Goal: Obtain resource: Obtain resource

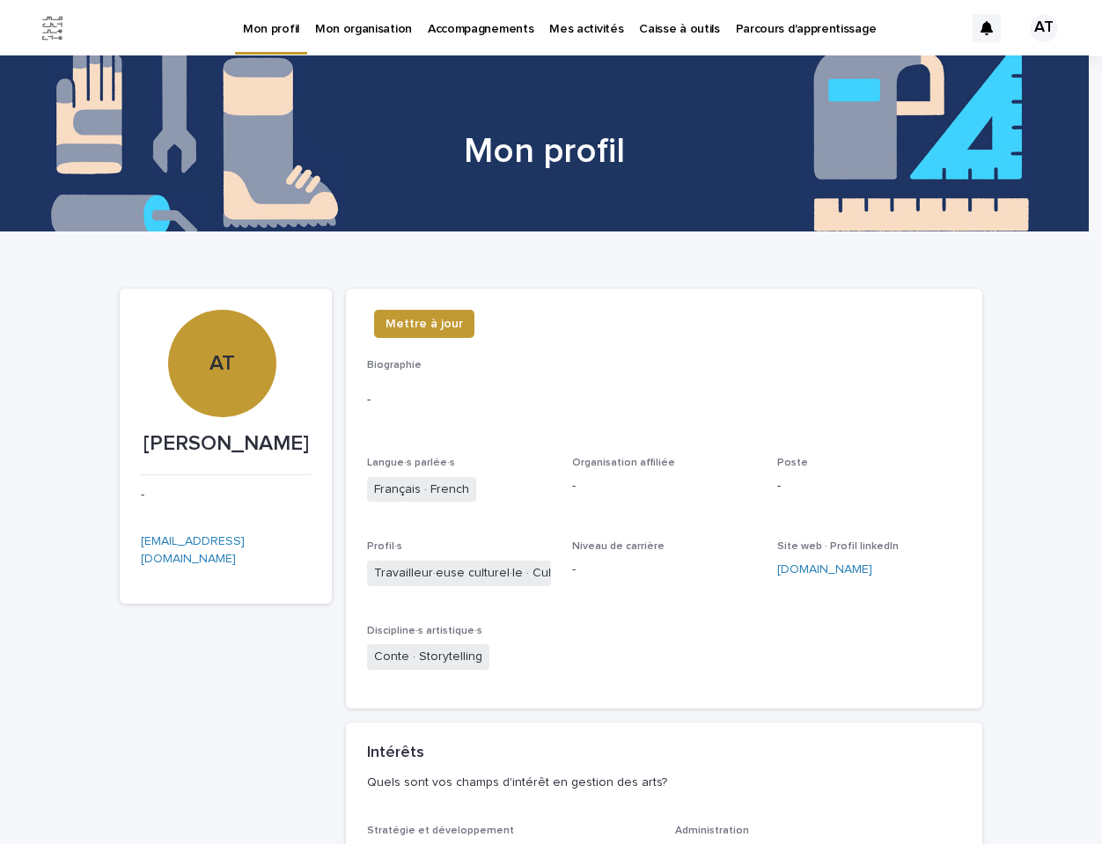
click at [648, 30] on p "Caisse à outils" at bounding box center [679, 18] width 80 height 37
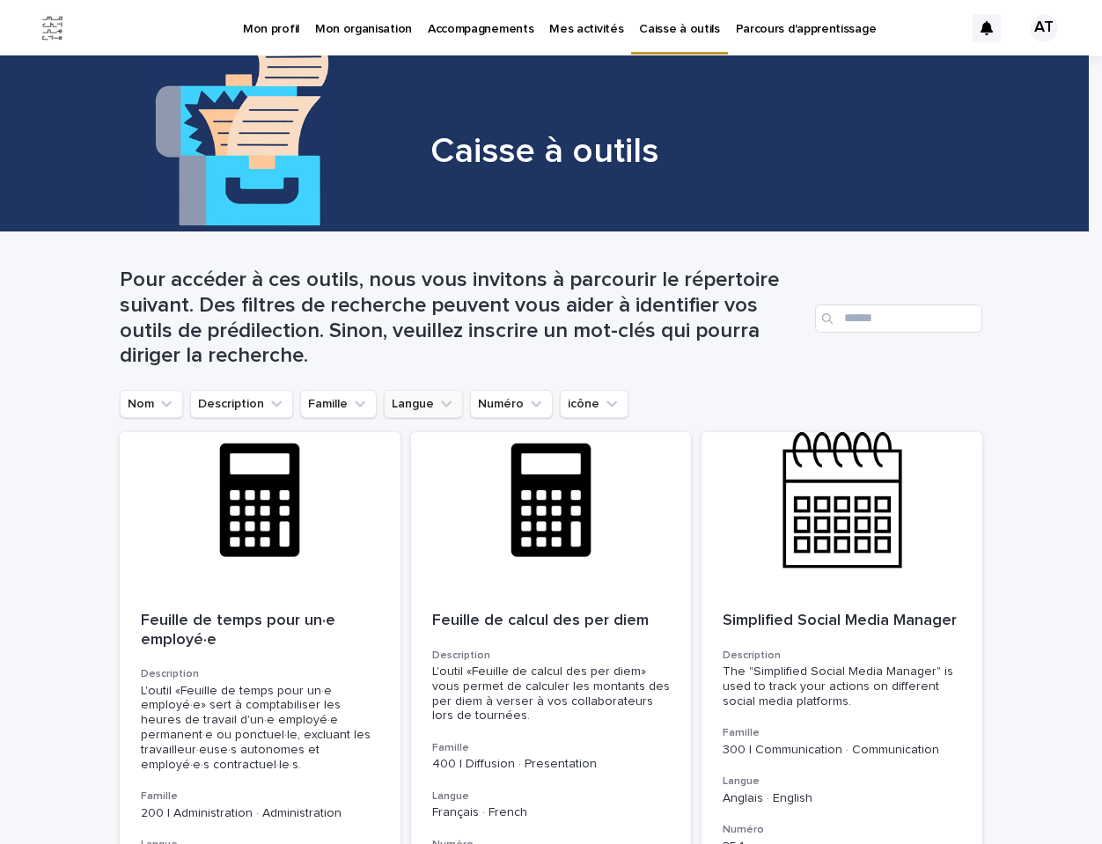
click at [418, 404] on button "Langue" at bounding box center [423, 404] width 79 height 28
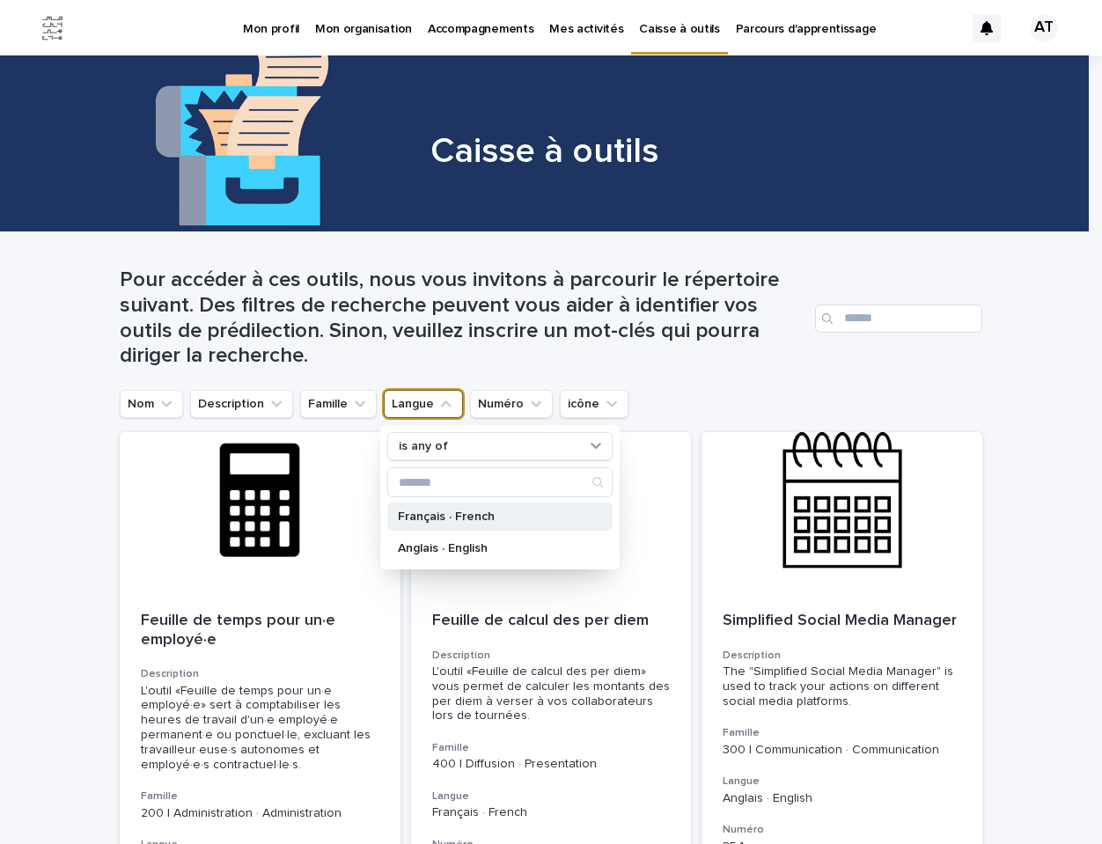
click at [423, 519] on p "Français · French" at bounding box center [491, 517] width 187 height 12
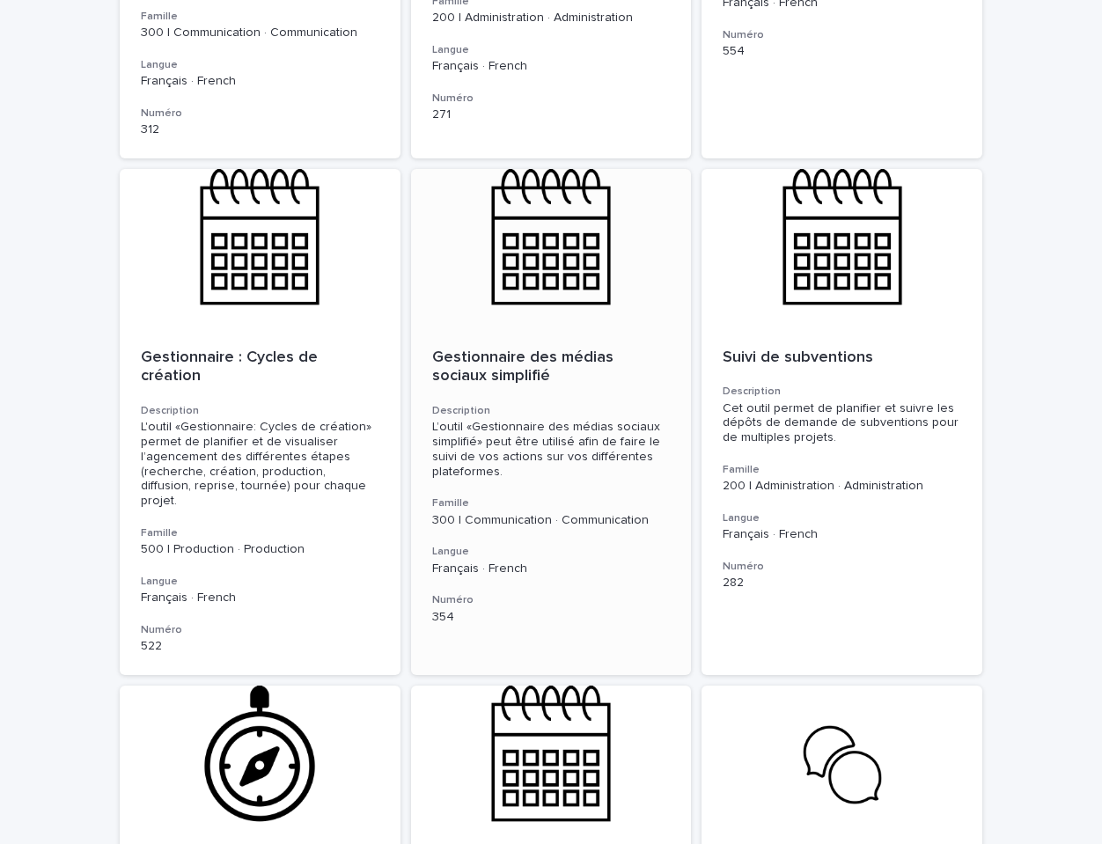
scroll to position [1881, 0]
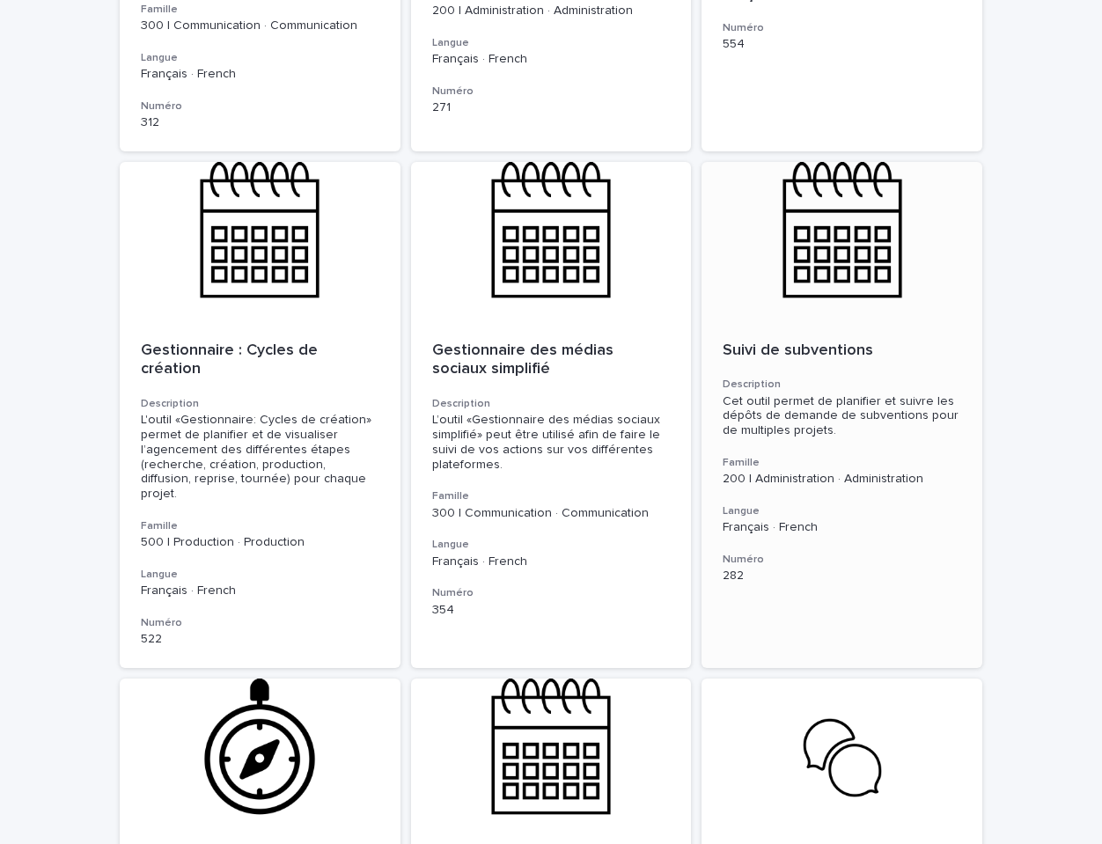
click at [854, 234] on div at bounding box center [842, 241] width 281 height 158
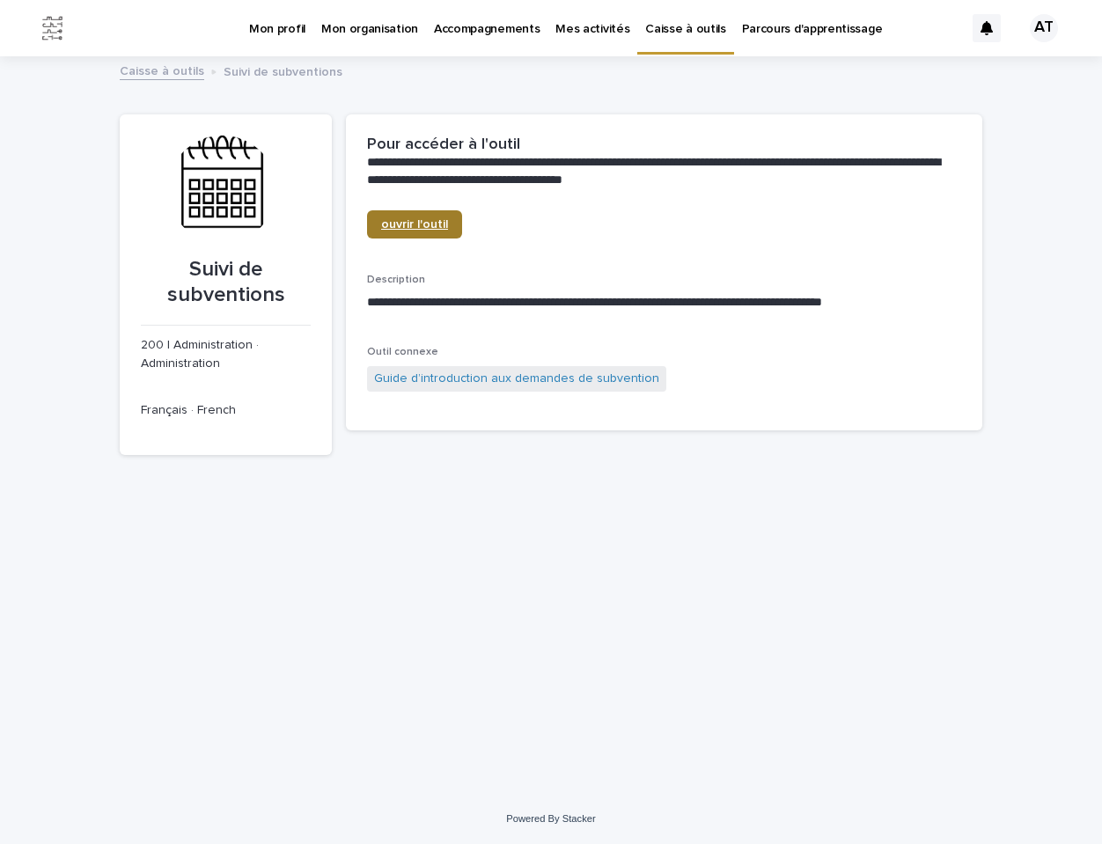
click at [424, 220] on span "ouvrir l'outil" at bounding box center [414, 224] width 67 height 12
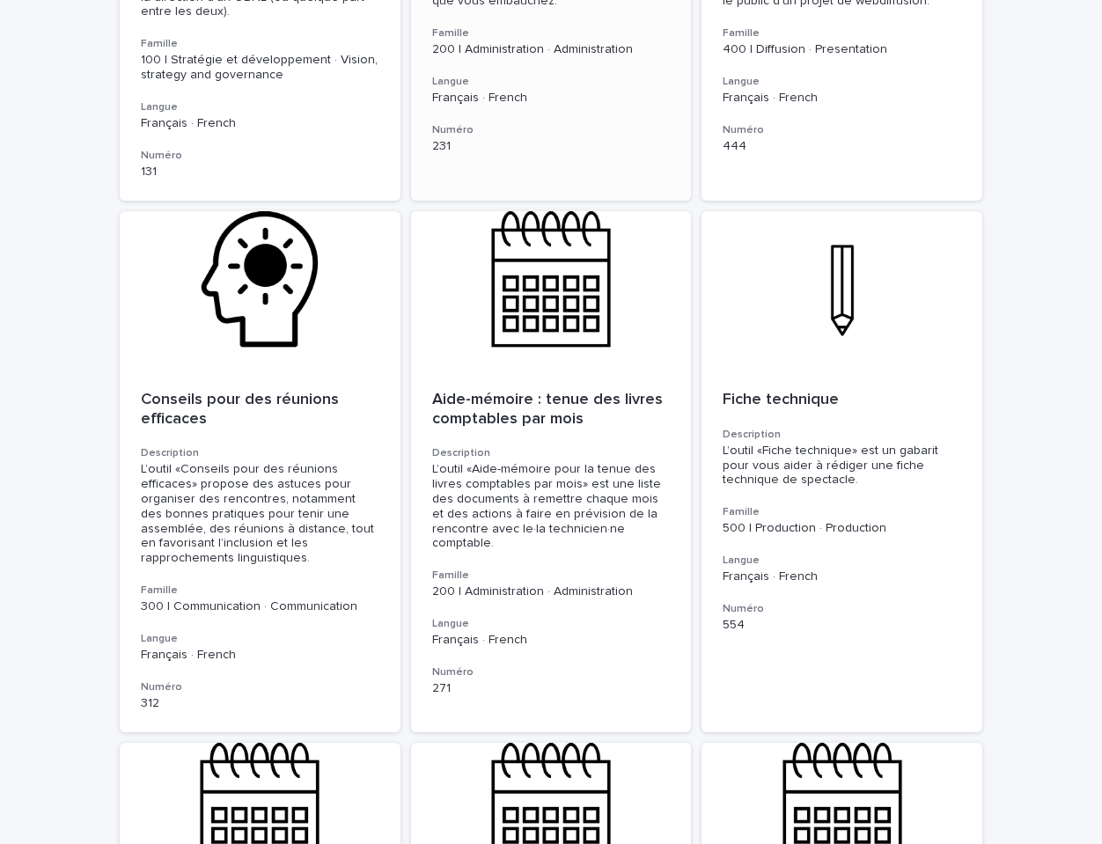
scroll to position [1663, 0]
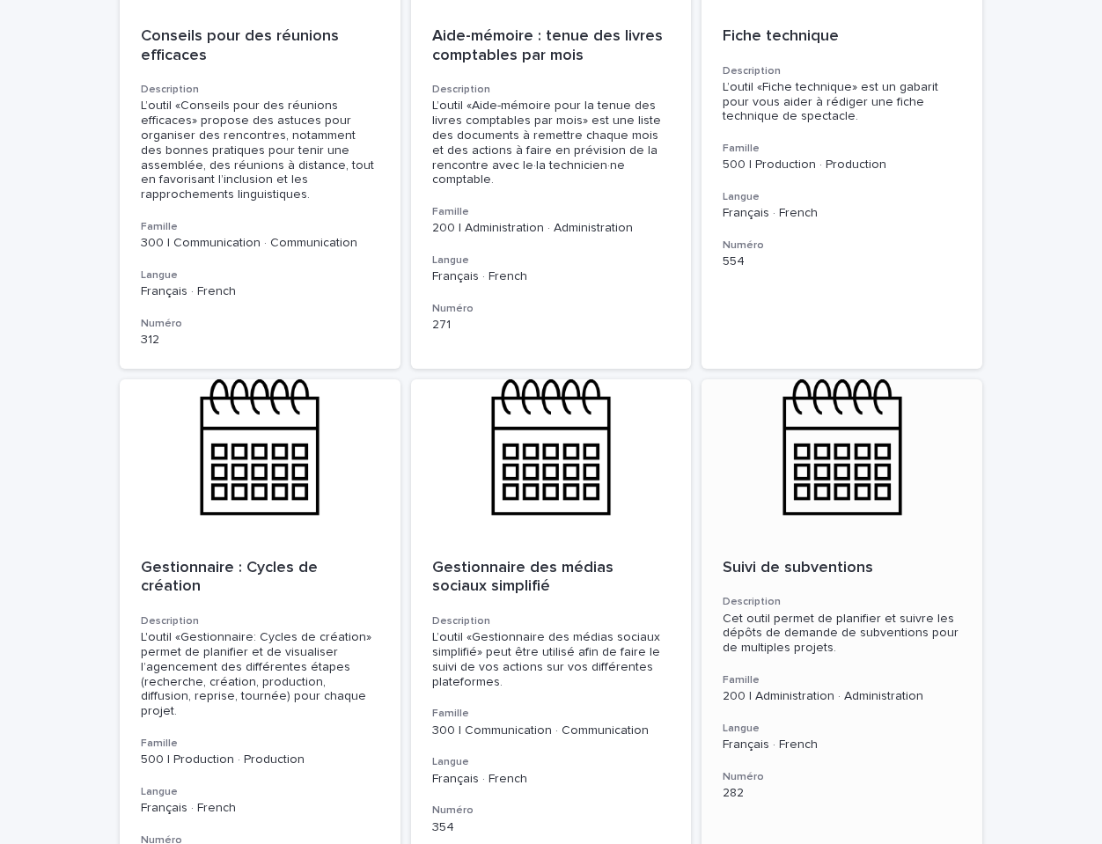
click at [799, 559] on p "Suivi de subventions" at bounding box center [842, 568] width 239 height 19
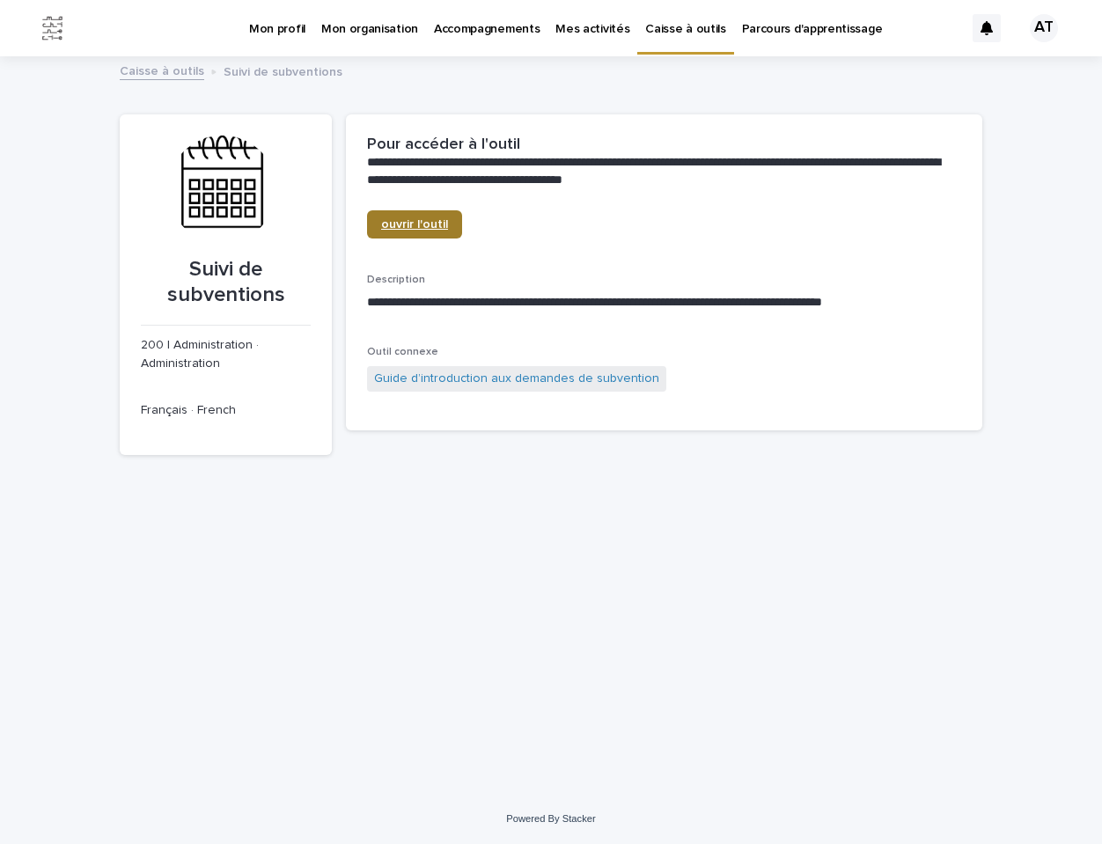
click at [410, 218] on span "ouvrir l'outil" at bounding box center [414, 224] width 67 height 12
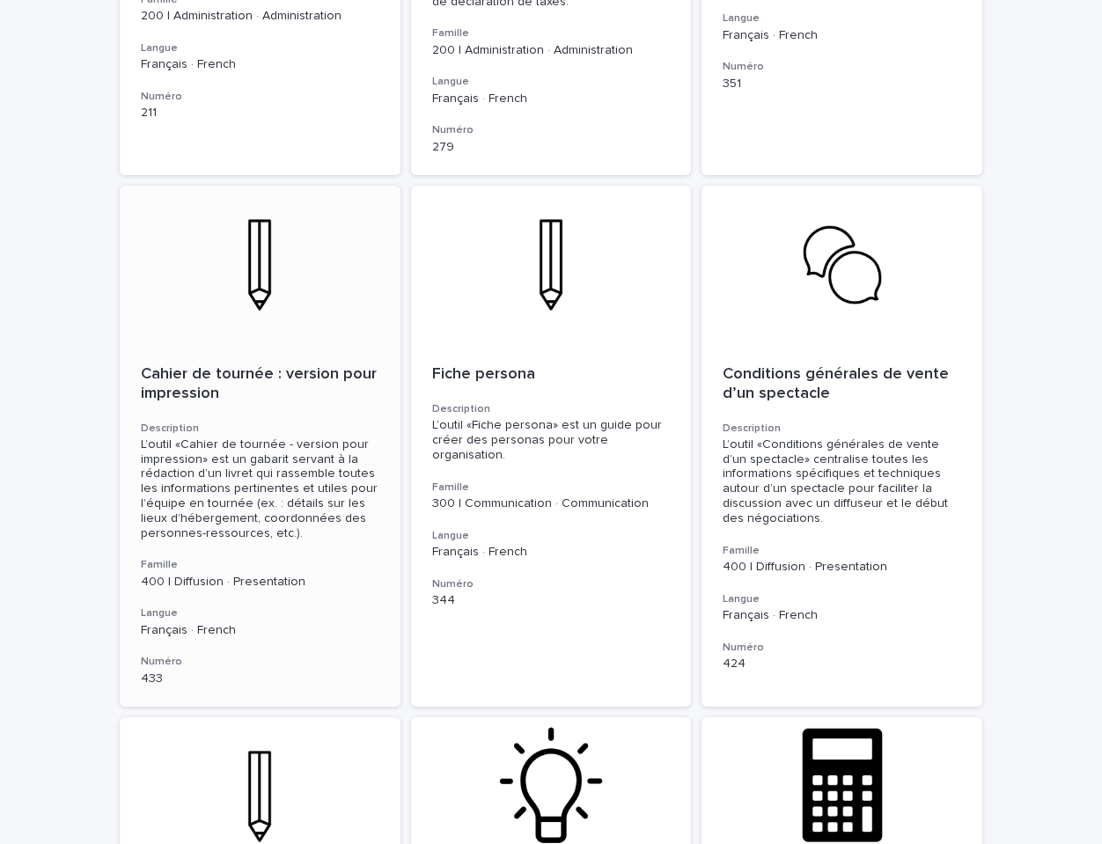
scroll to position [3494, 0]
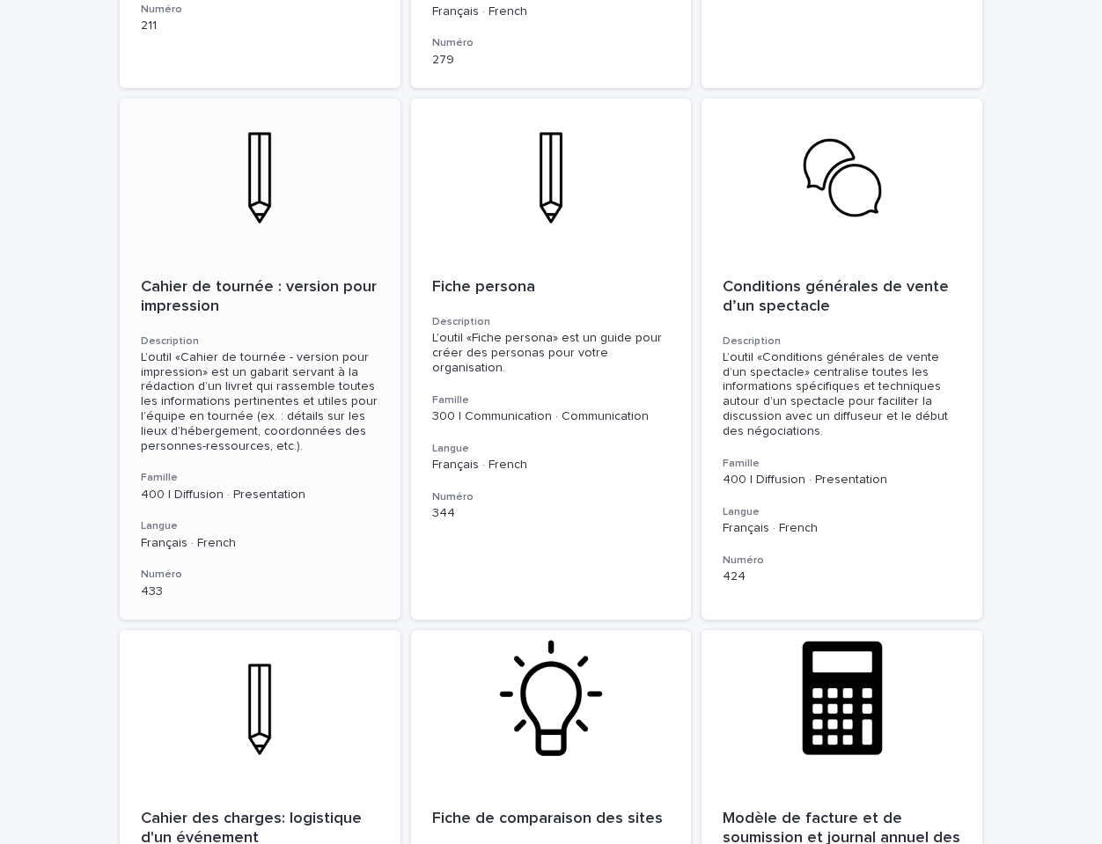
click at [203, 278] on p "Cahier de tournée : version pour impression" at bounding box center [260, 297] width 239 height 38
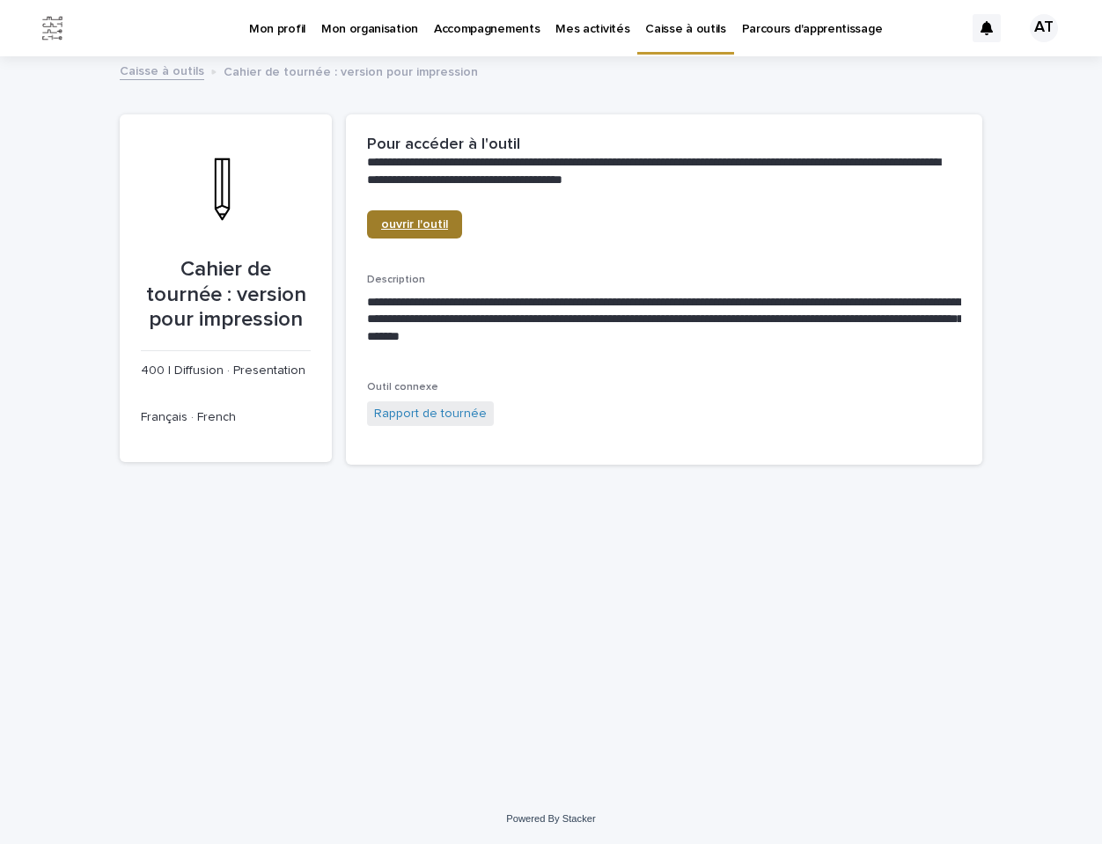
click at [406, 212] on link "ouvrir l'outil" at bounding box center [414, 224] width 95 height 28
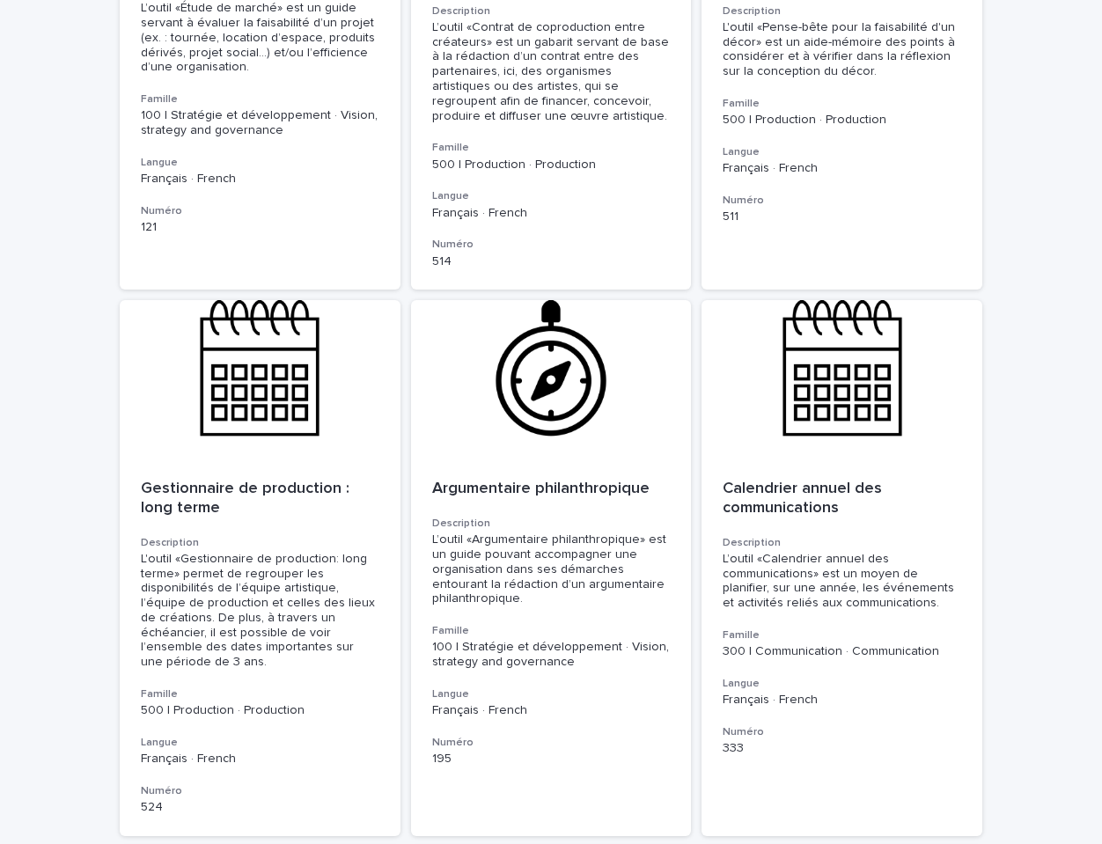
scroll to position [5002, 0]
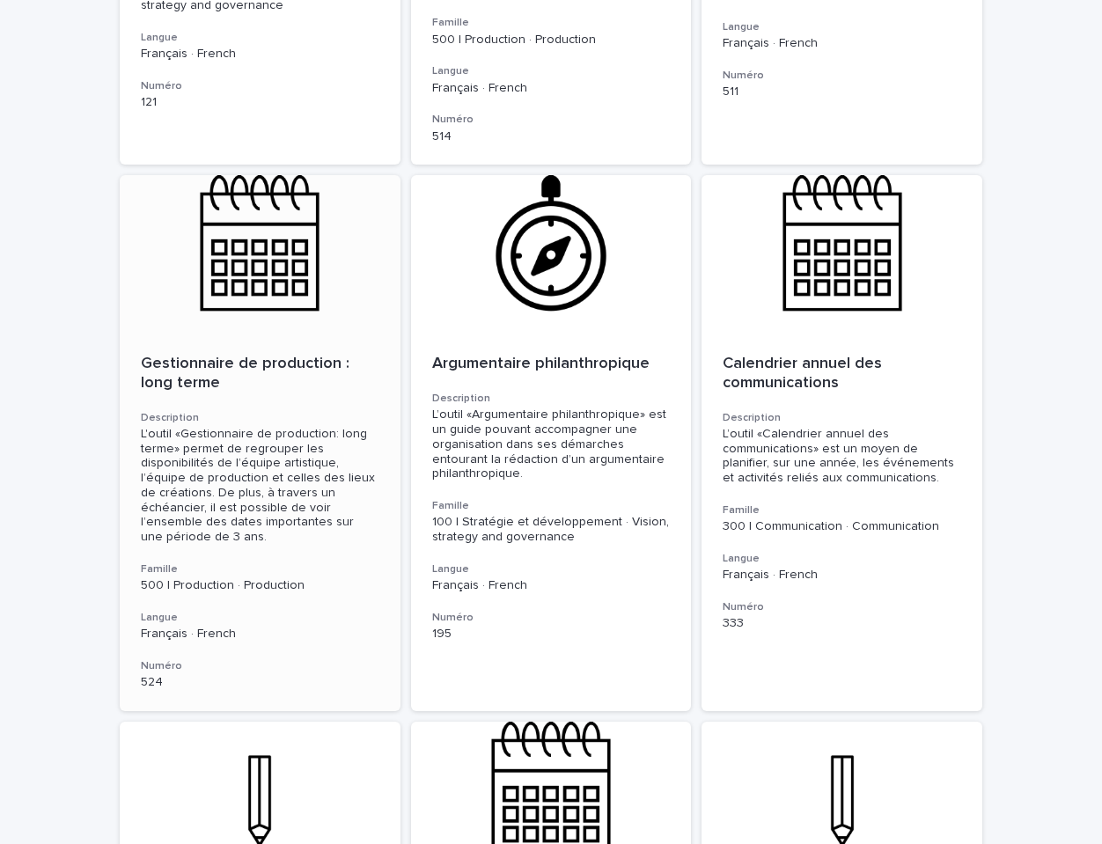
click at [266, 225] on div at bounding box center [260, 254] width 281 height 158
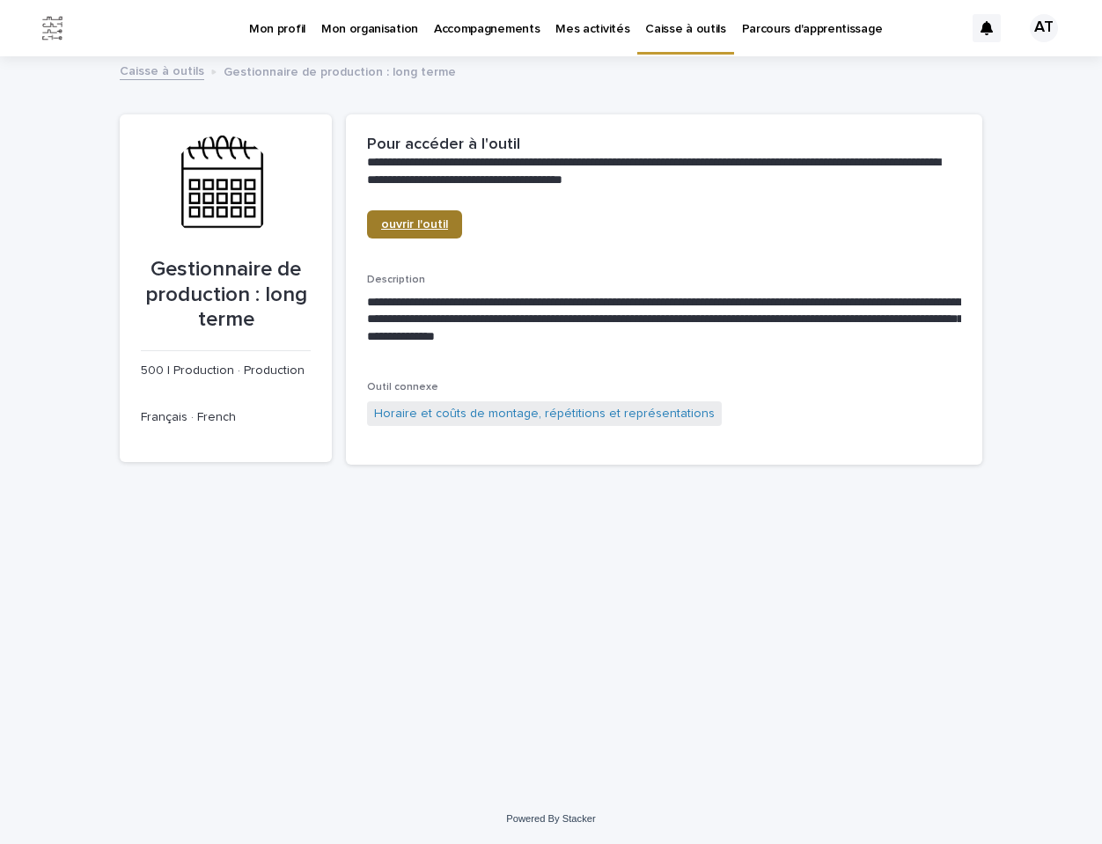
click at [427, 231] on link "ouvrir l'outil" at bounding box center [414, 224] width 95 height 28
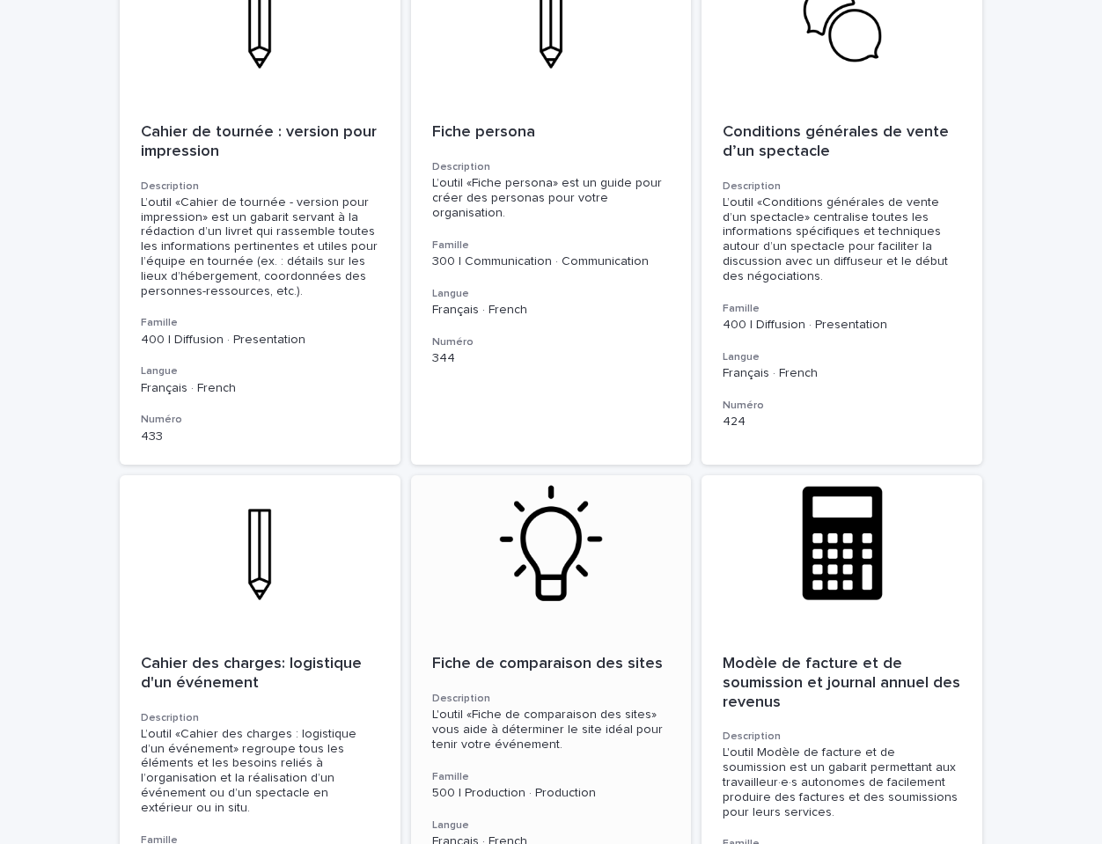
scroll to position [3786, 0]
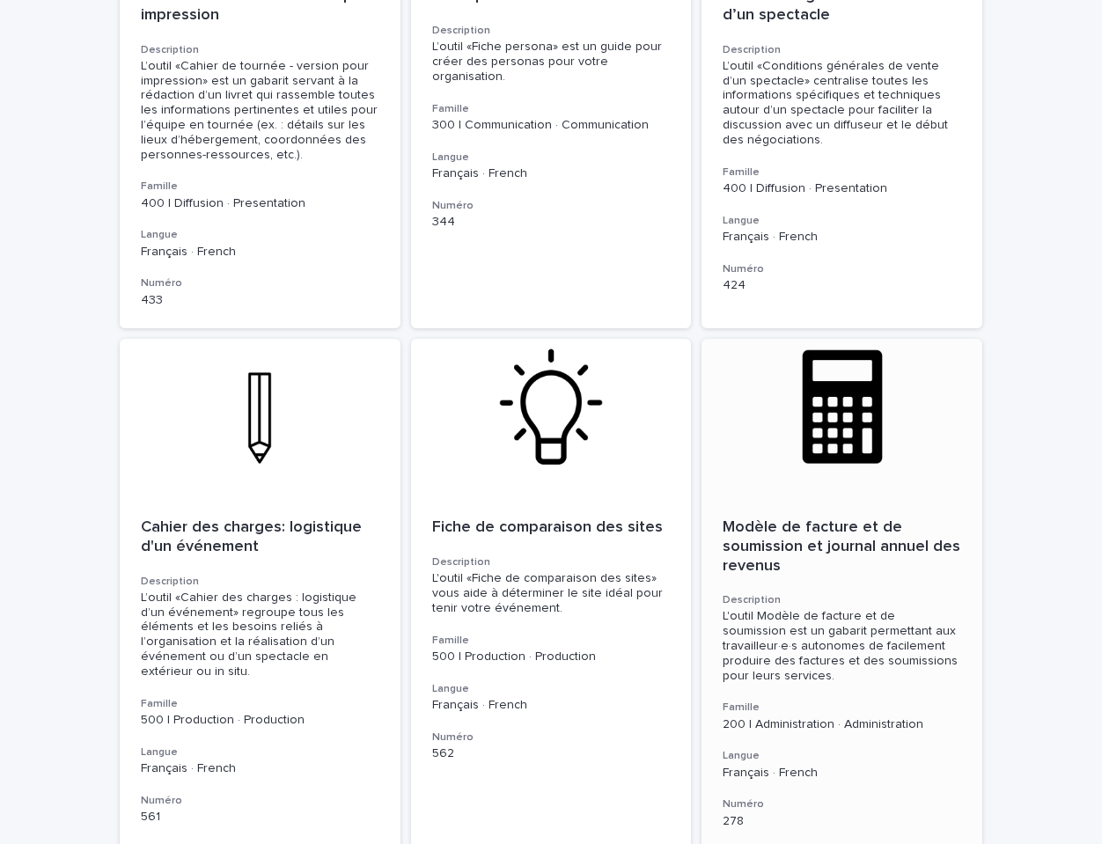
click at [791, 519] on p "Modèle de facture et de soumission et journal annuel des revenus" at bounding box center [842, 547] width 239 height 57
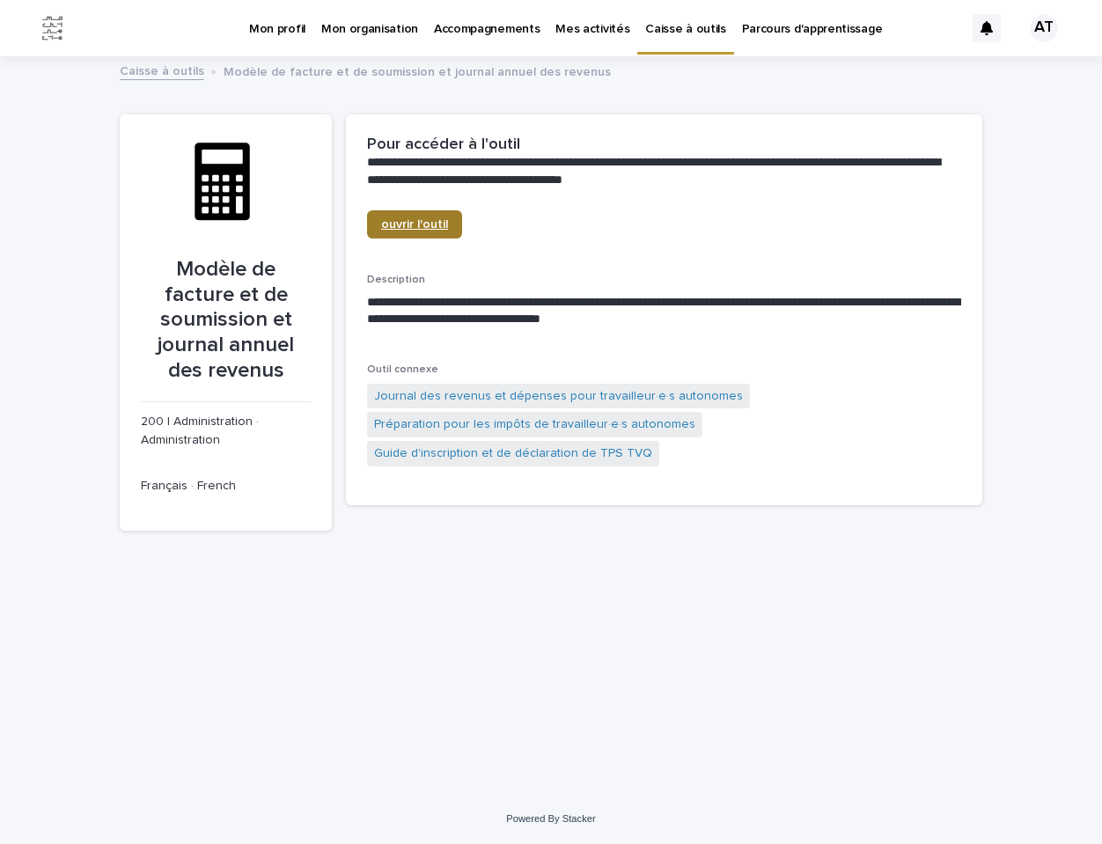
click at [394, 218] on span "ouvrir l'outil" at bounding box center [414, 224] width 67 height 12
click at [427, 226] on span "ouvrir l'outil" at bounding box center [414, 224] width 67 height 12
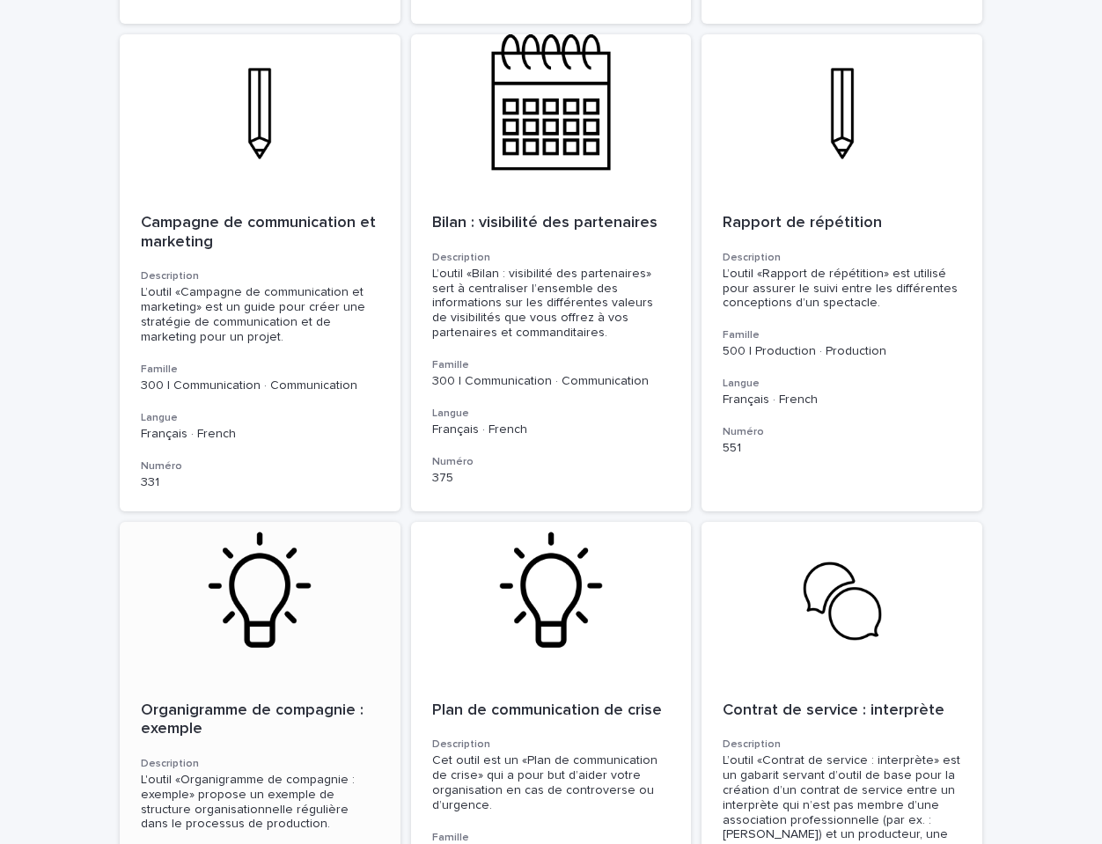
scroll to position [5914, 0]
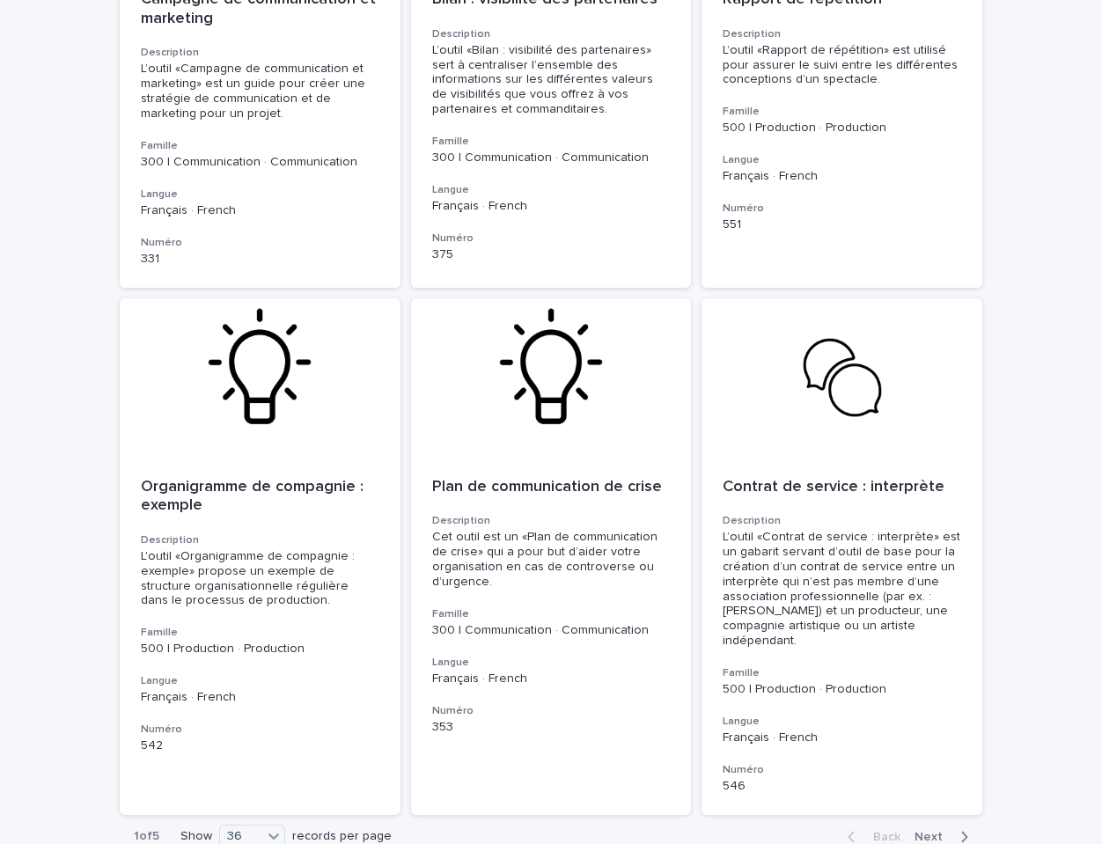
click at [927, 831] on span "Next" at bounding box center [934, 837] width 39 height 12
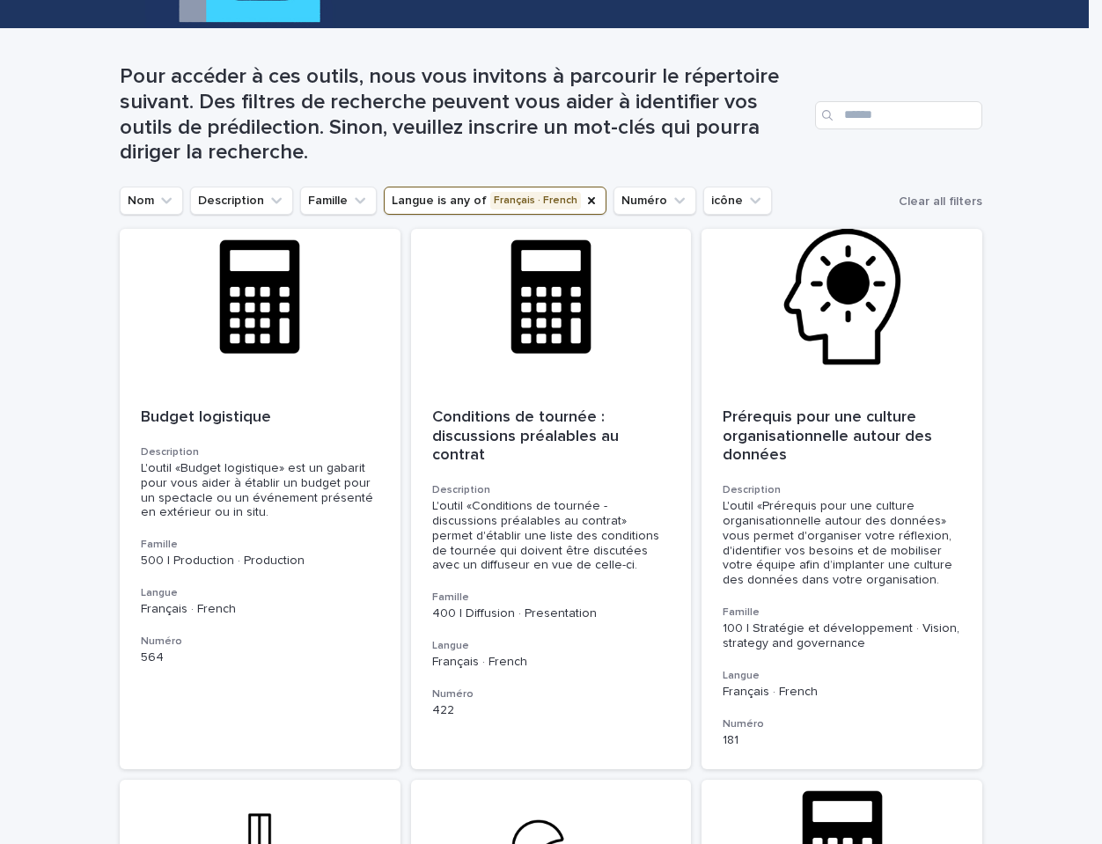
scroll to position [262, 0]
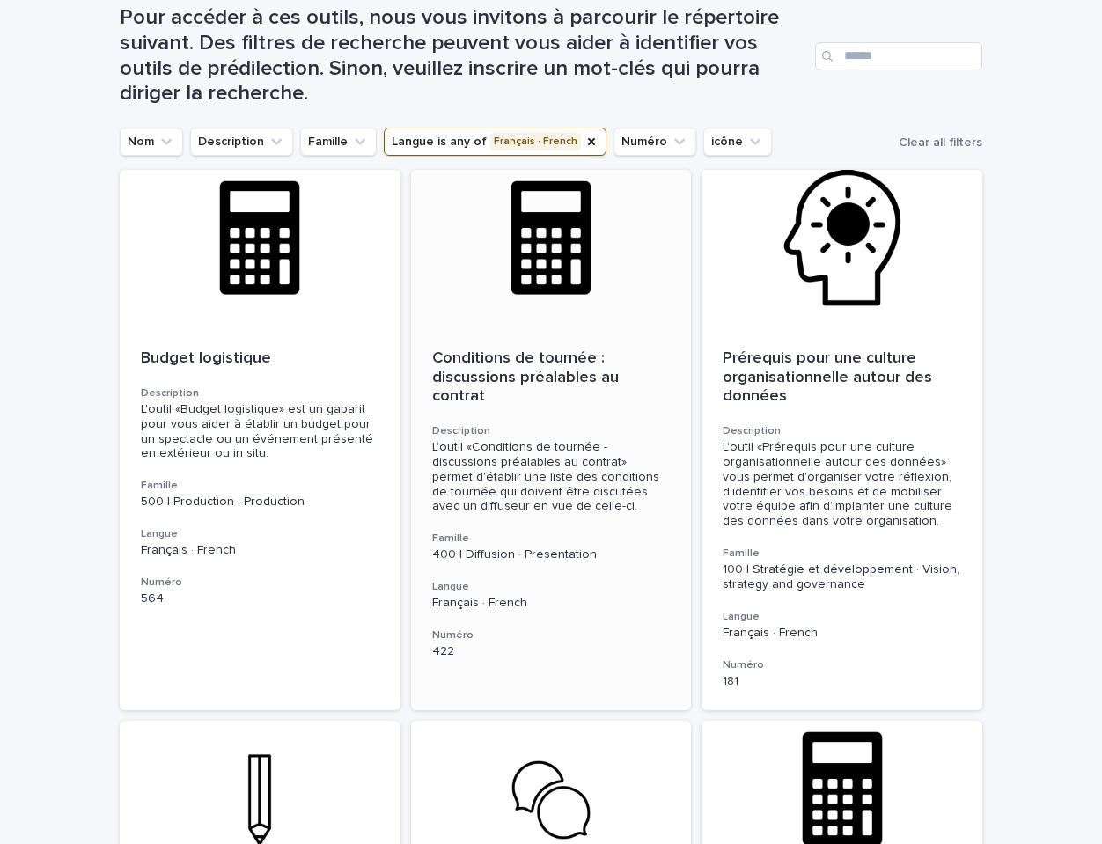
click at [503, 373] on p "Conditions de tournée : discussions préalables au contrat" at bounding box center [551, 378] width 239 height 57
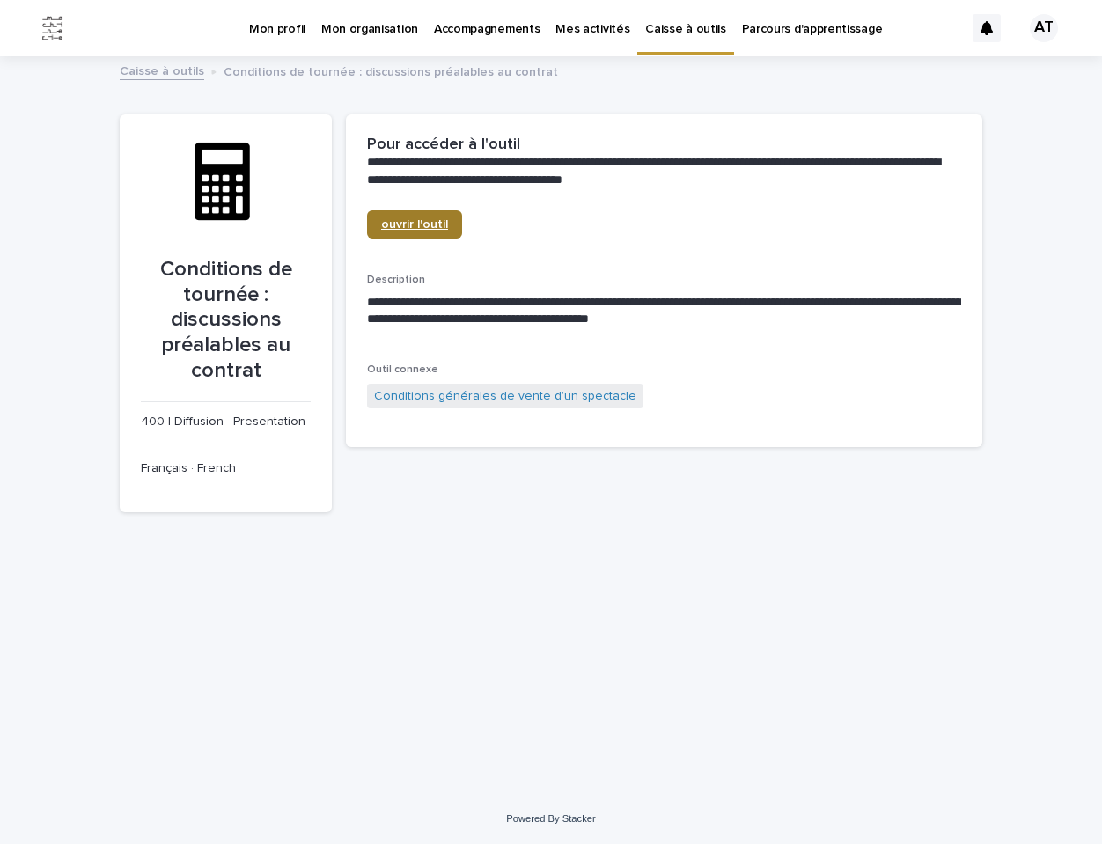
click at [426, 223] on span "ouvrir l'outil" at bounding box center [414, 224] width 67 height 12
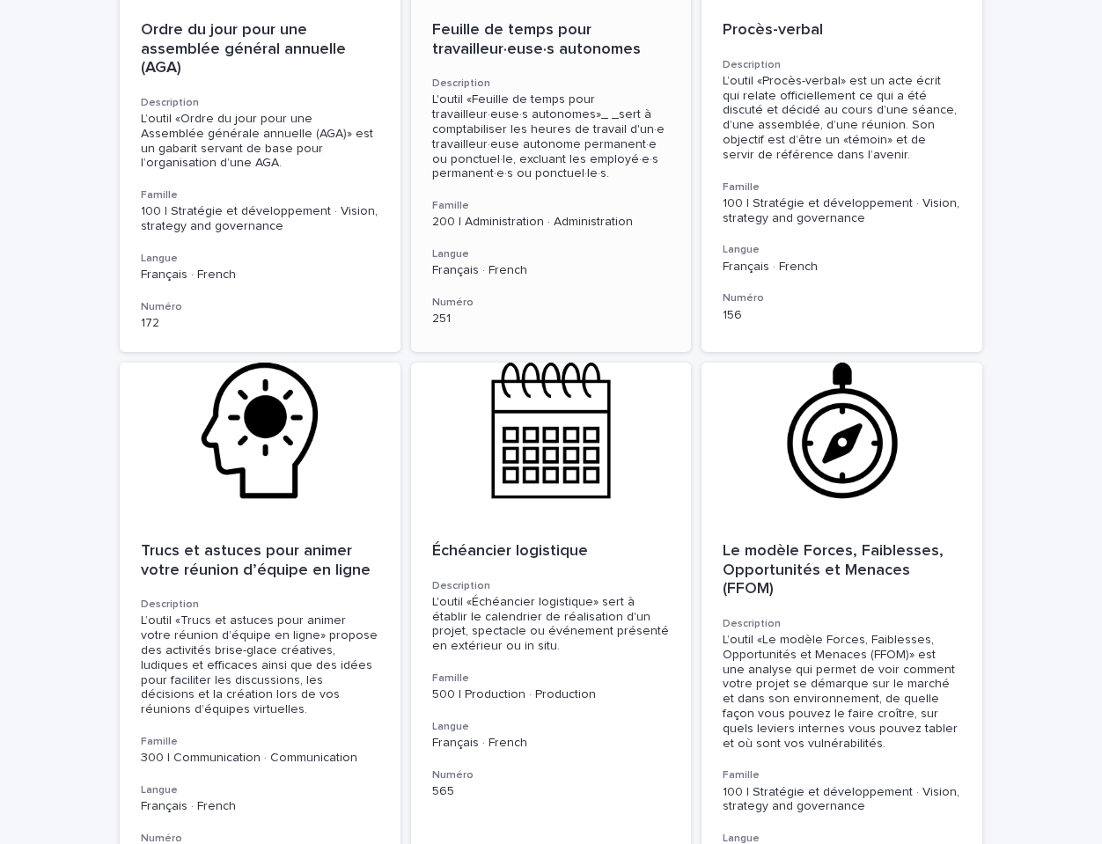
scroll to position [2747, 0]
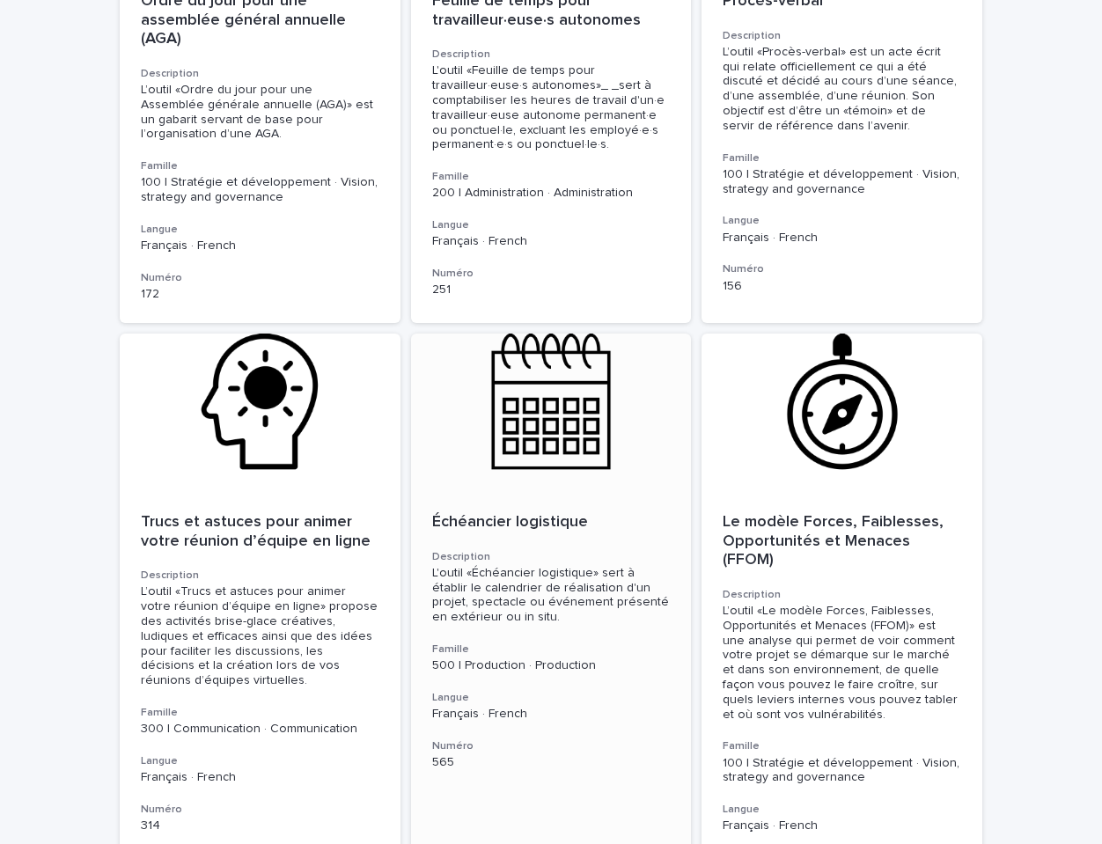
click at [550, 411] on div at bounding box center [551, 413] width 281 height 158
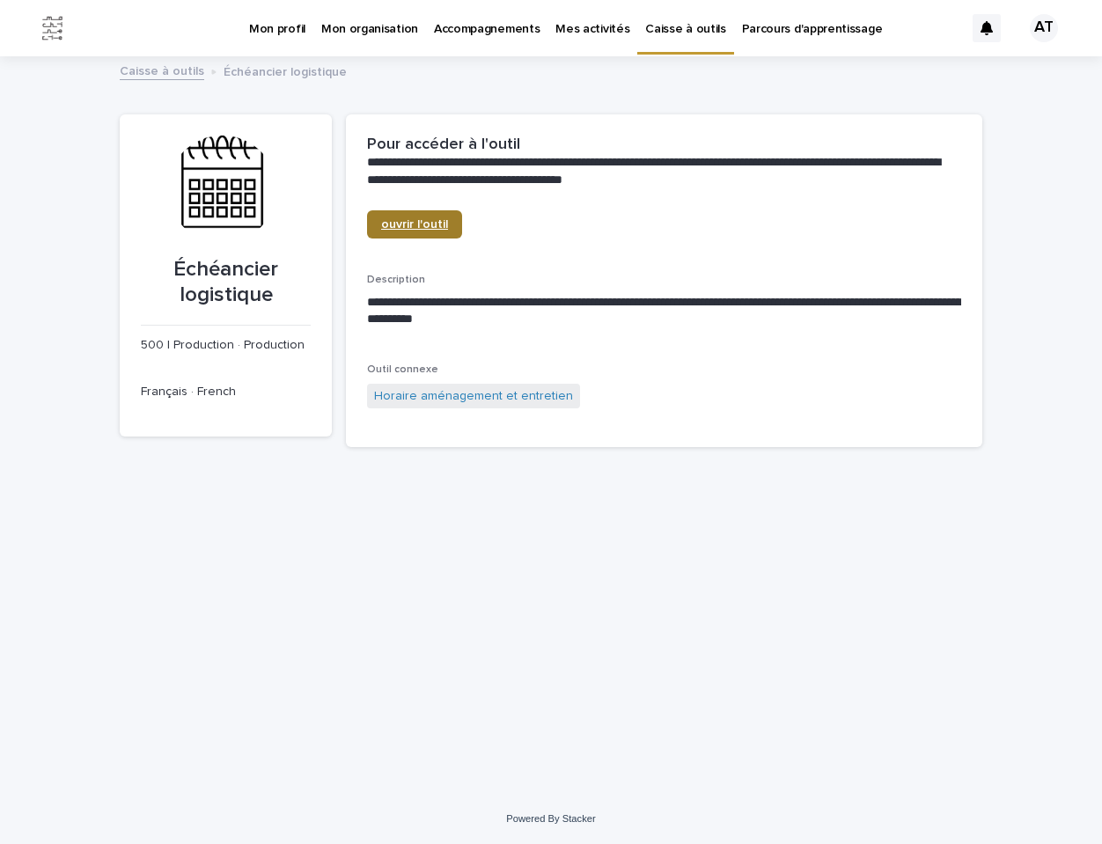
click at [416, 226] on span "ouvrir l'outil" at bounding box center [414, 224] width 67 height 12
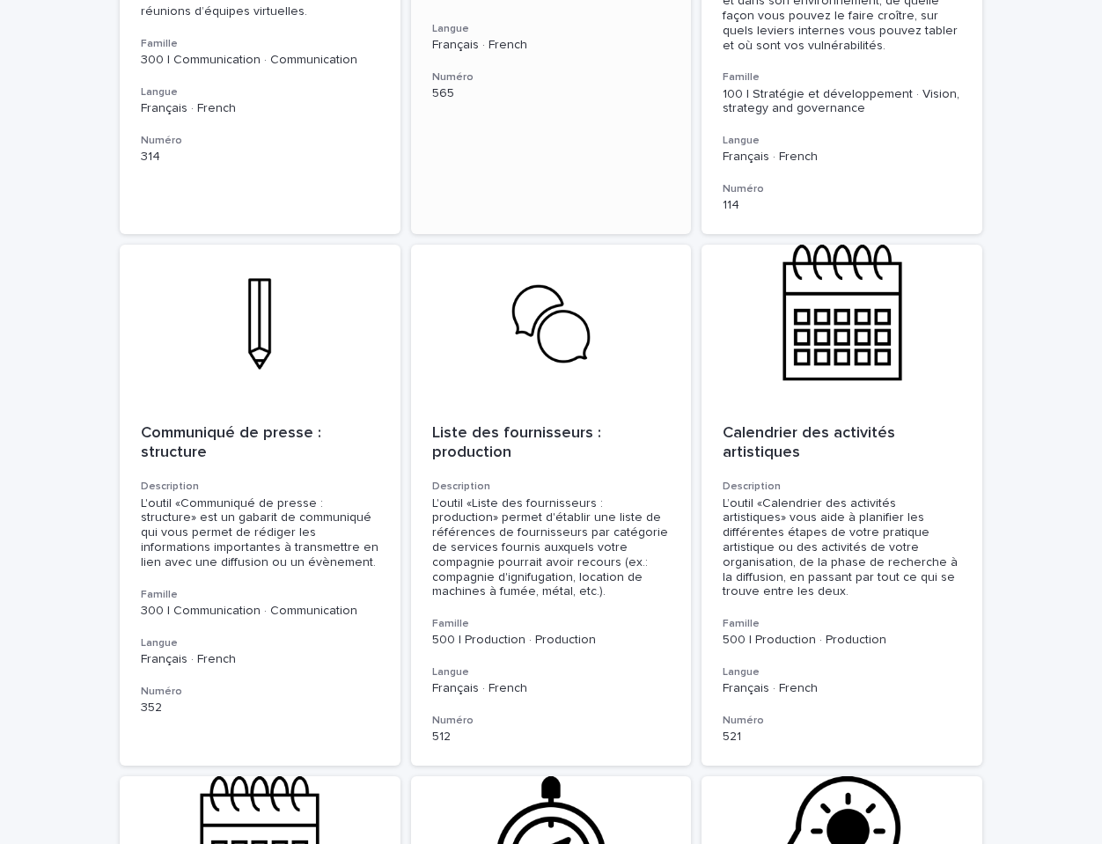
scroll to position [3422, 0]
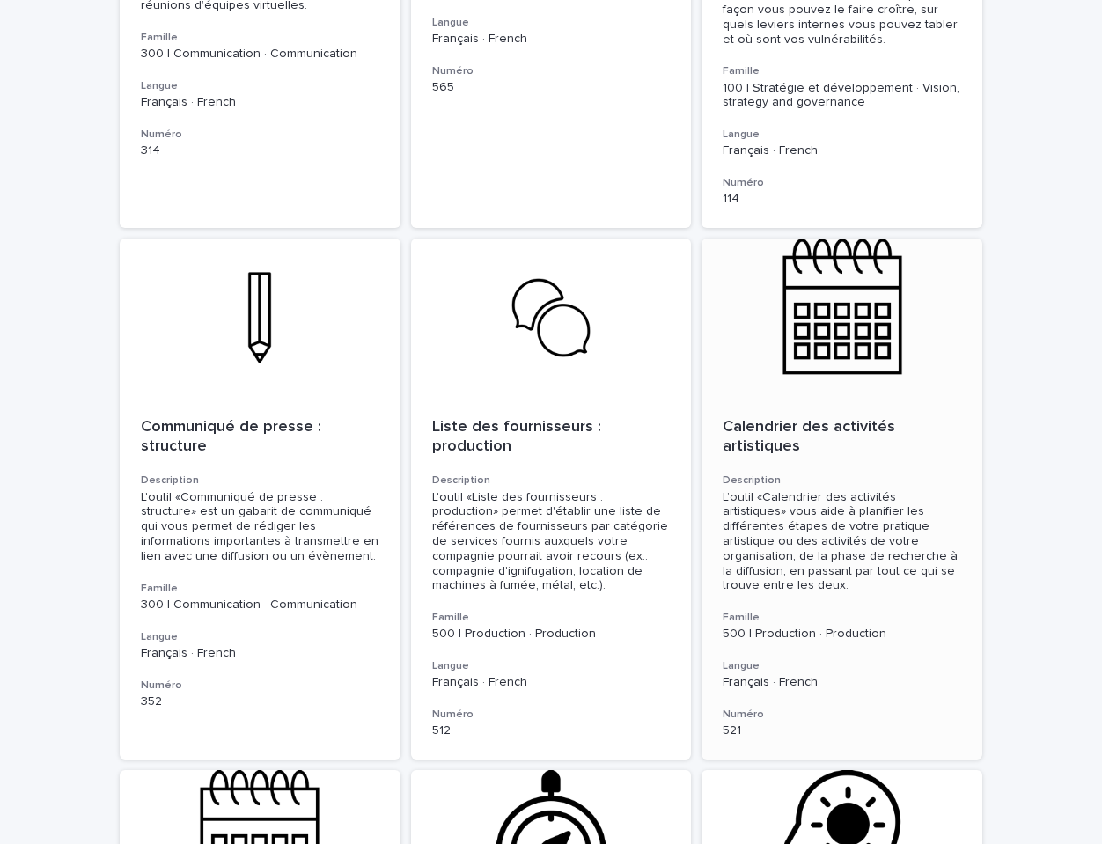
click at [782, 418] on p "Calendrier des activités artistiques" at bounding box center [842, 437] width 239 height 38
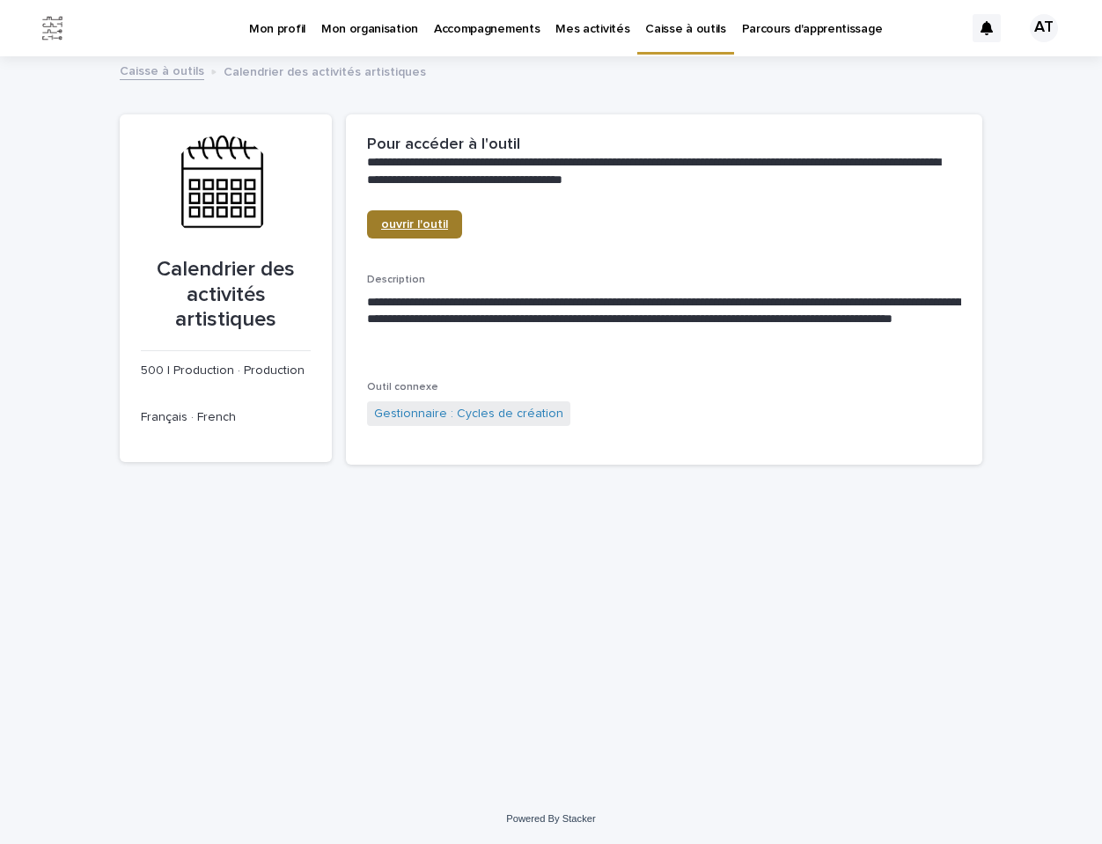
click at [403, 222] on span "ouvrir l'outil" at bounding box center [414, 224] width 67 height 12
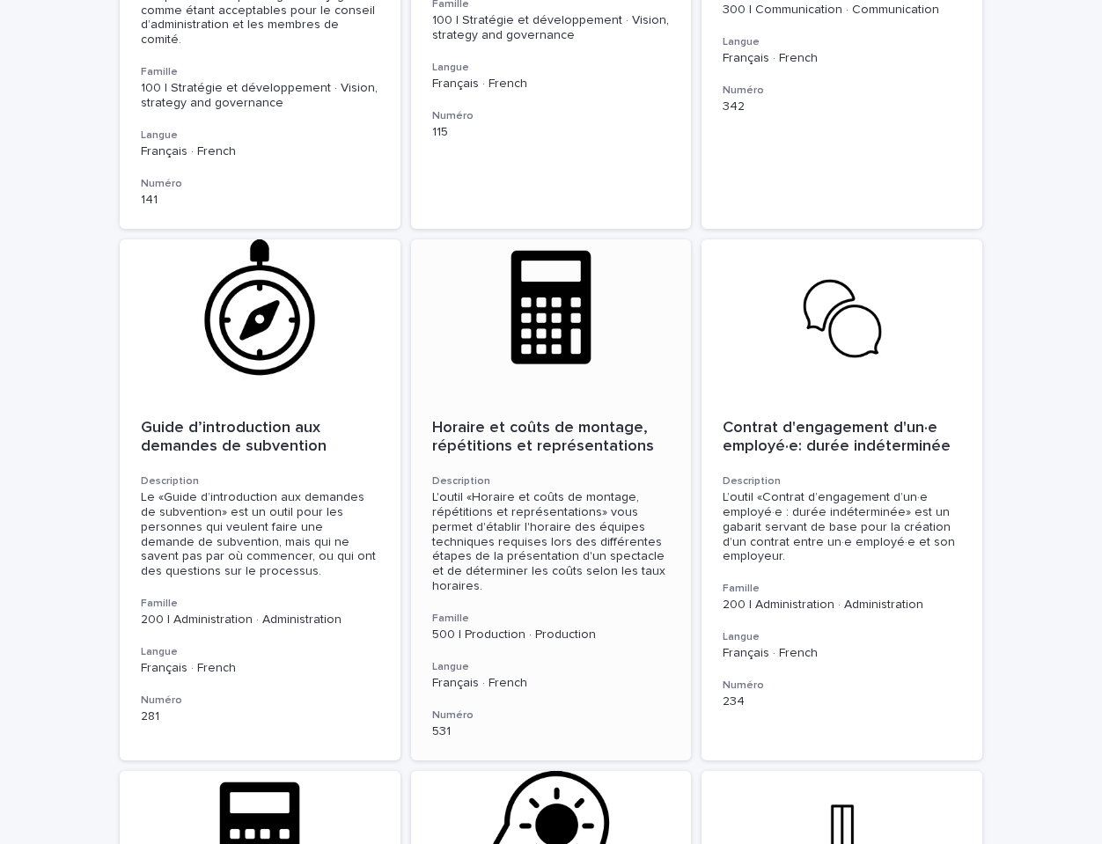
scroll to position [5546, 0]
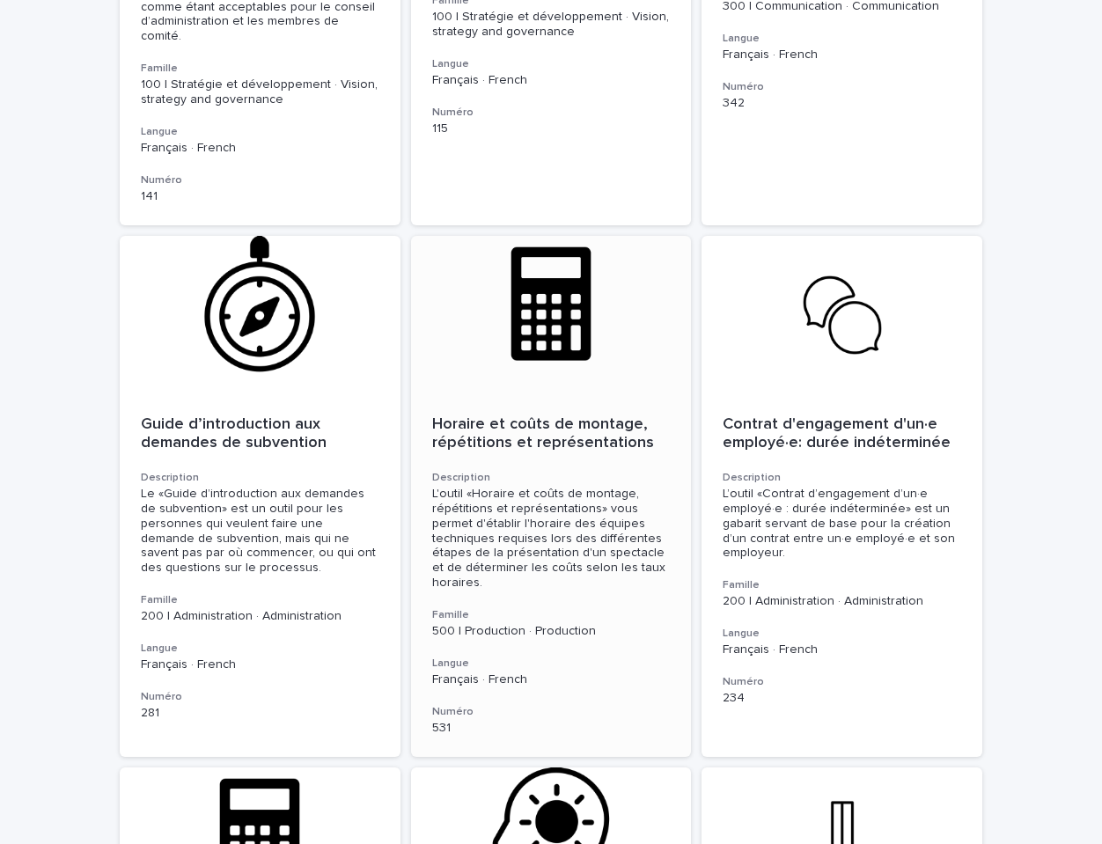
click at [520, 258] on div at bounding box center [551, 315] width 281 height 158
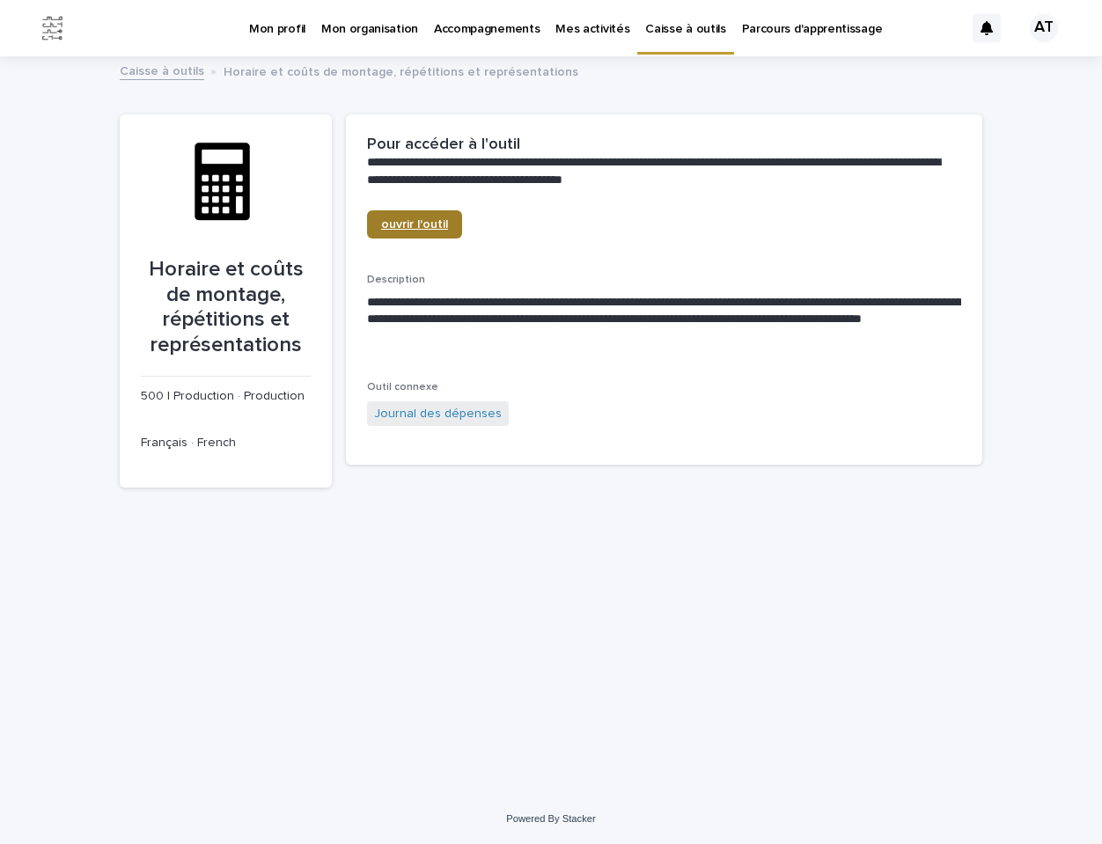
click at [397, 231] on link "ouvrir l'outil" at bounding box center [414, 224] width 95 height 28
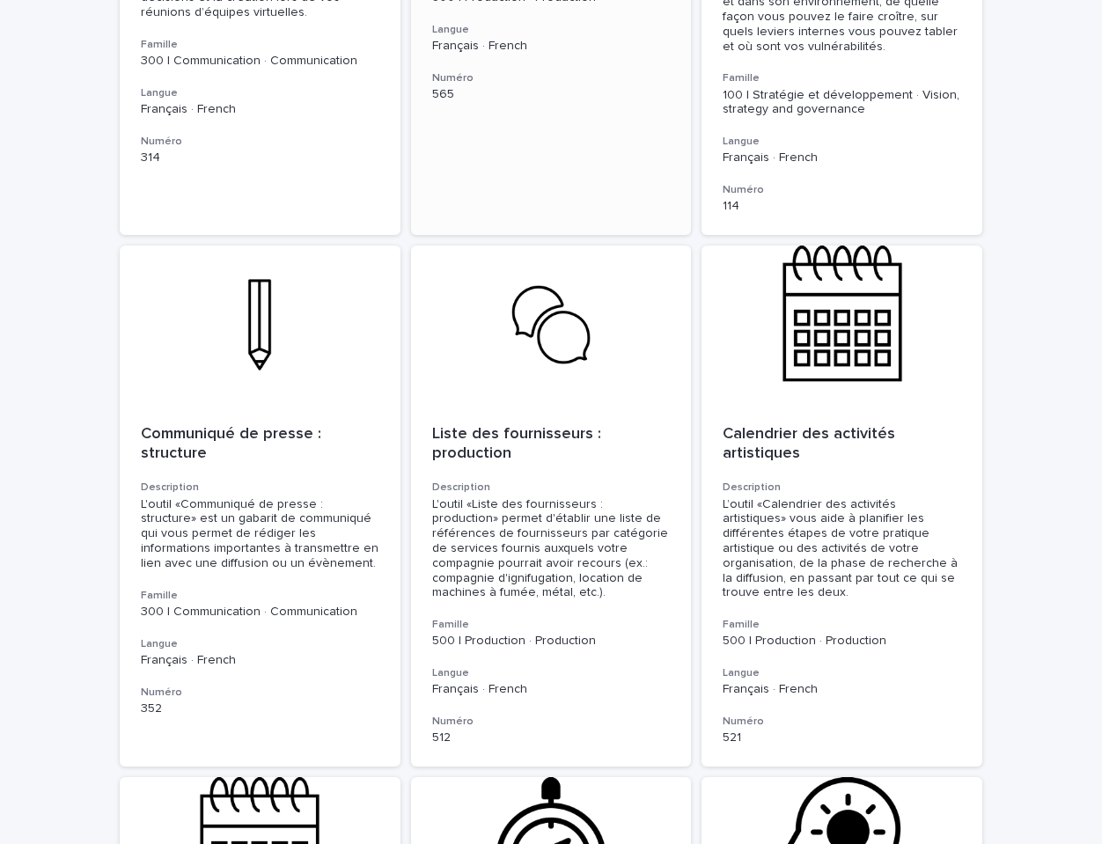
scroll to position [3417, 0]
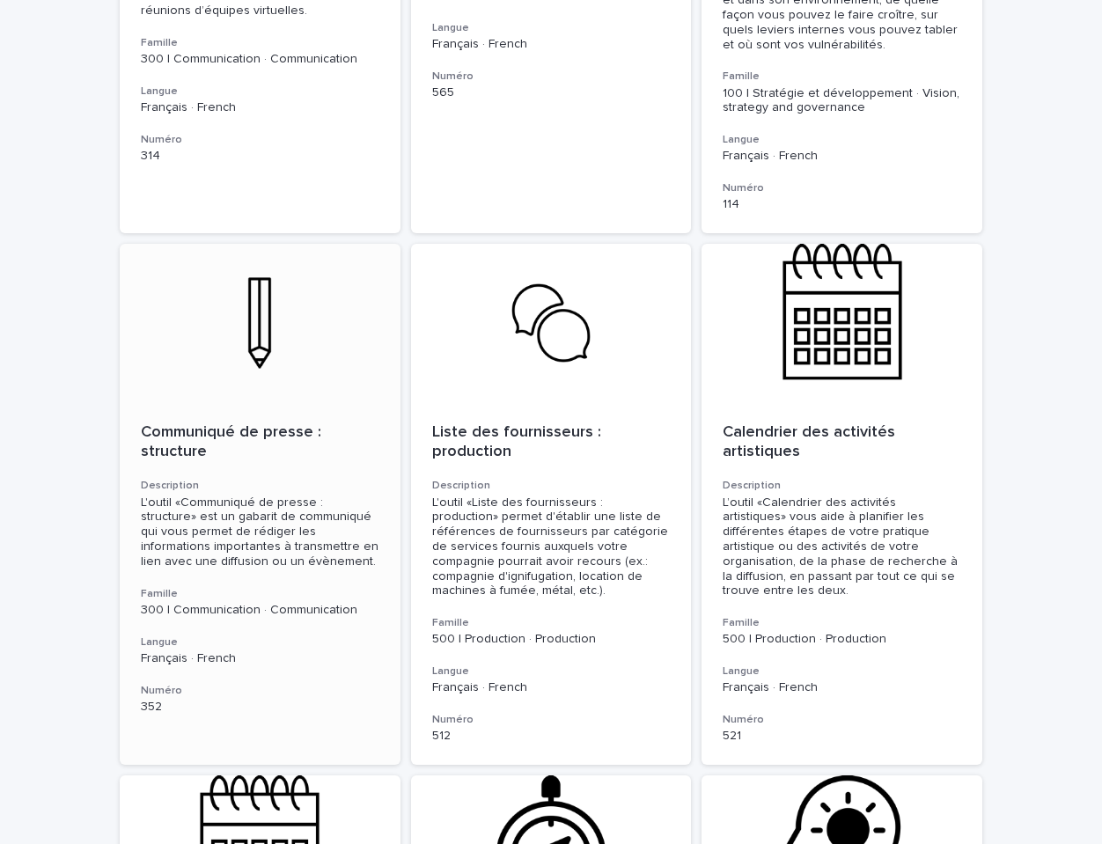
click at [234, 423] on p "Communiqué de presse : structure" at bounding box center [260, 442] width 239 height 38
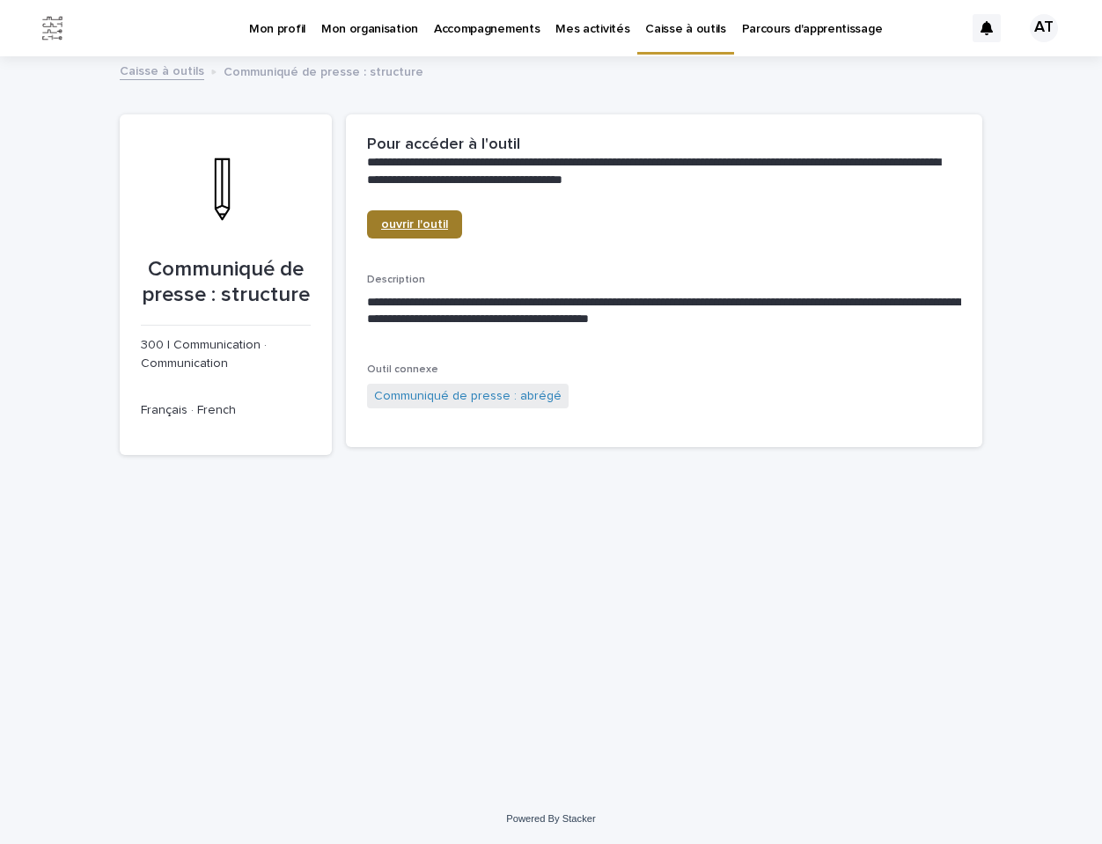
click at [419, 216] on link "ouvrir l'outil" at bounding box center [414, 224] width 95 height 28
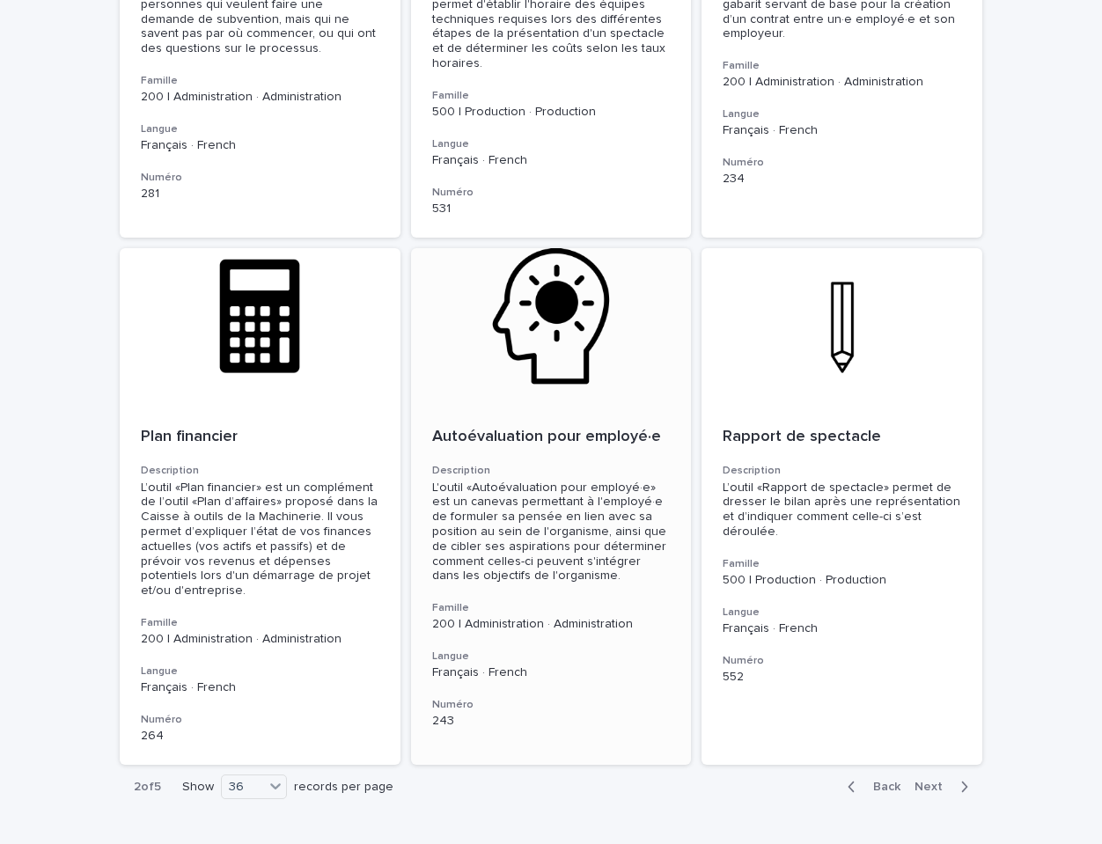
scroll to position [6070, 0]
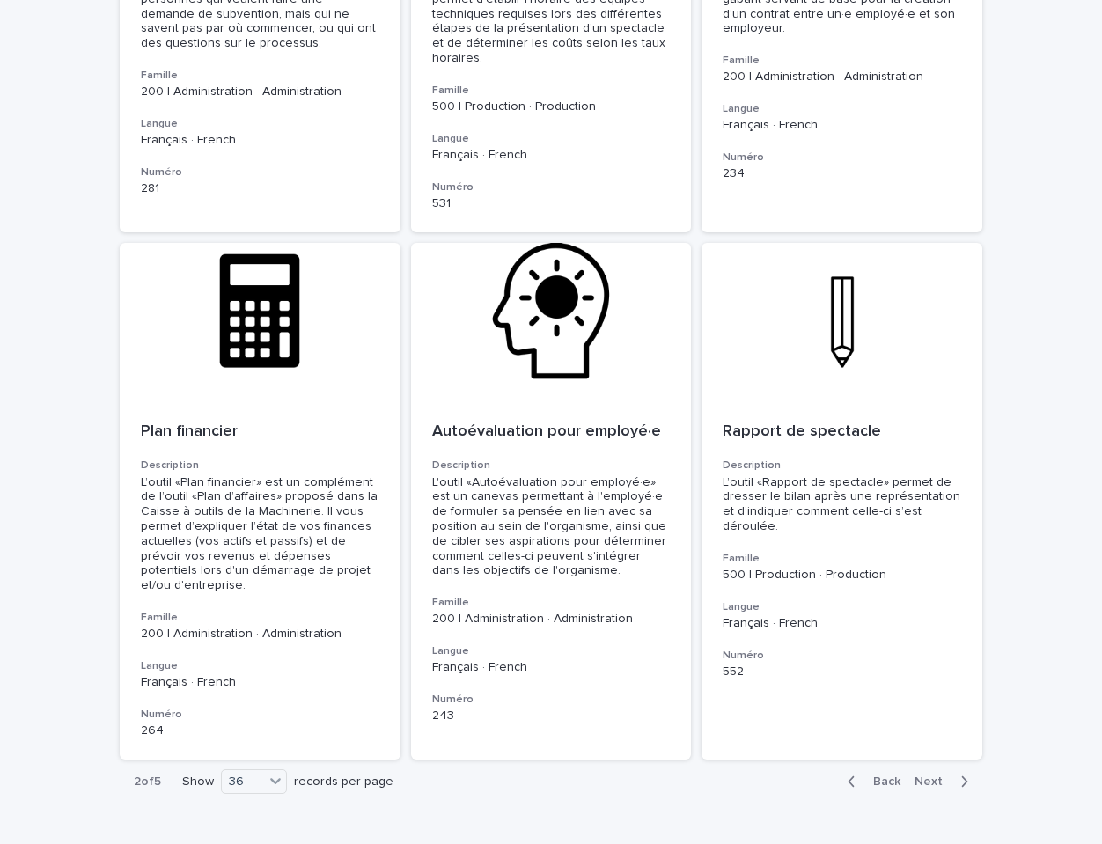
click at [916, 776] on span "Next" at bounding box center [934, 782] width 39 height 12
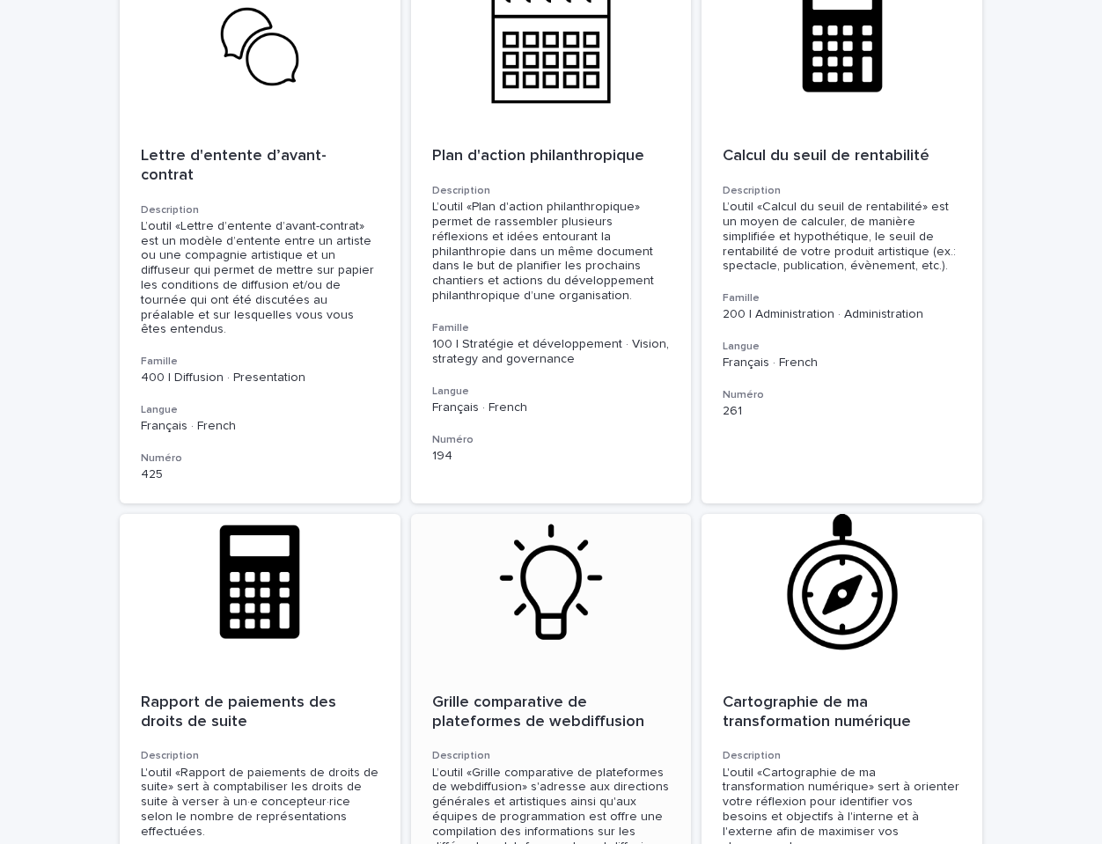
scroll to position [4162, 0]
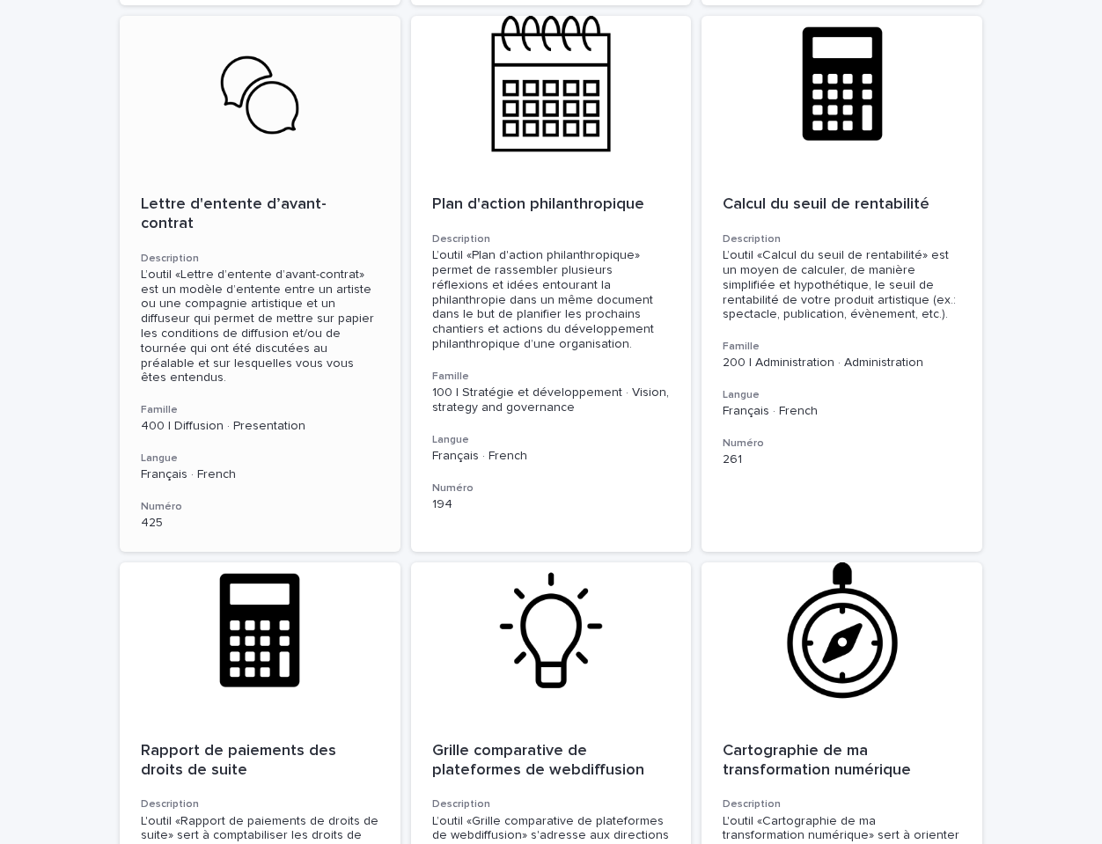
click at [275, 195] on p "Lettre d'entente d’avant-contrat" at bounding box center [260, 214] width 239 height 38
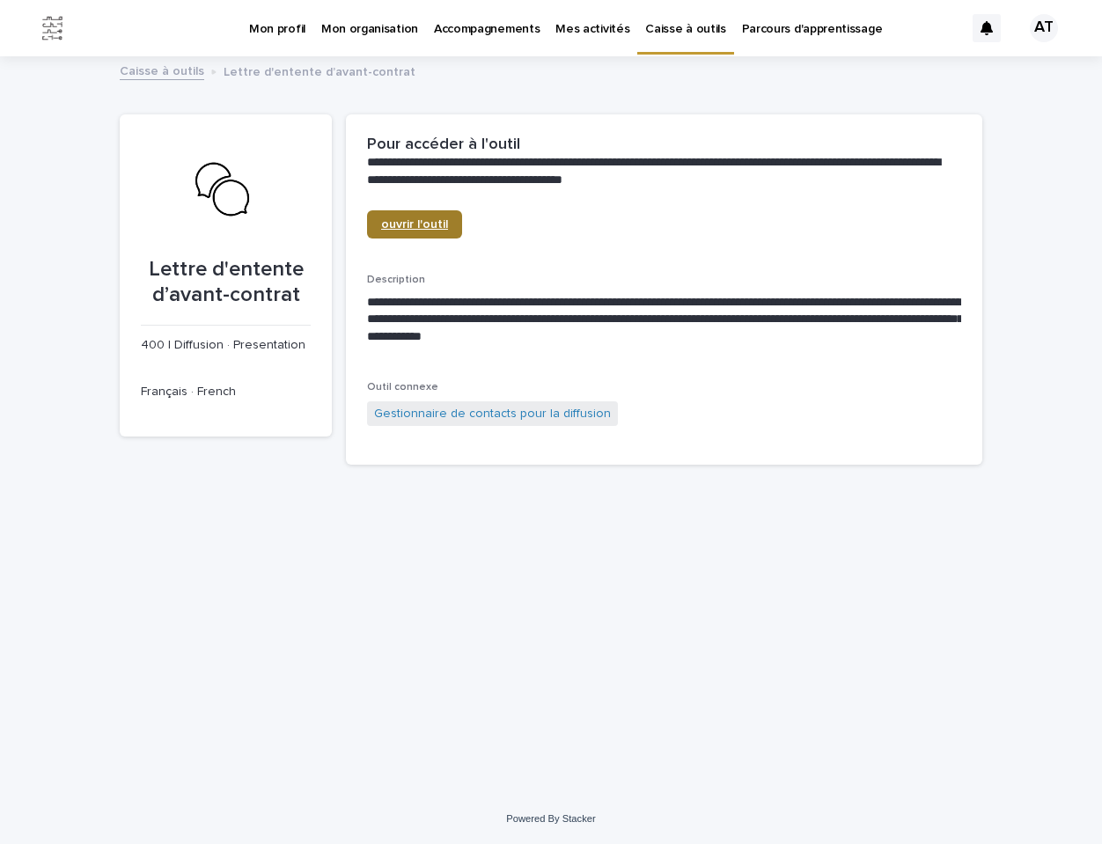
click at [407, 224] on span "ouvrir l'outil" at bounding box center [414, 224] width 67 height 12
click at [450, 416] on link "Gestionnaire de contacts pour la diffusion" at bounding box center [492, 414] width 237 height 18
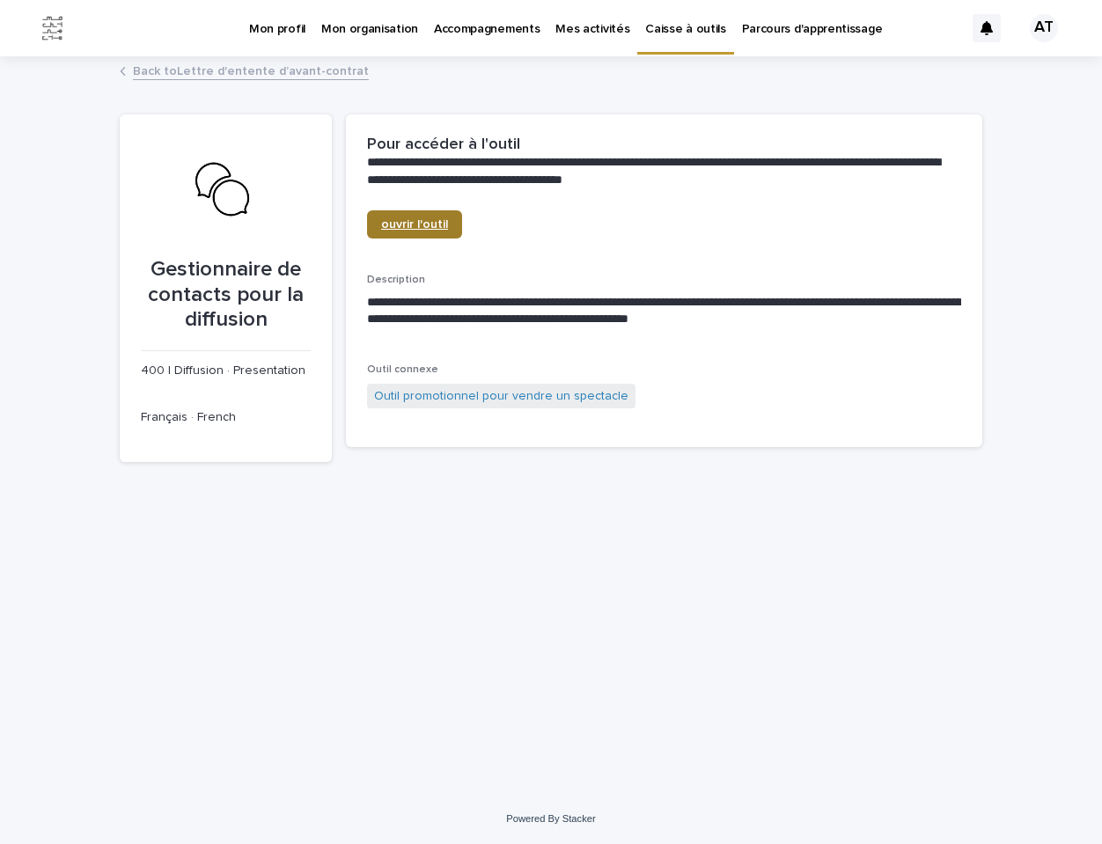
click at [396, 220] on span "ouvrir l'outil" at bounding box center [414, 224] width 67 height 12
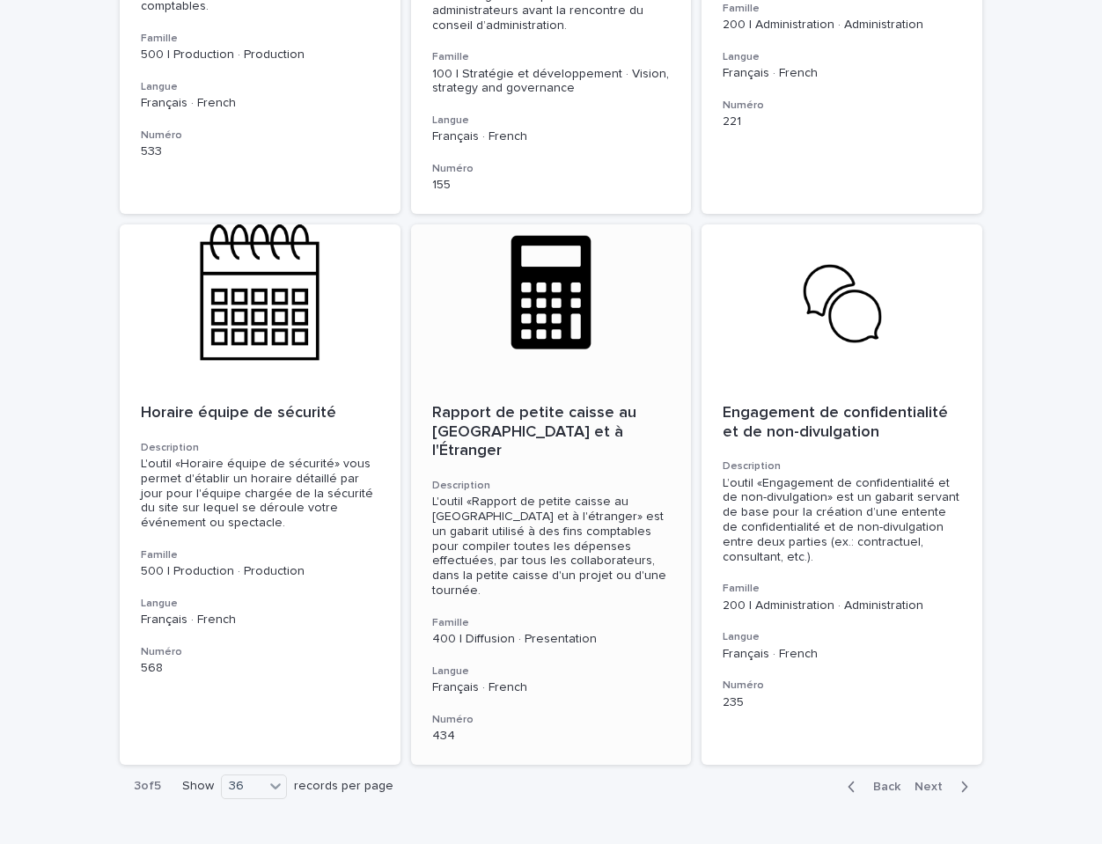
scroll to position [6100, 0]
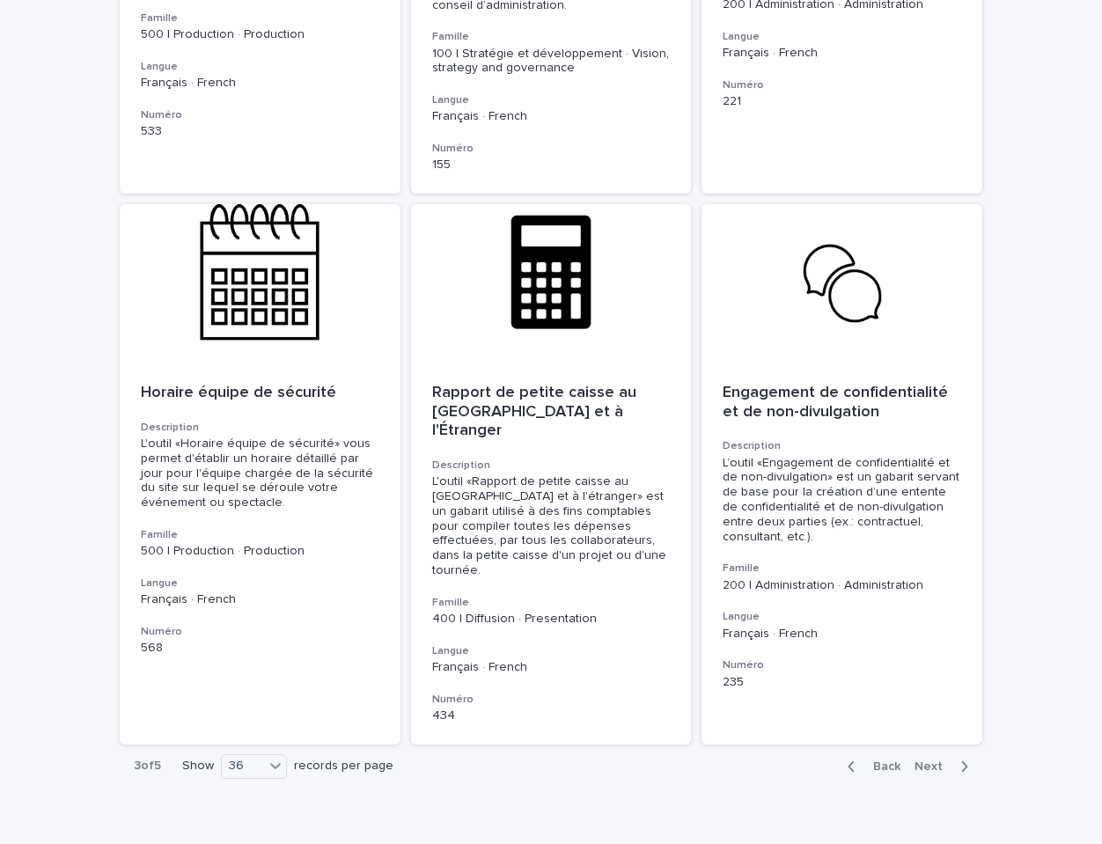
click at [924, 761] on span "Next" at bounding box center [934, 767] width 39 height 12
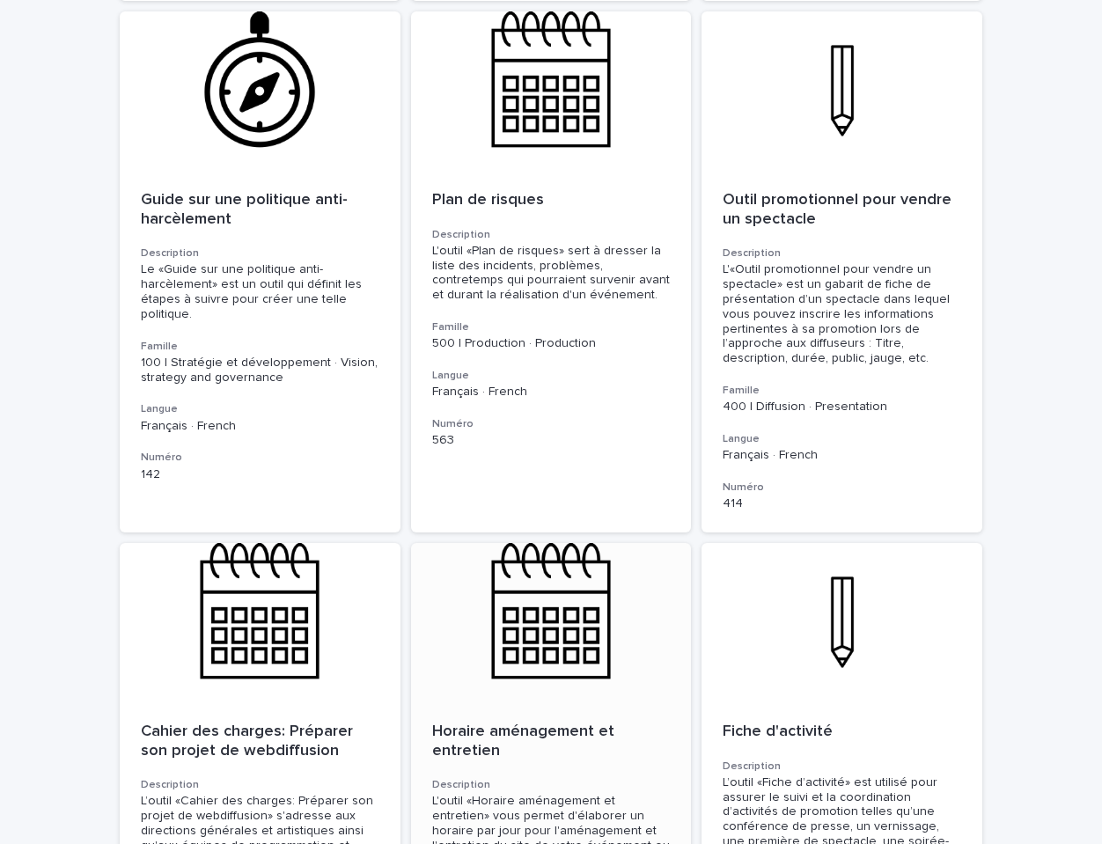
scroll to position [4652, 0]
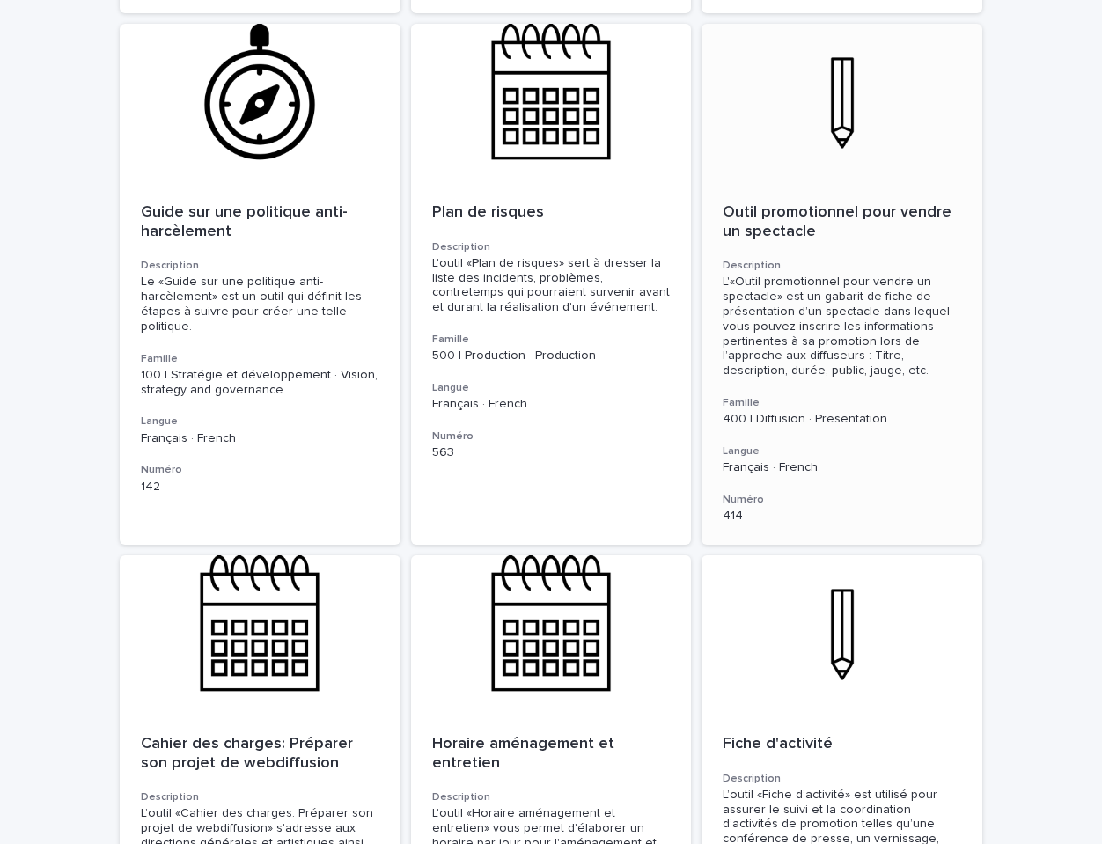
click at [813, 203] on p "Outil promotionnel pour vendre un spectacle" at bounding box center [842, 222] width 239 height 38
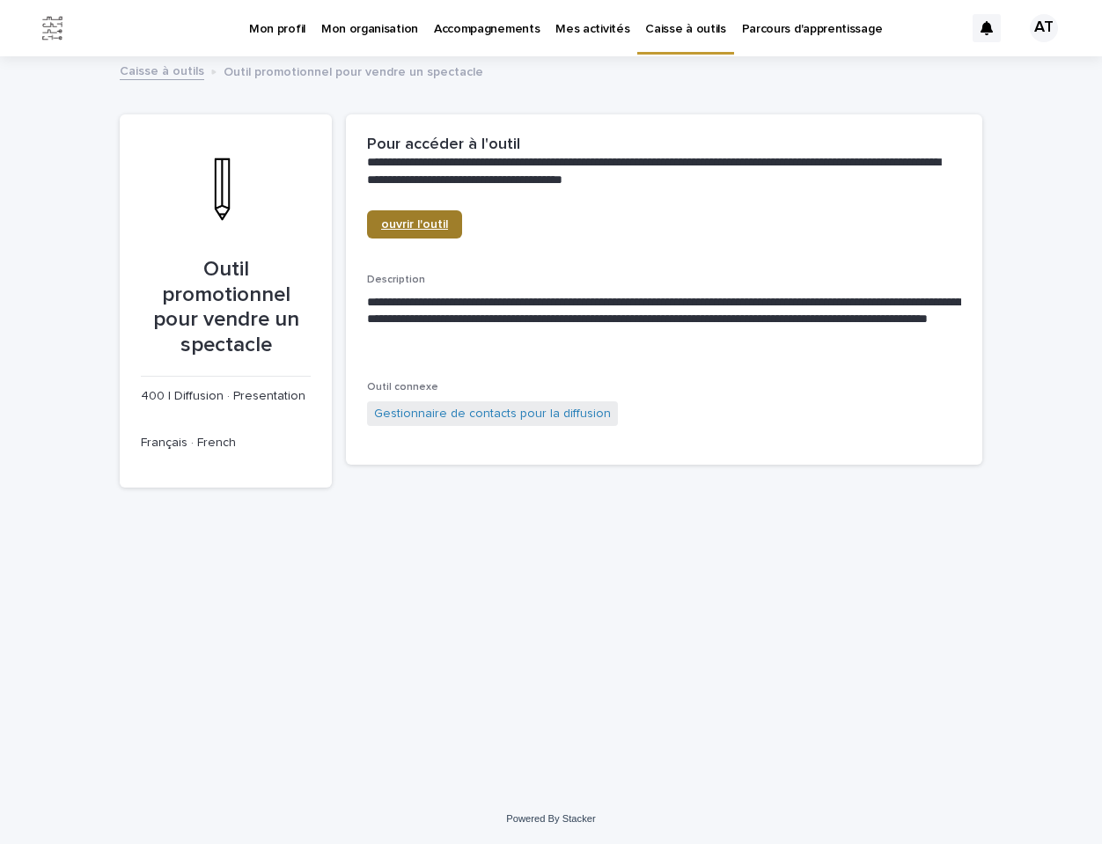
click at [416, 219] on span "ouvrir l'outil" at bounding box center [414, 224] width 67 height 12
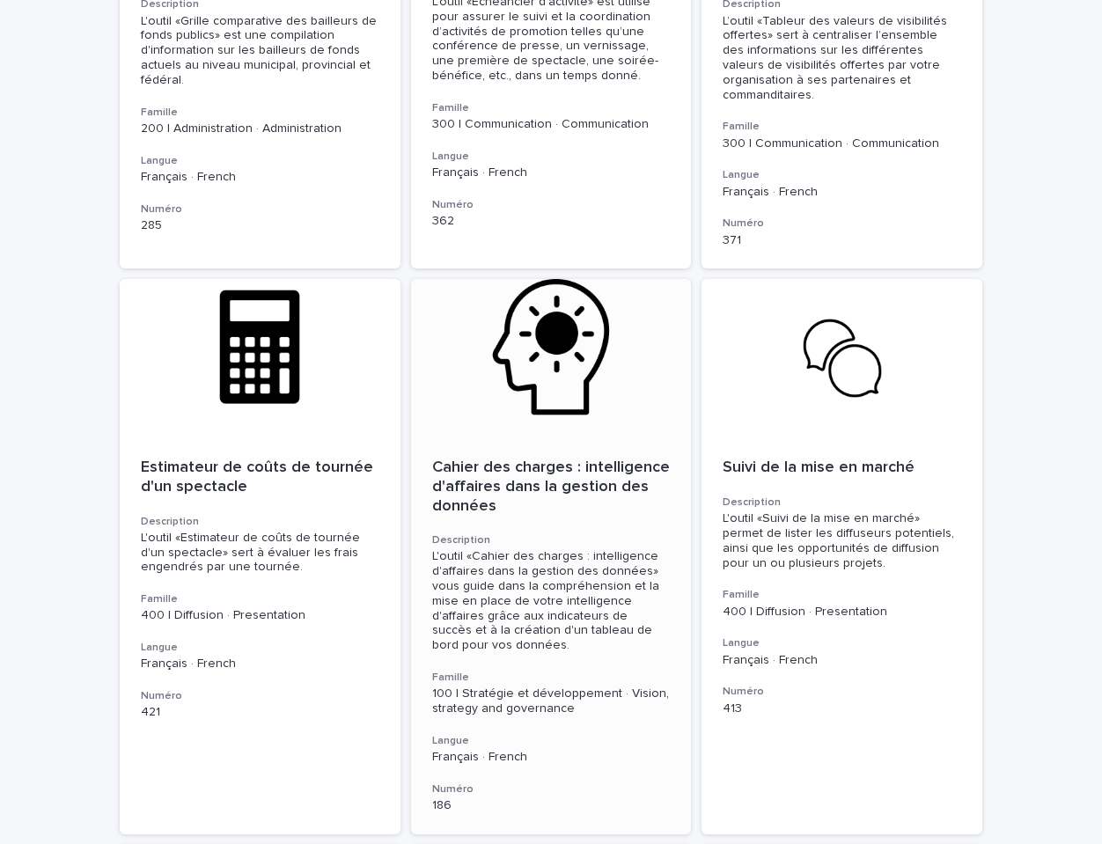
scroll to position [691, 0]
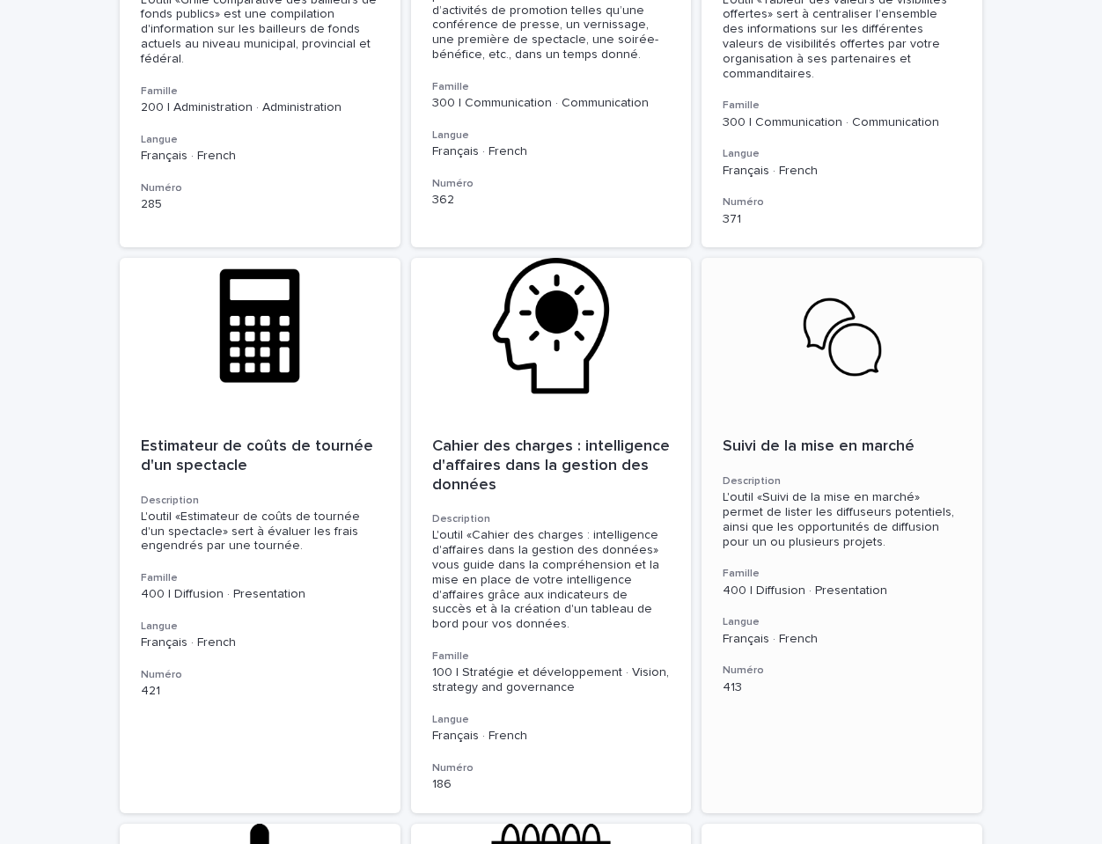
click at [863, 438] on p "Suivi de la mise en marché" at bounding box center [842, 447] width 239 height 19
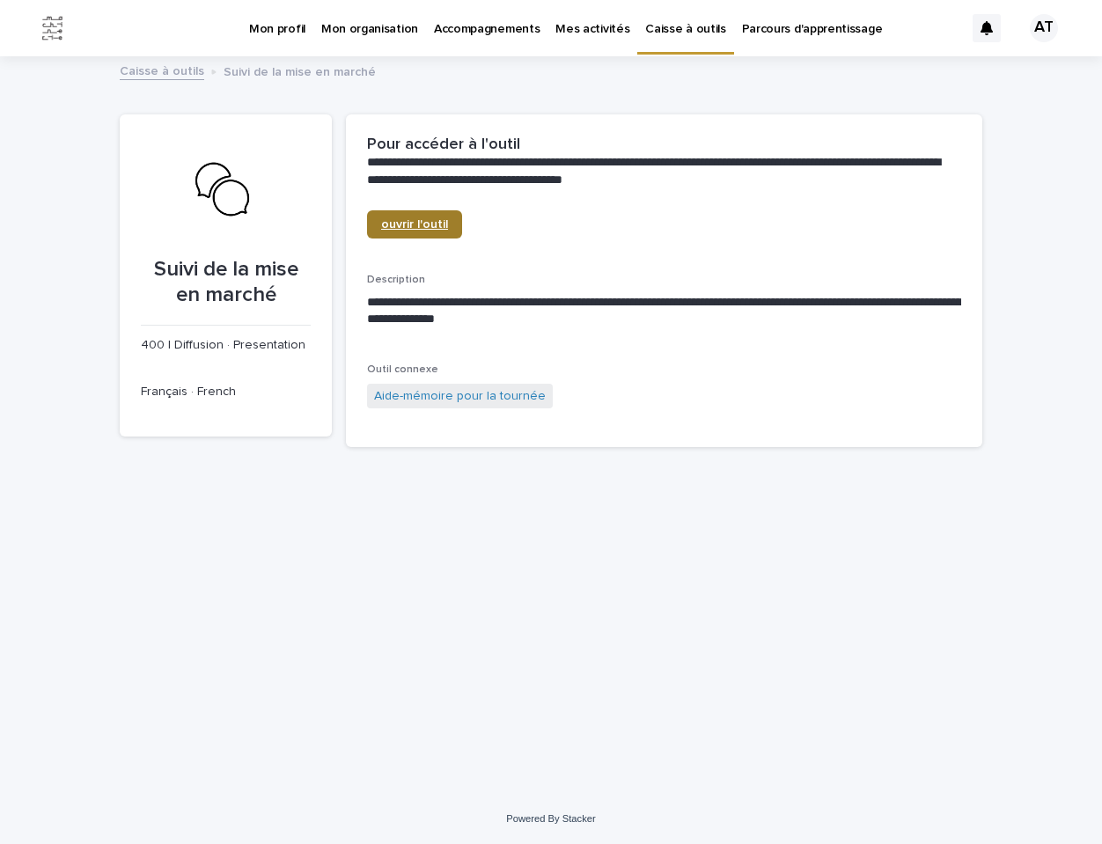
click at [414, 224] on span "ouvrir l'outil" at bounding box center [414, 224] width 67 height 12
click at [458, 396] on link "Aide-mémoire pour la tournée" at bounding box center [460, 396] width 172 height 18
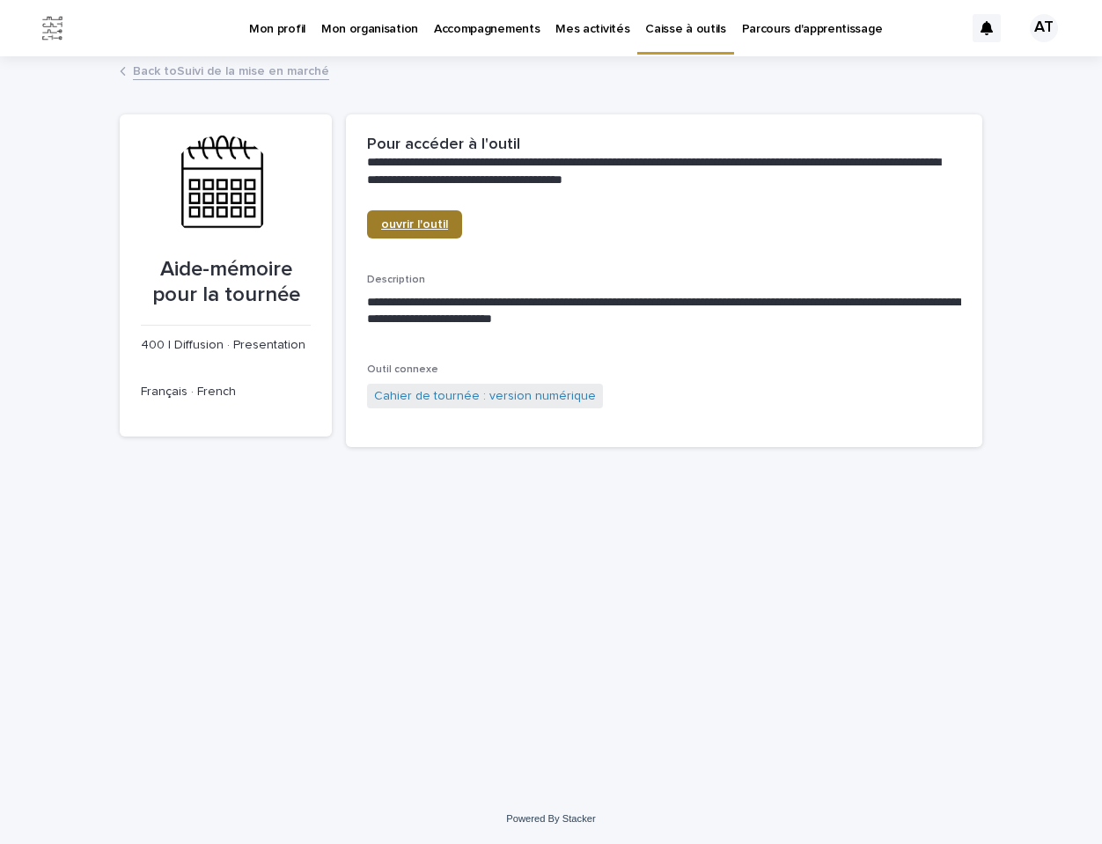
click at [416, 221] on span "ouvrir l'outil" at bounding box center [414, 224] width 67 height 12
click at [440, 397] on link "Cahier de tournée : version numérique" at bounding box center [485, 396] width 222 height 18
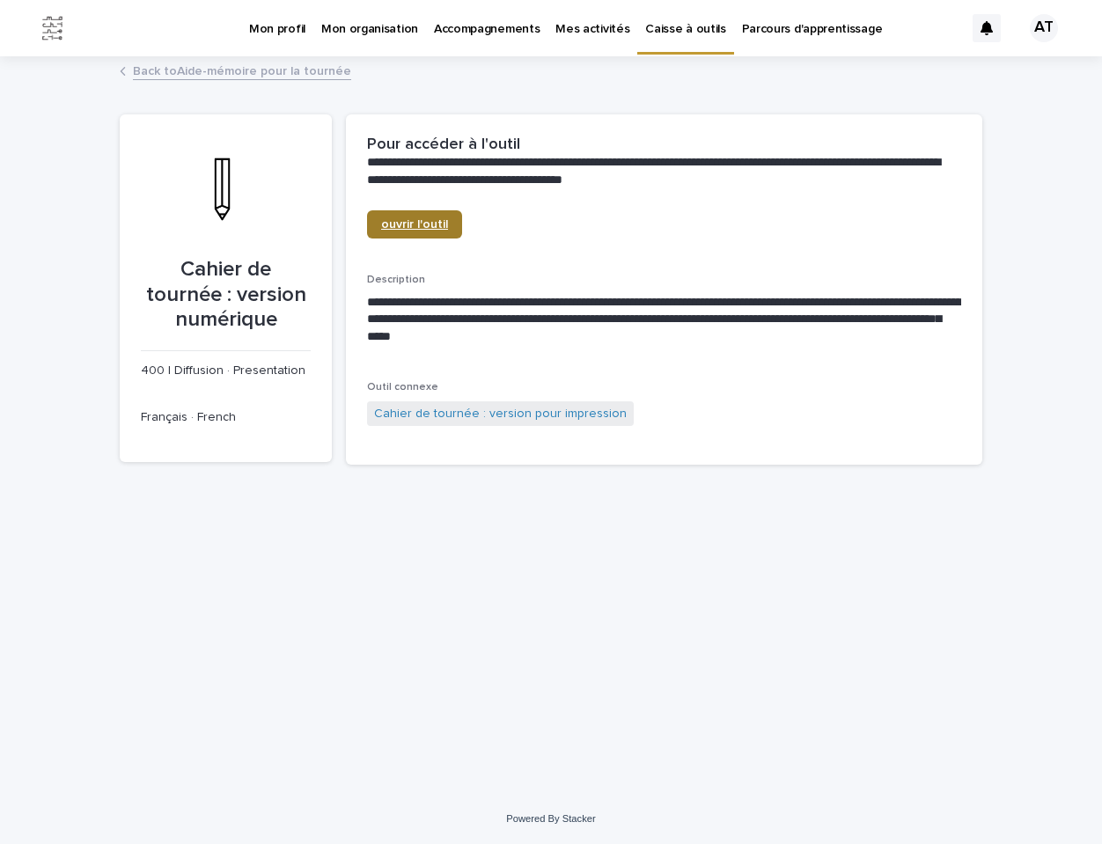
click at [413, 220] on span "ouvrir l'outil" at bounding box center [414, 224] width 67 height 12
click at [503, 412] on link "Cahier de tournée : version pour impression" at bounding box center [500, 414] width 253 height 18
click at [418, 224] on span "ouvrir l'outil" at bounding box center [414, 224] width 67 height 12
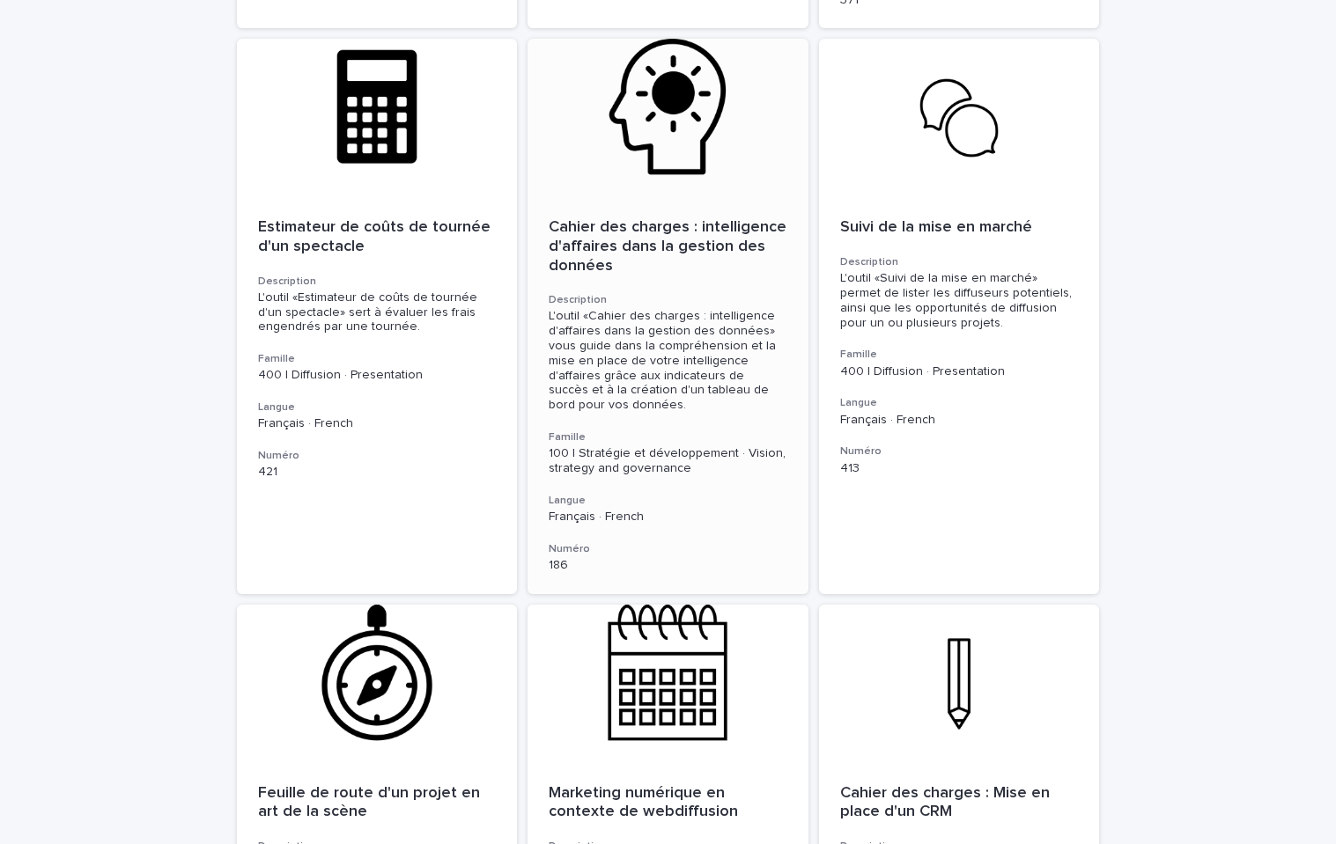
scroll to position [916, 0]
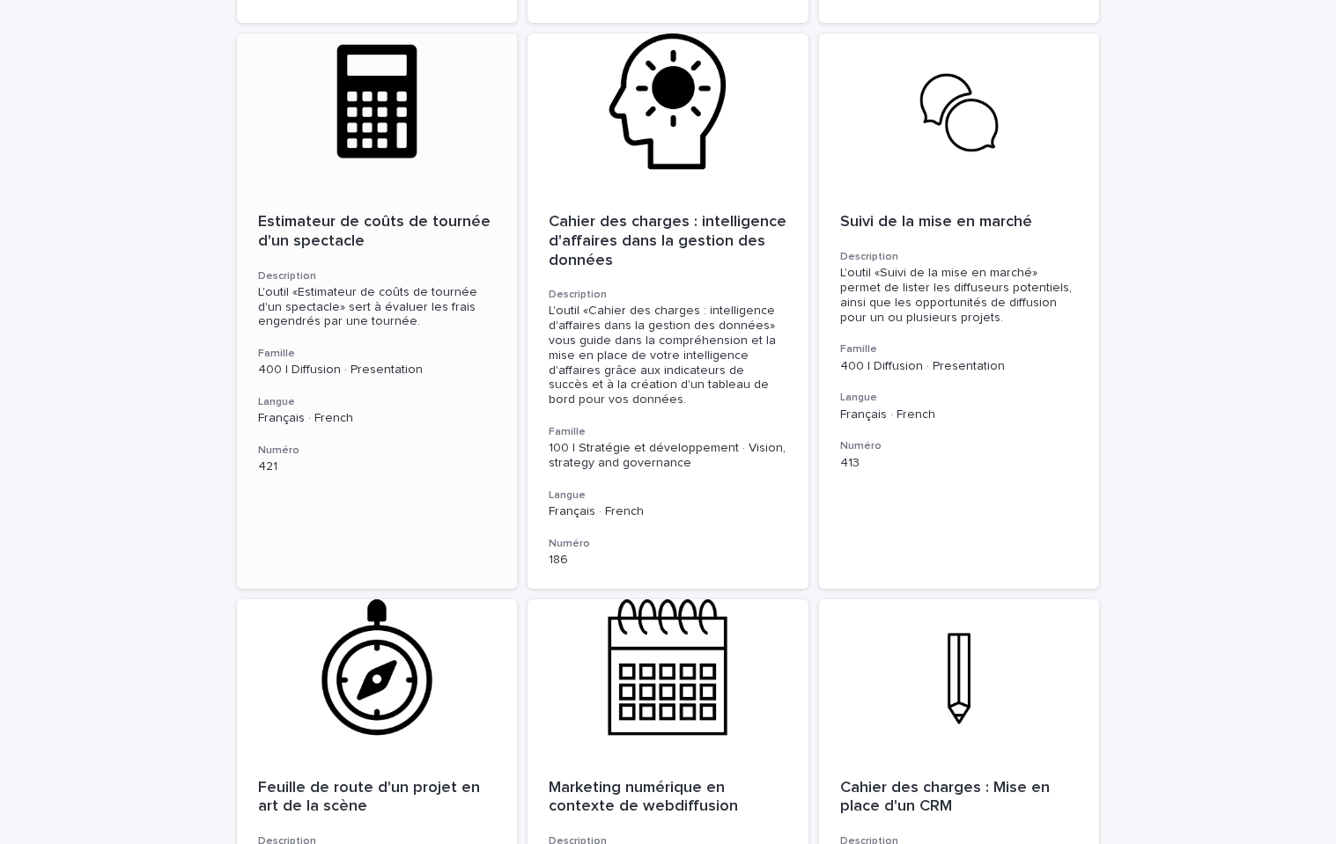
click at [334, 213] on p "Estimateur de coûts de tournée d'un spectacle" at bounding box center [377, 232] width 239 height 38
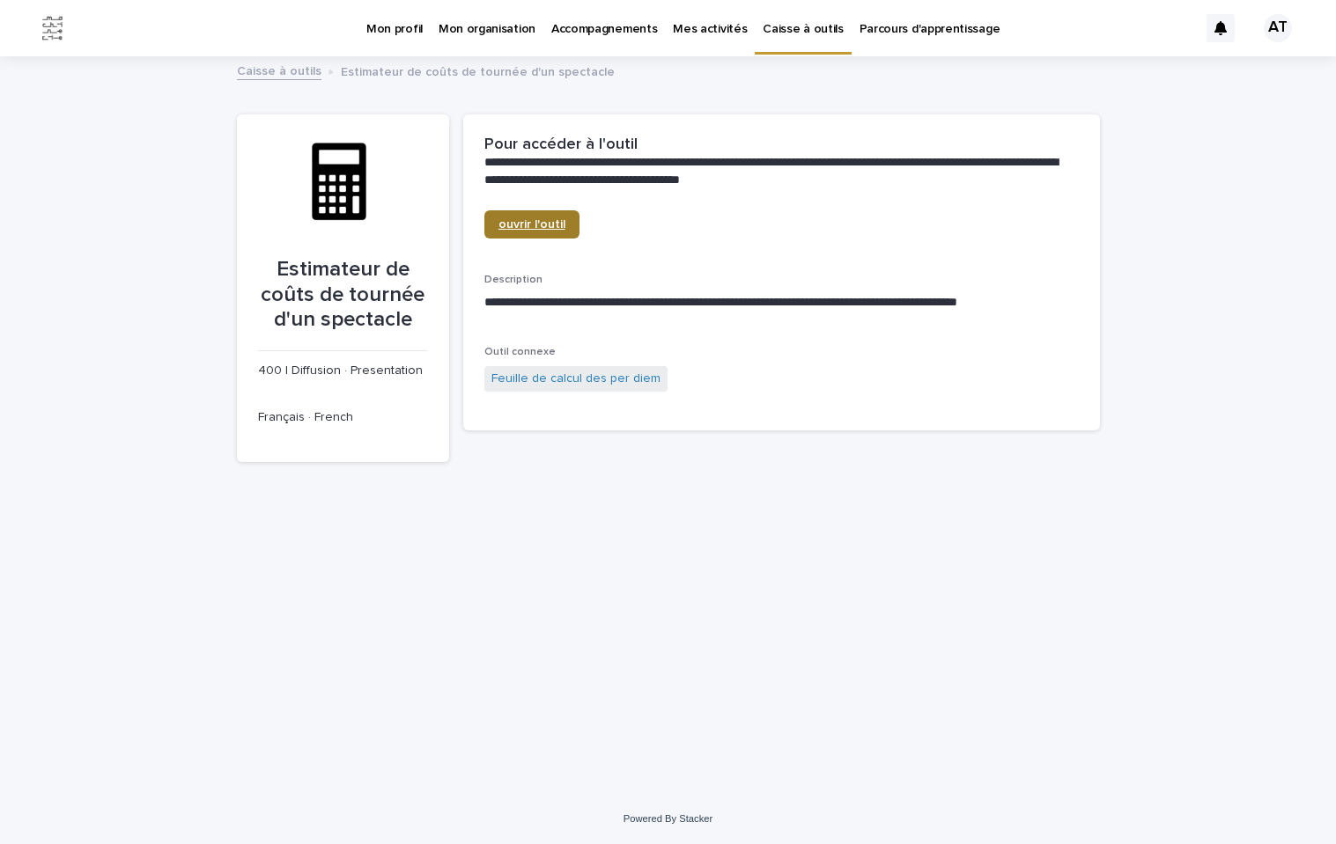
click at [517, 218] on span "ouvrir l'outil" at bounding box center [531, 224] width 67 height 12
click at [579, 378] on link "Feuille de calcul des per diem" at bounding box center [575, 379] width 169 height 18
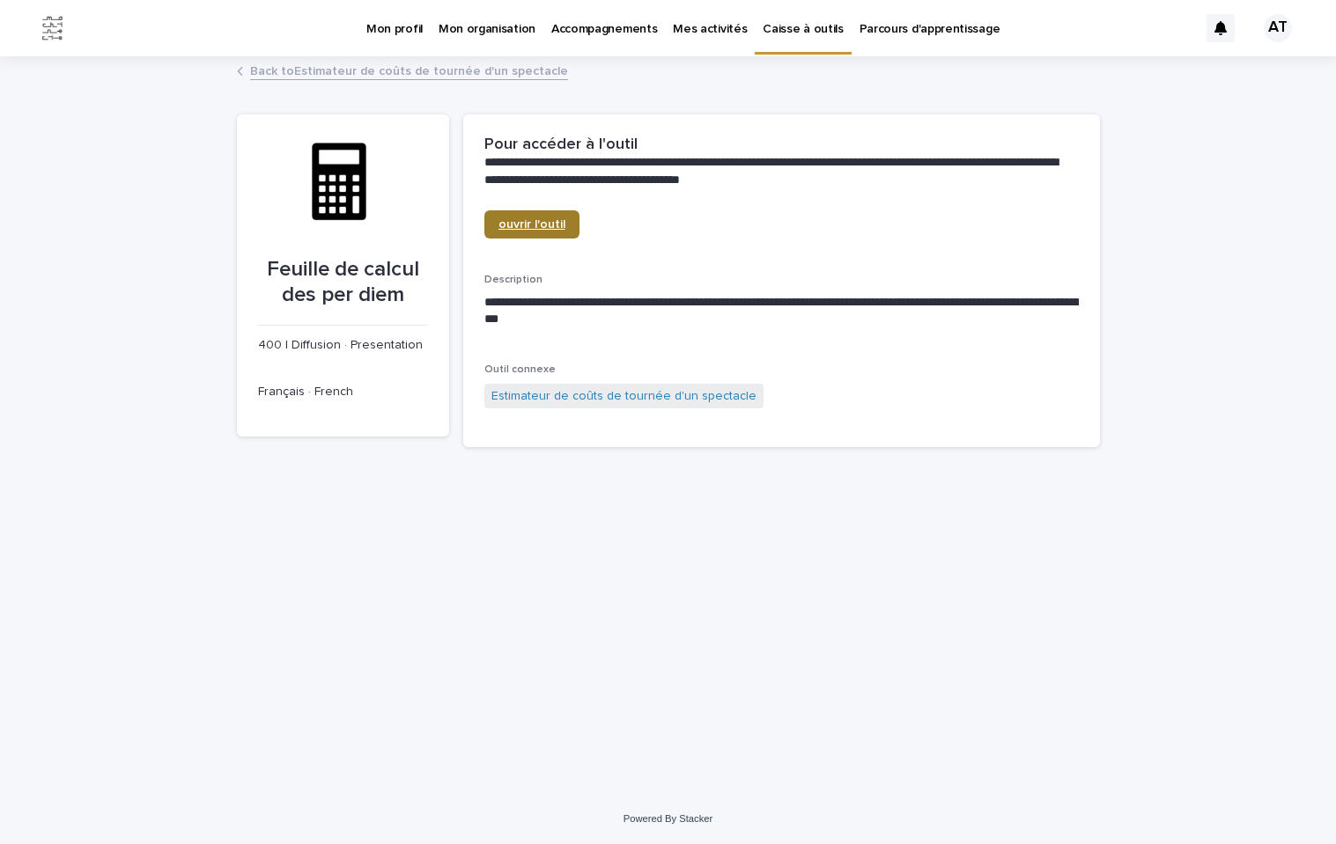
click at [532, 227] on span "ouvrir l'outil" at bounding box center [531, 224] width 67 height 12
click at [273, 71] on link "Back to Estimateur de coûts de tournée d'un spectacle" at bounding box center [409, 70] width 318 height 20
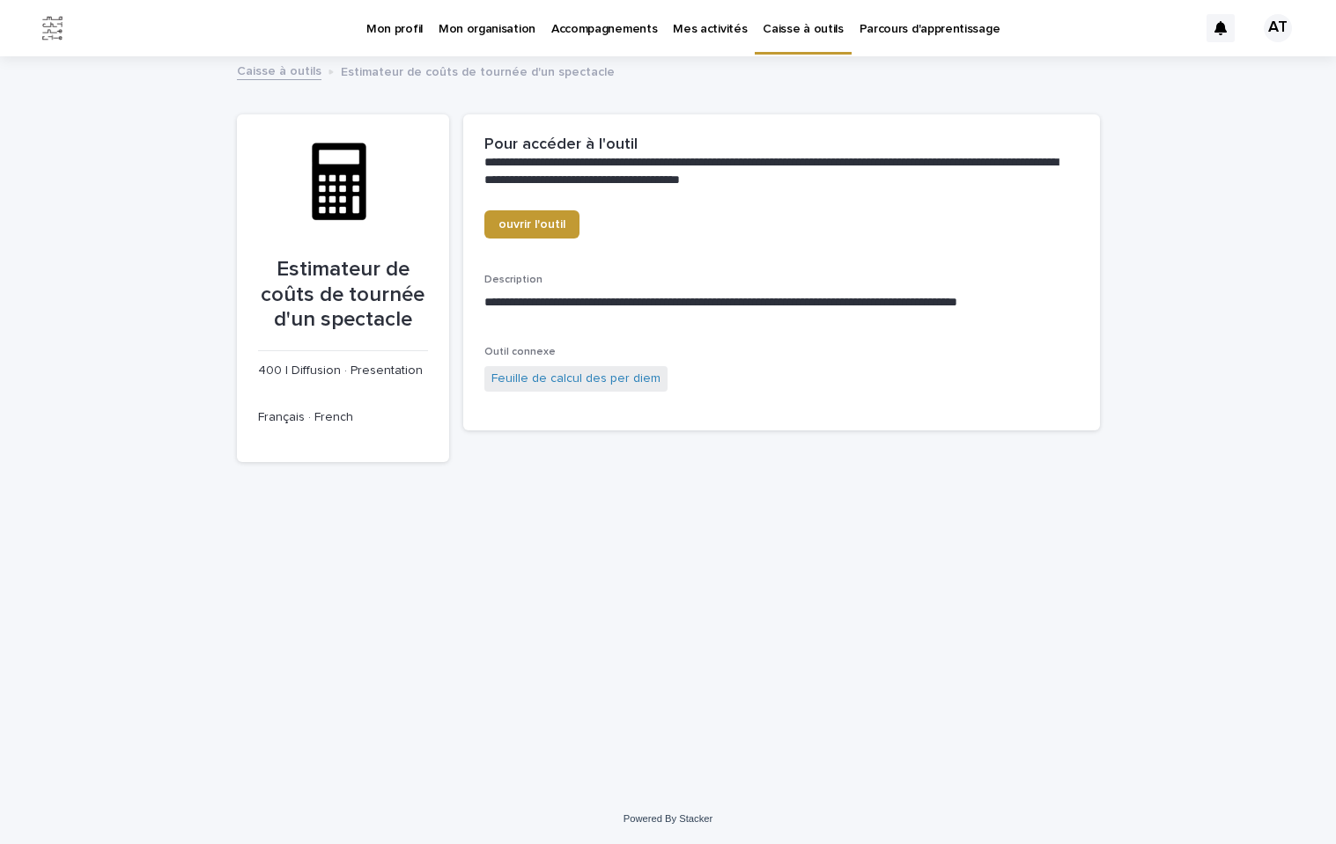
click at [273, 71] on link "Caisse à outils" at bounding box center [279, 70] width 85 height 20
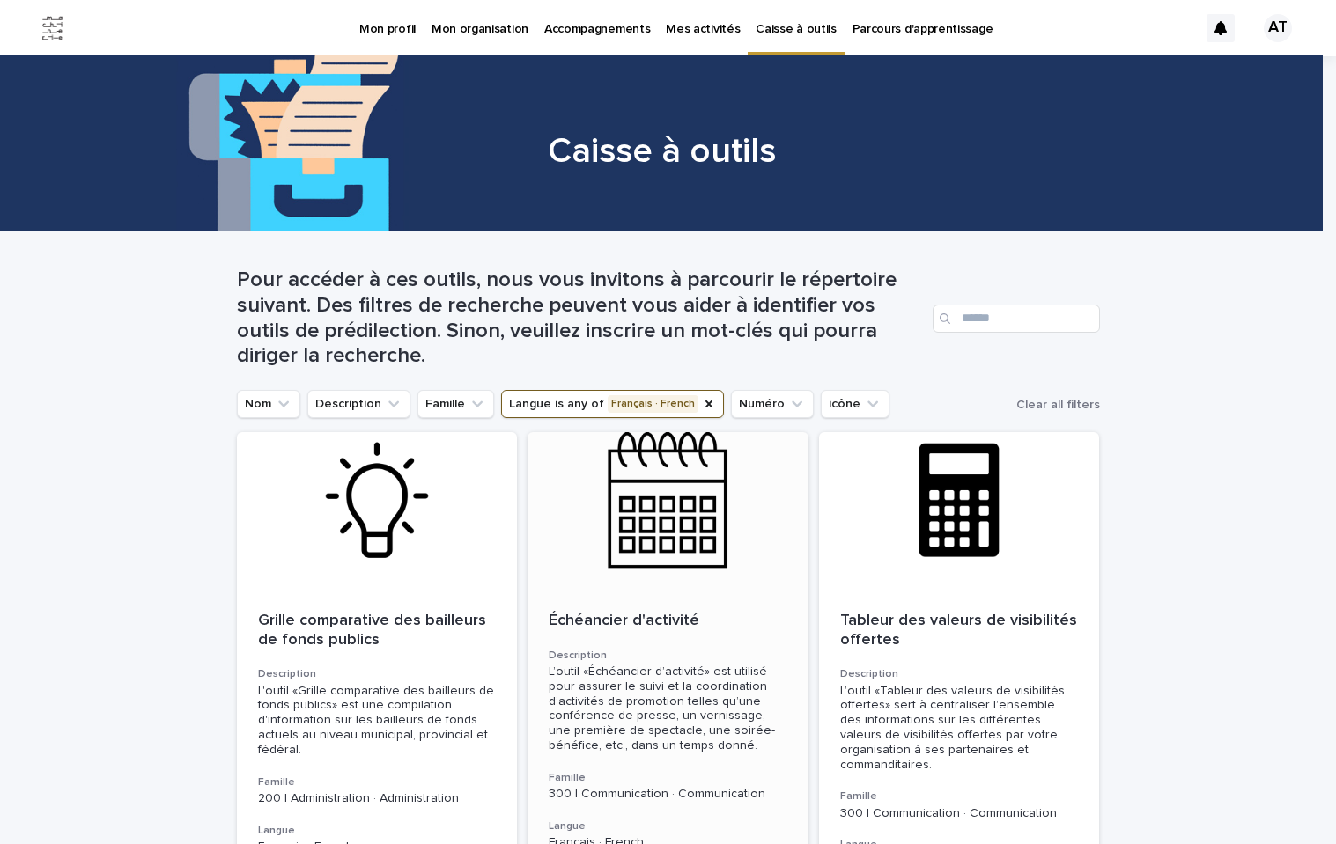
click at [660, 623] on p "Échéancier d'activité" at bounding box center [667, 621] width 239 height 19
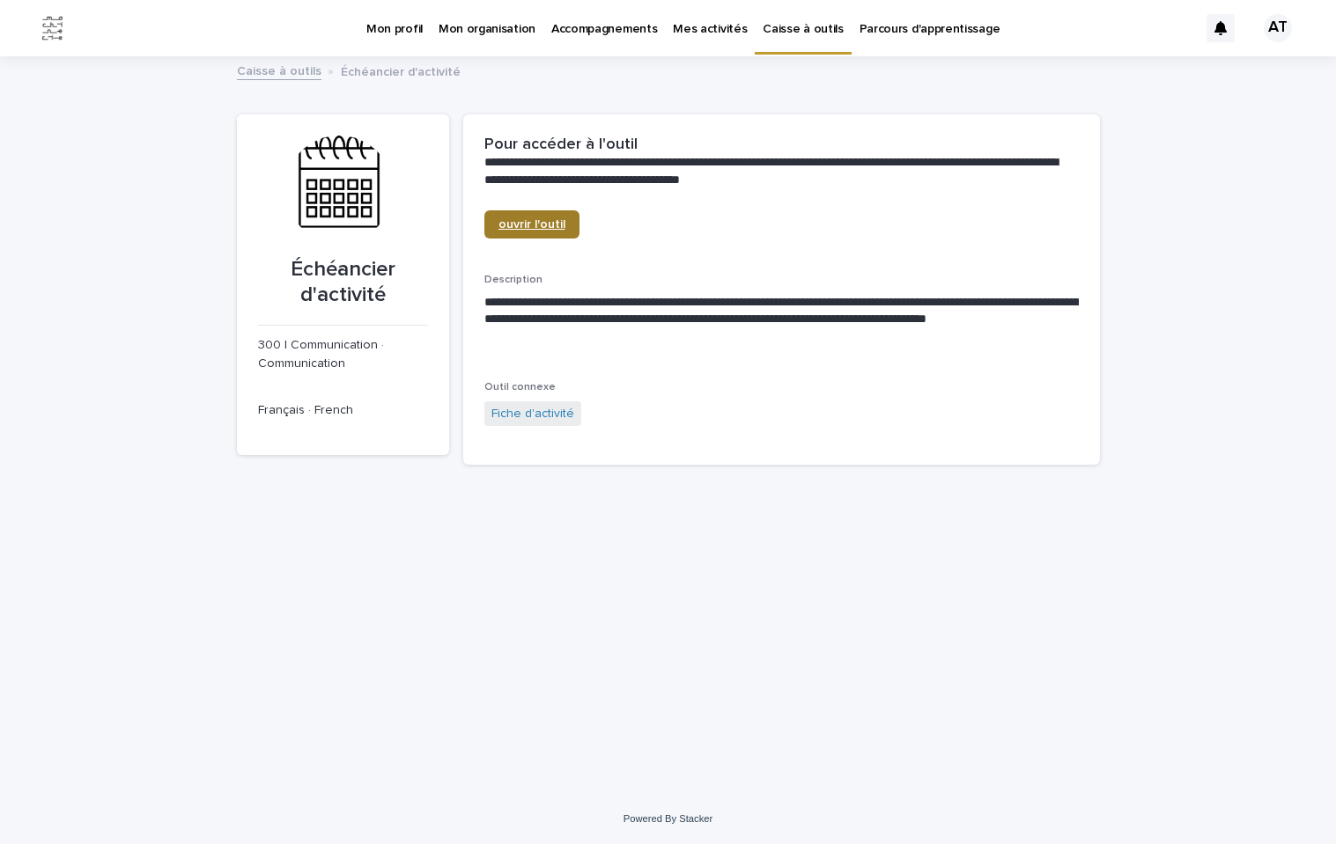
click at [511, 222] on span "ouvrir l'outil" at bounding box center [531, 224] width 67 height 12
click at [520, 415] on link "Fiche d'activité" at bounding box center [532, 414] width 83 height 18
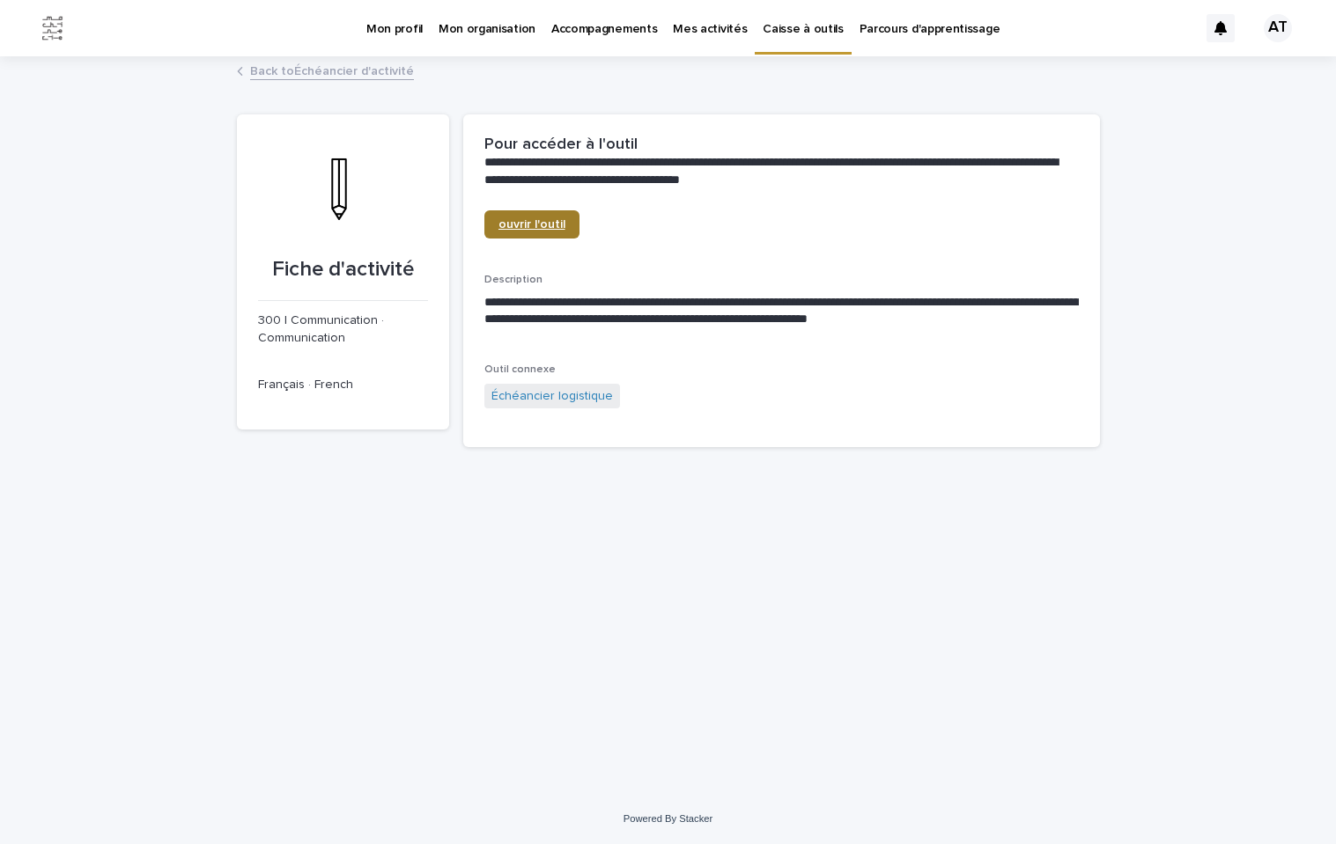
click at [515, 225] on span "ouvrir l'outil" at bounding box center [531, 224] width 67 height 12
click at [548, 393] on link "Échéancier logistique" at bounding box center [551, 396] width 121 height 18
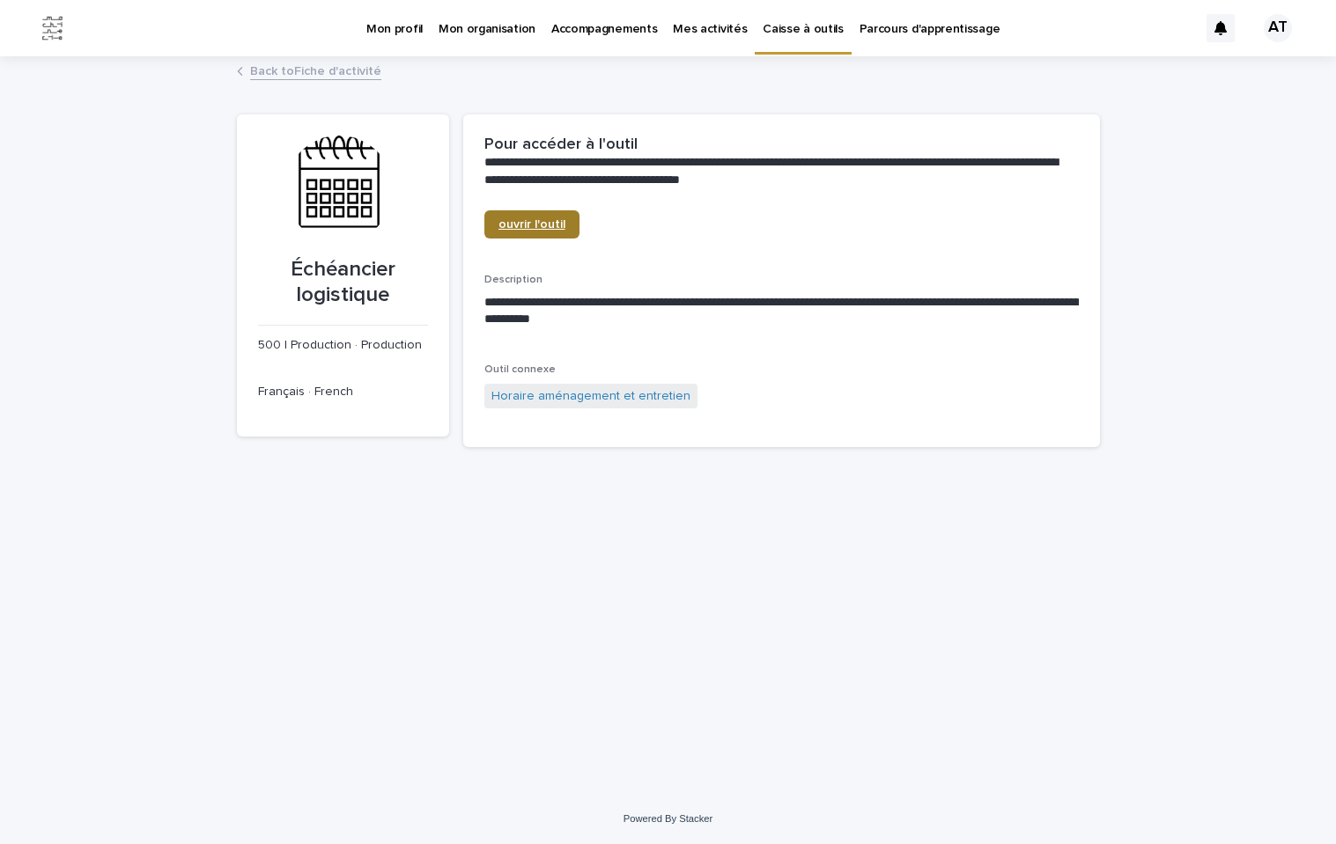
click at [546, 217] on link "ouvrir l'outil" at bounding box center [531, 224] width 95 height 28
click at [679, 28] on p "Mes activités" at bounding box center [710, 18] width 74 height 37
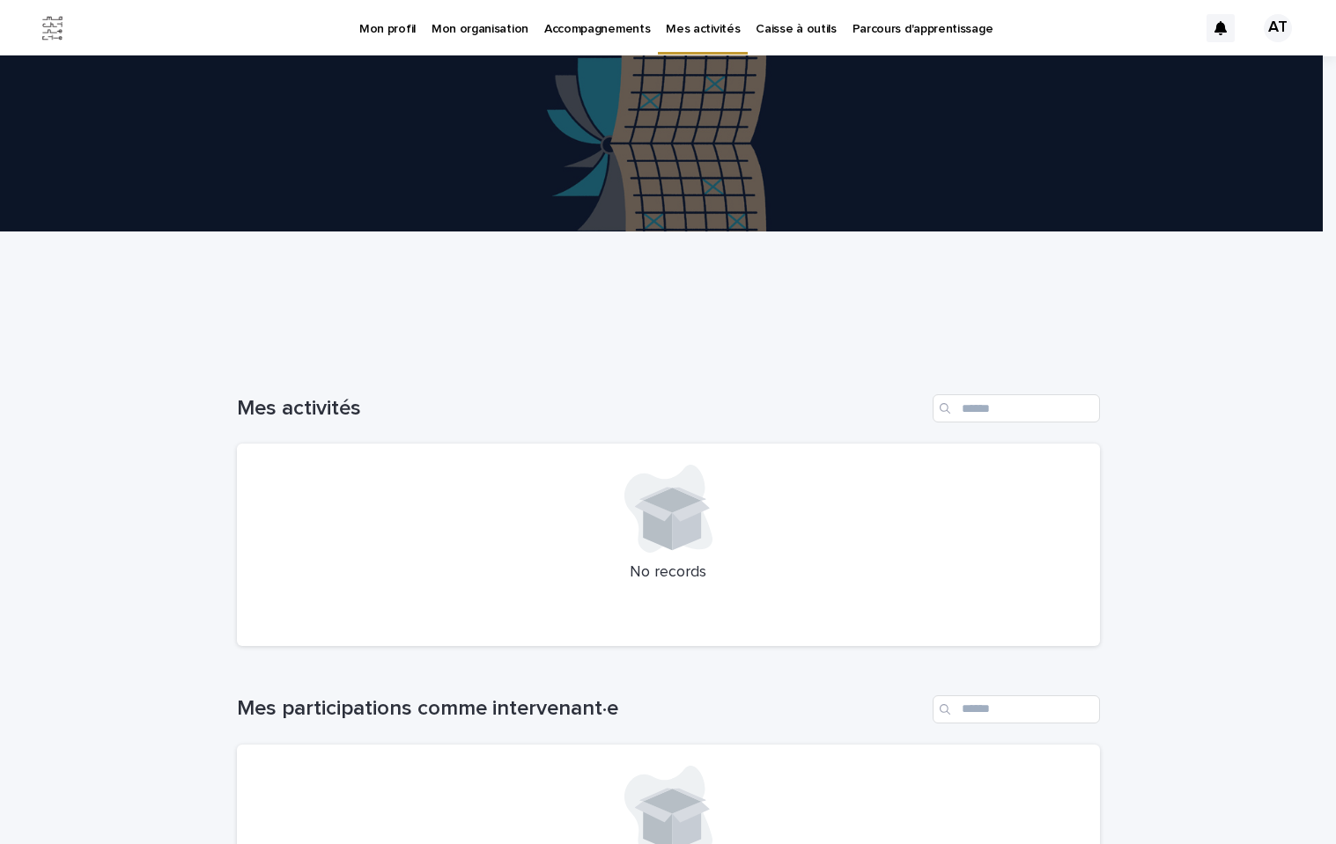
click at [755, 30] on p "Caisse à outils" at bounding box center [795, 18] width 80 height 37
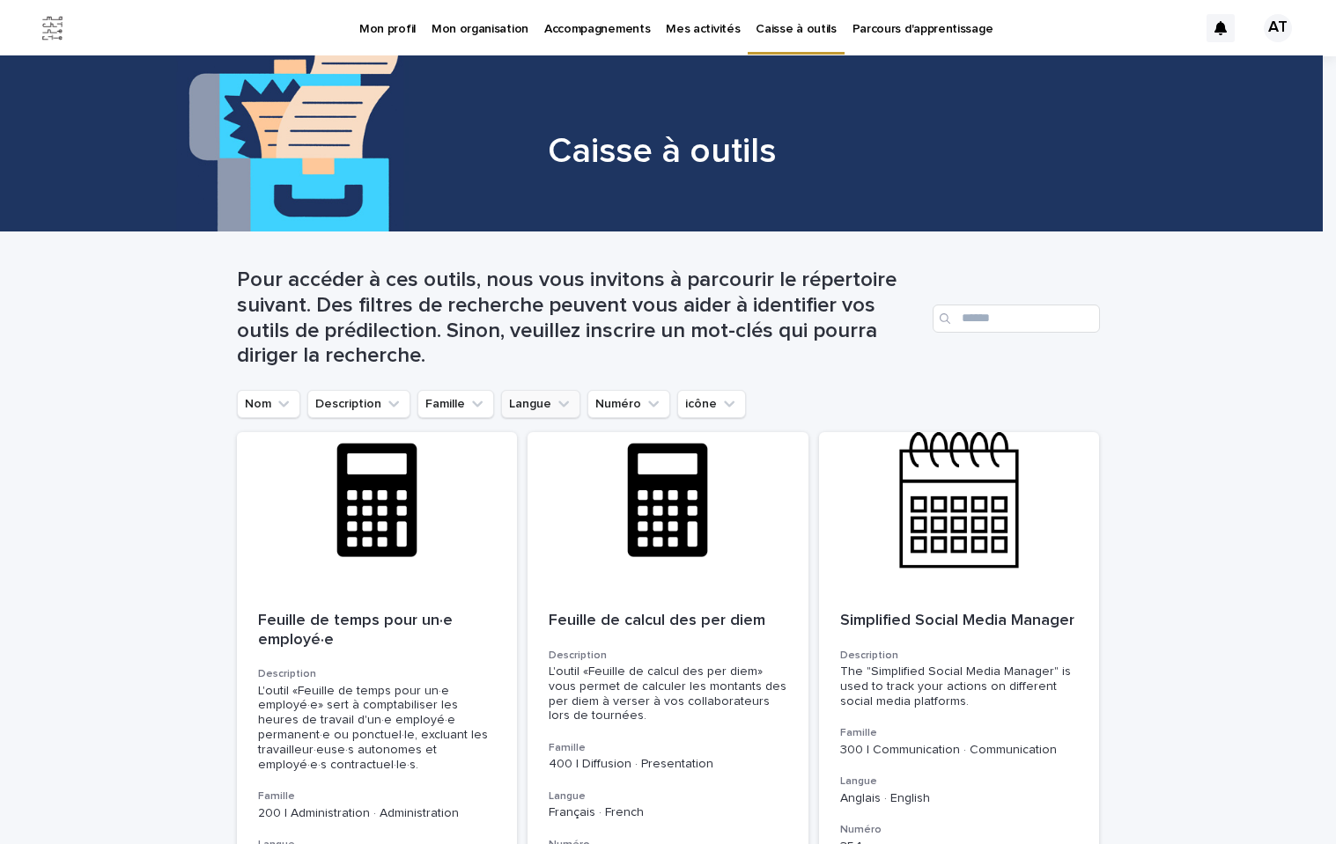
click at [558, 407] on icon "Langue" at bounding box center [563, 404] width 11 height 6
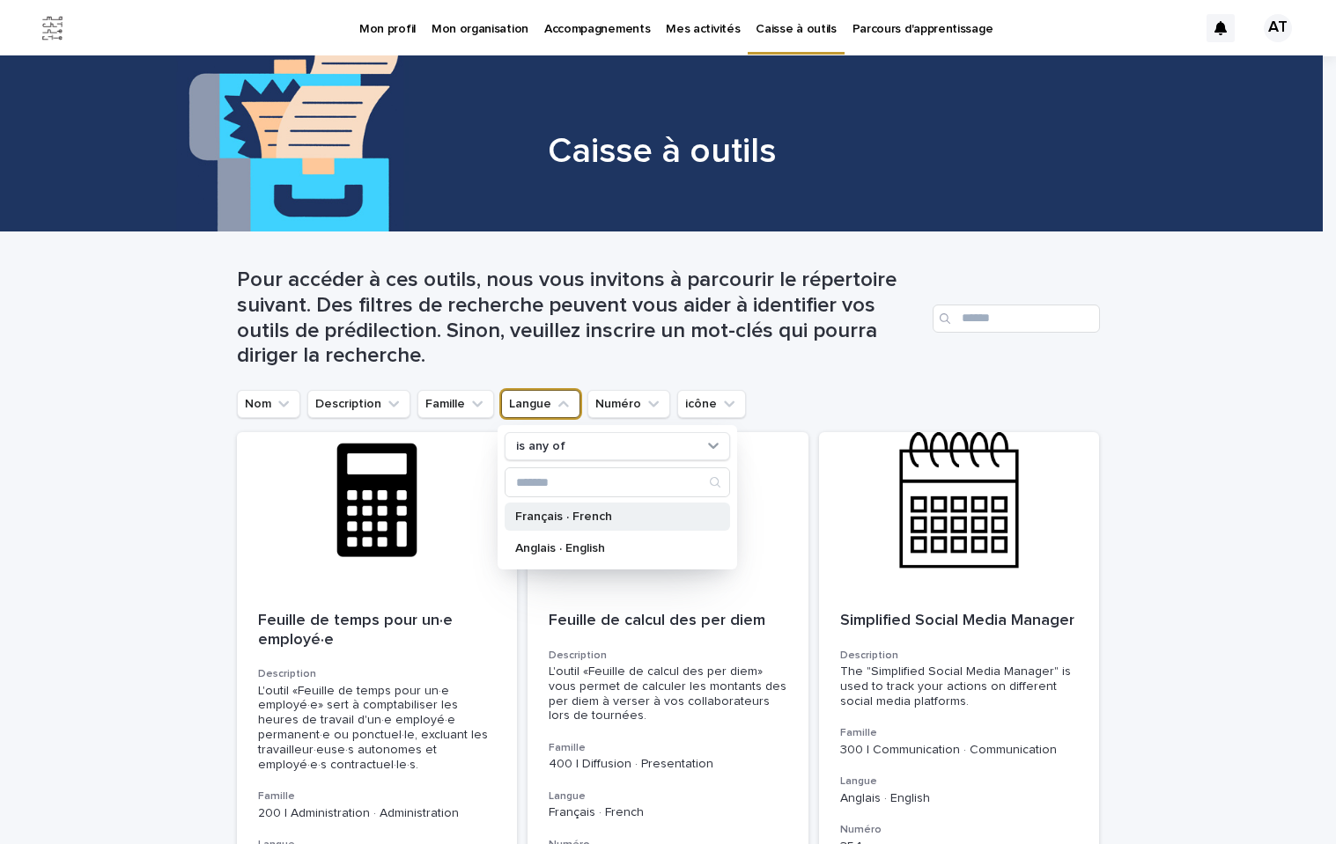
click at [544, 518] on p "Français · French" at bounding box center [608, 517] width 187 height 12
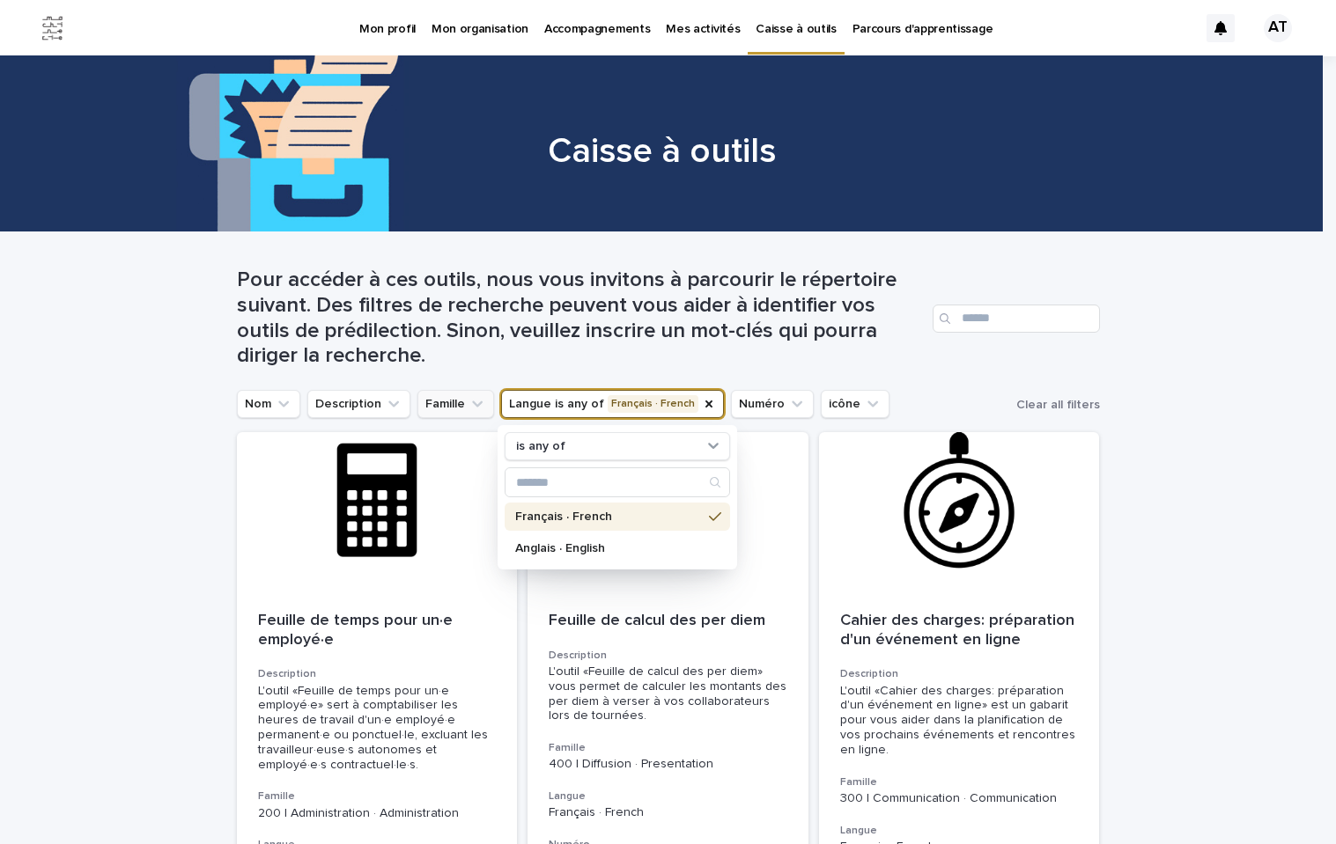
click at [438, 407] on button "Famille" at bounding box center [455, 404] width 77 height 28
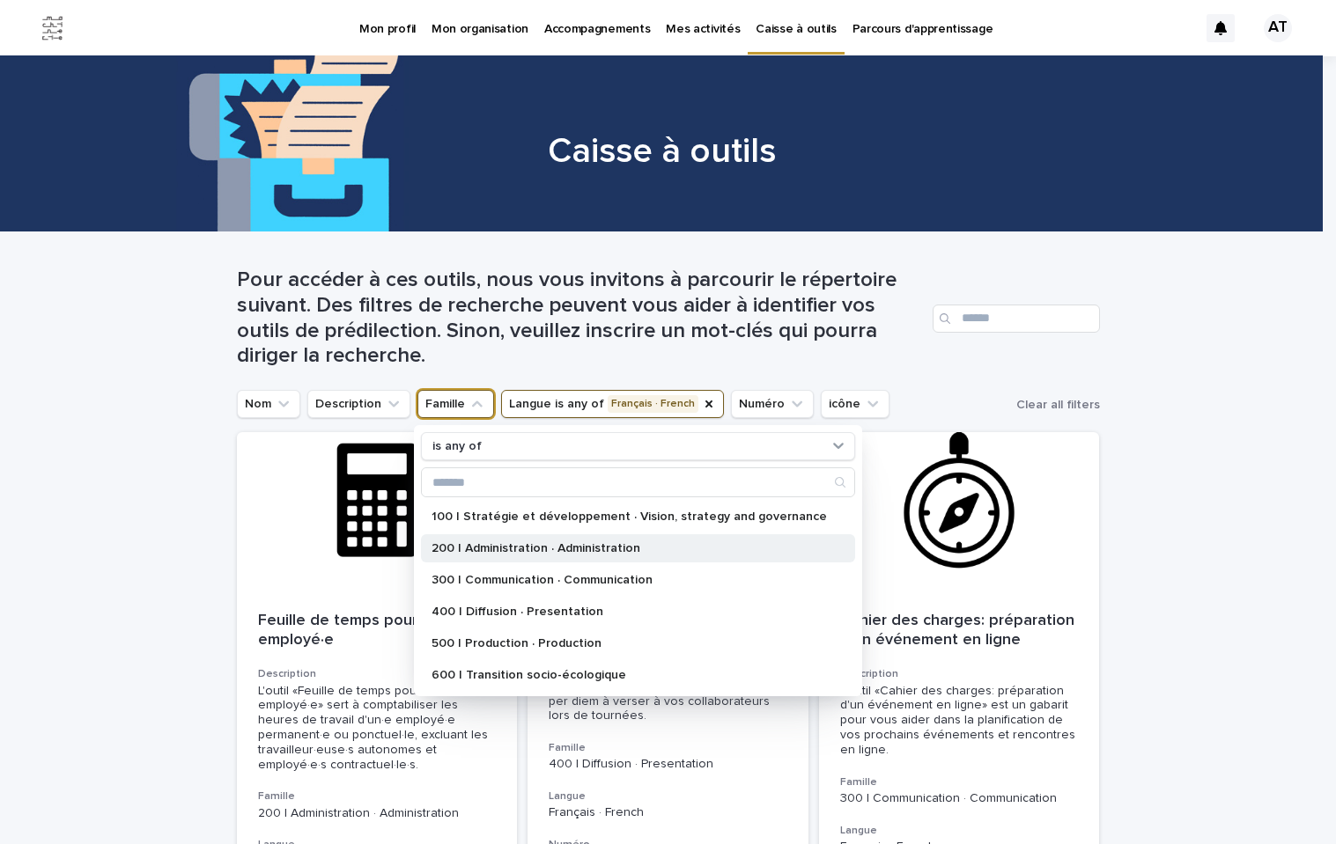
click at [540, 543] on p "200 | Administration · Administration" at bounding box center [628, 548] width 395 height 12
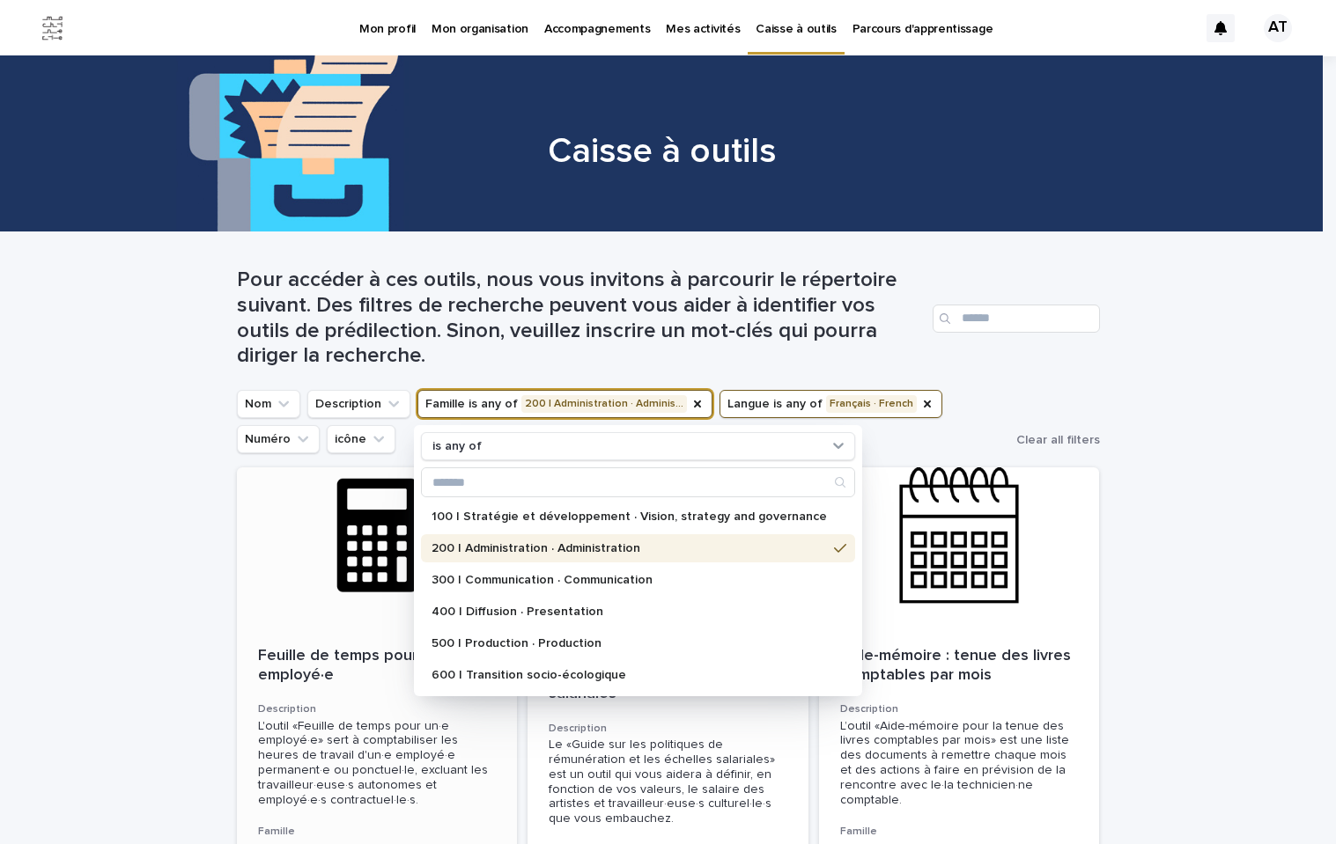
click at [371, 624] on div at bounding box center [377, 546] width 281 height 158
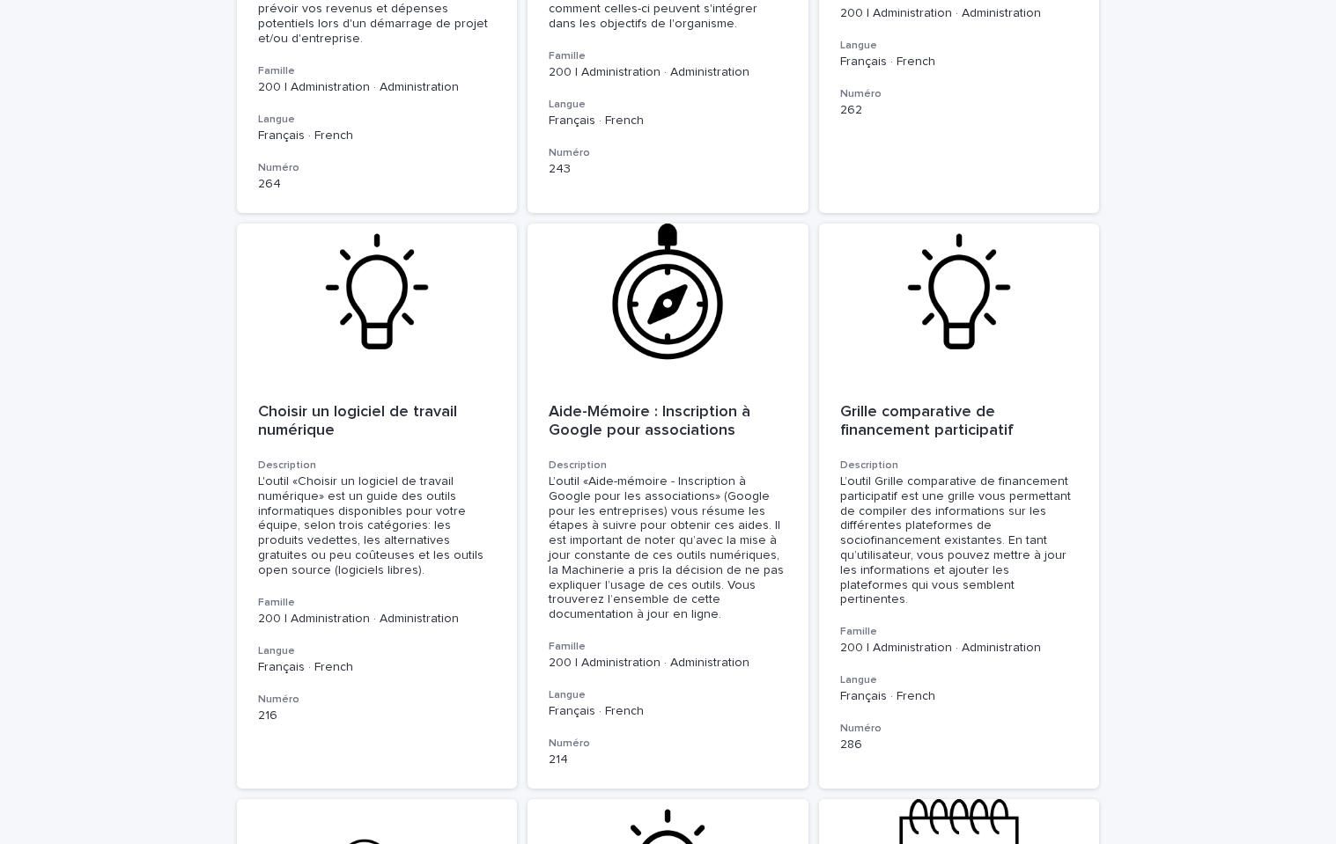
scroll to position [3439, 0]
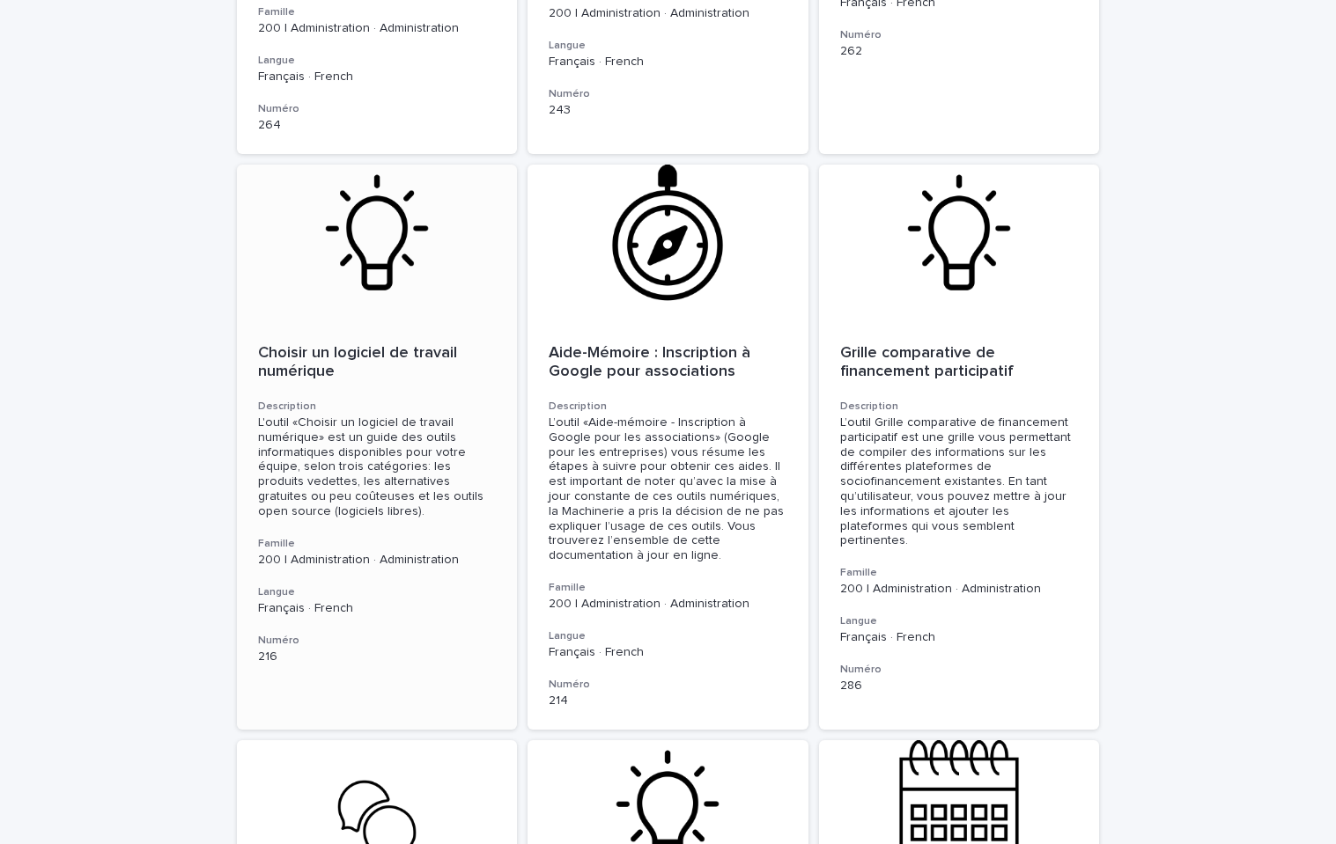
click at [347, 355] on p "Choisir un logiciel de travail numérique" at bounding box center [377, 363] width 239 height 38
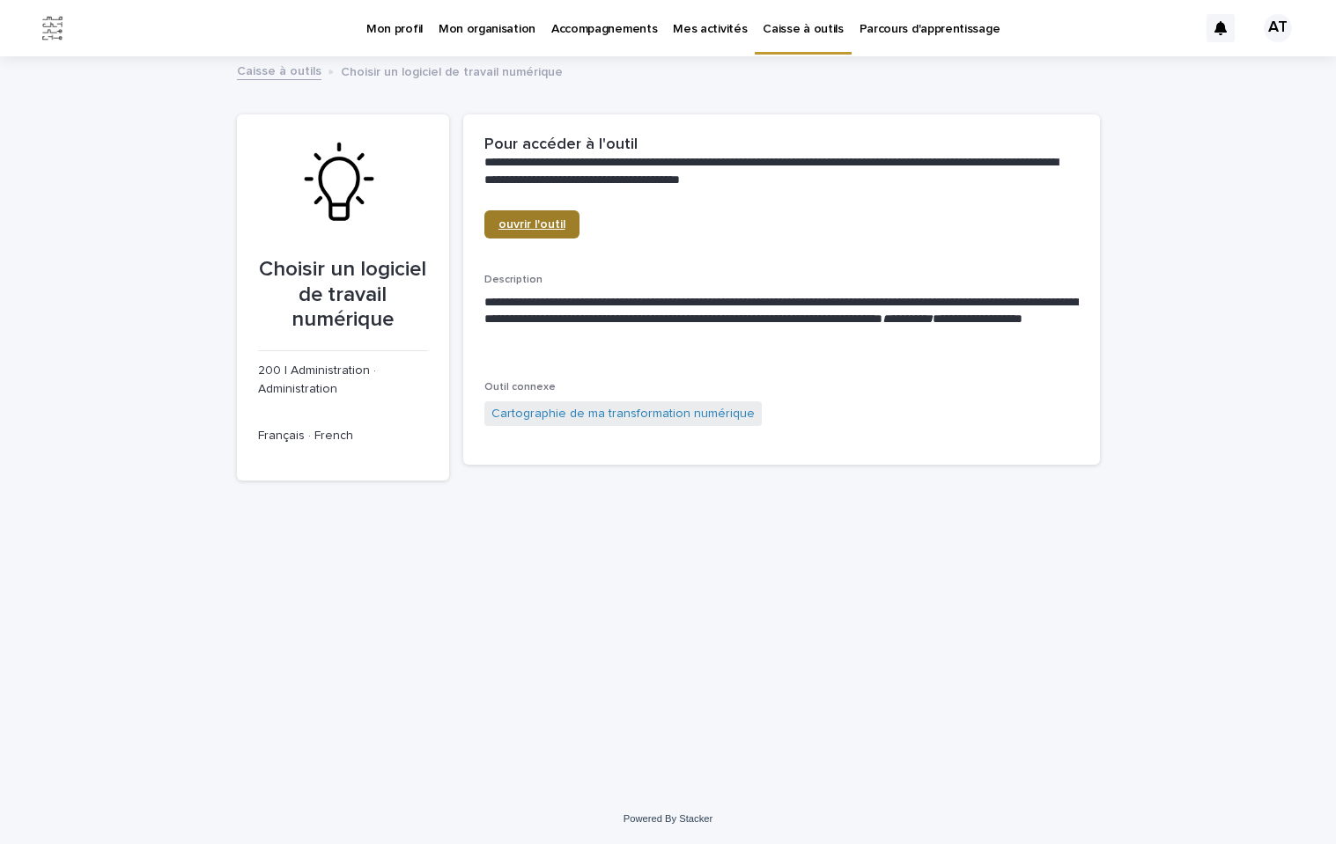
click at [541, 229] on span "ouvrir l'outil" at bounding box center [531, 224] width 67 height 12
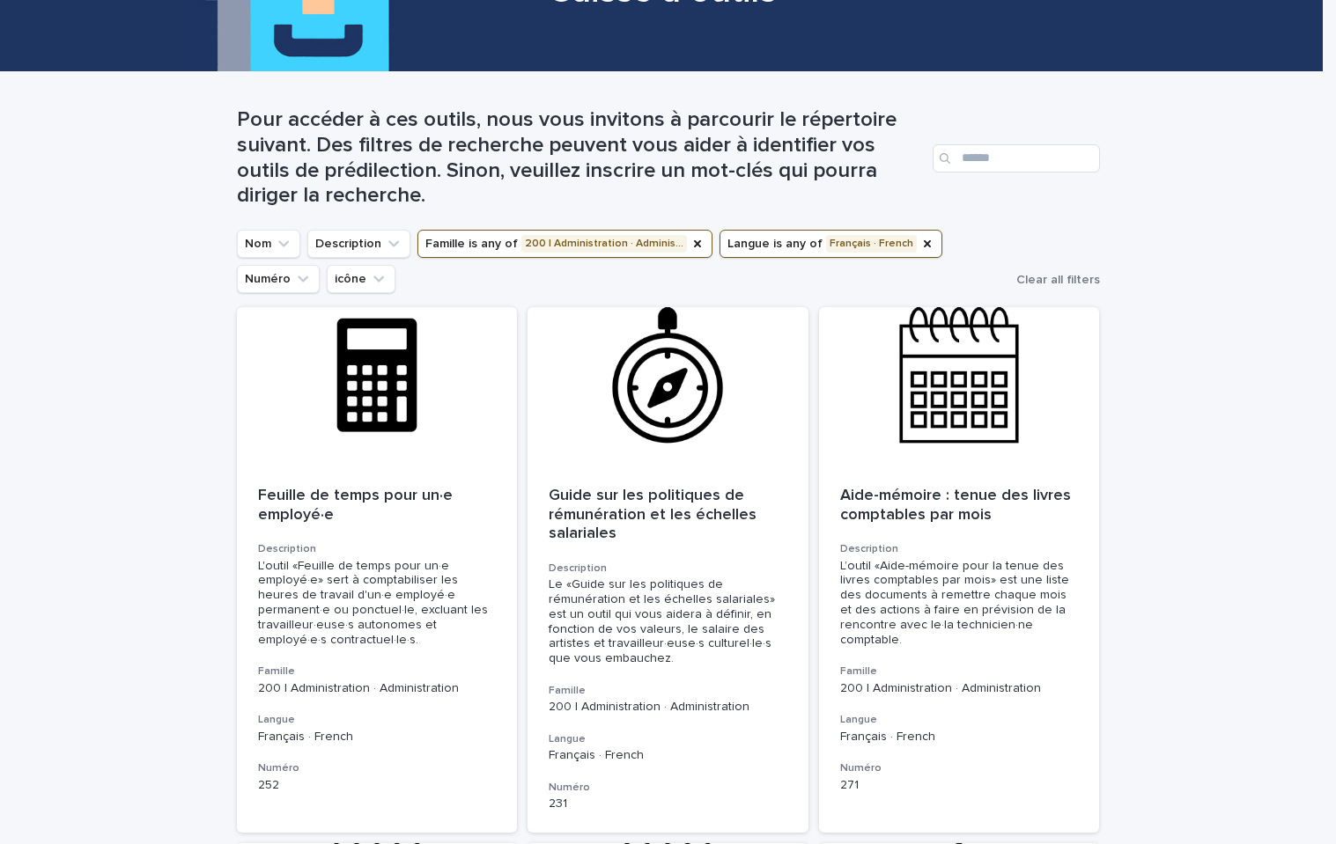
scroll to position [572, 0]
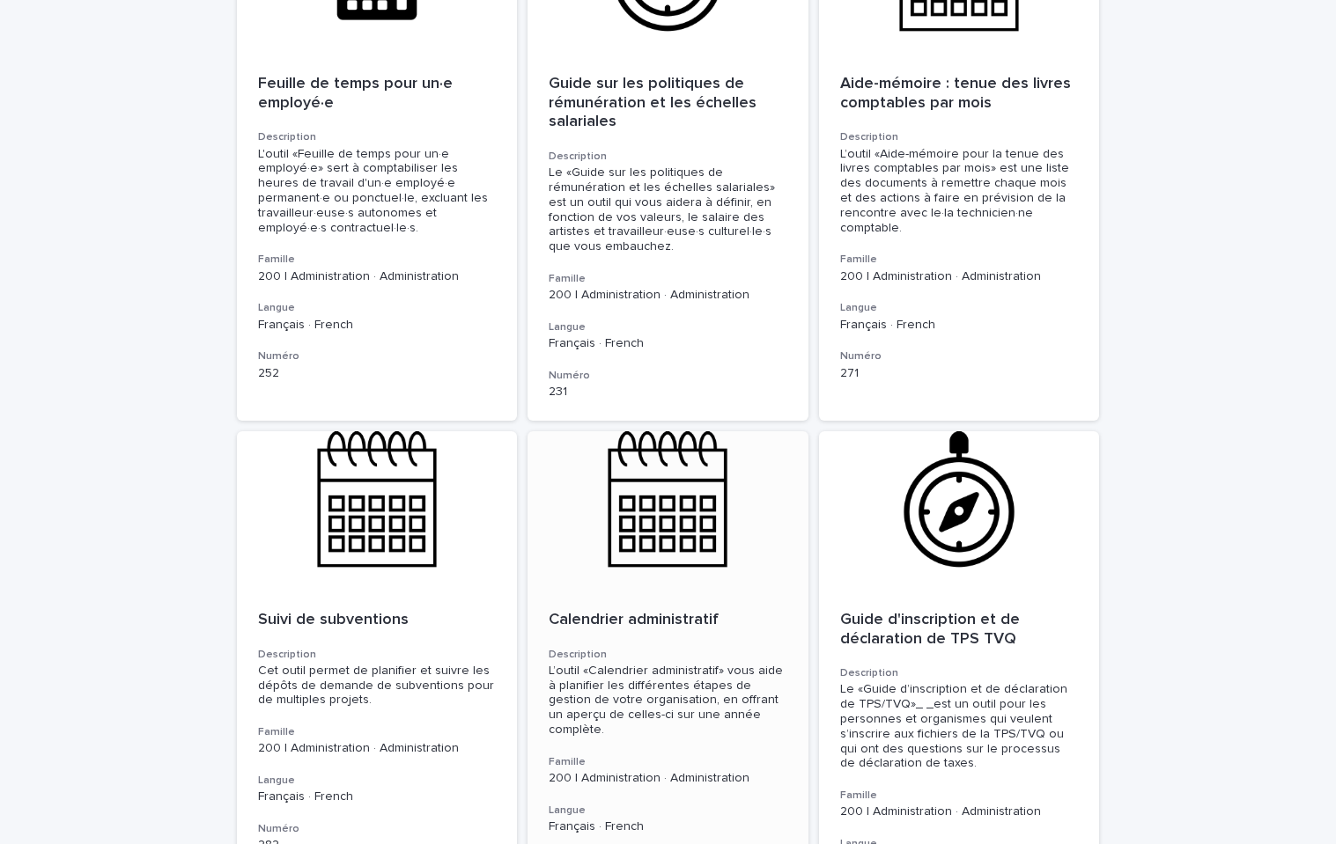
click at [641, 617] on p "Calendrier administratif" at bounding box center [667, 620] width 239 height 19
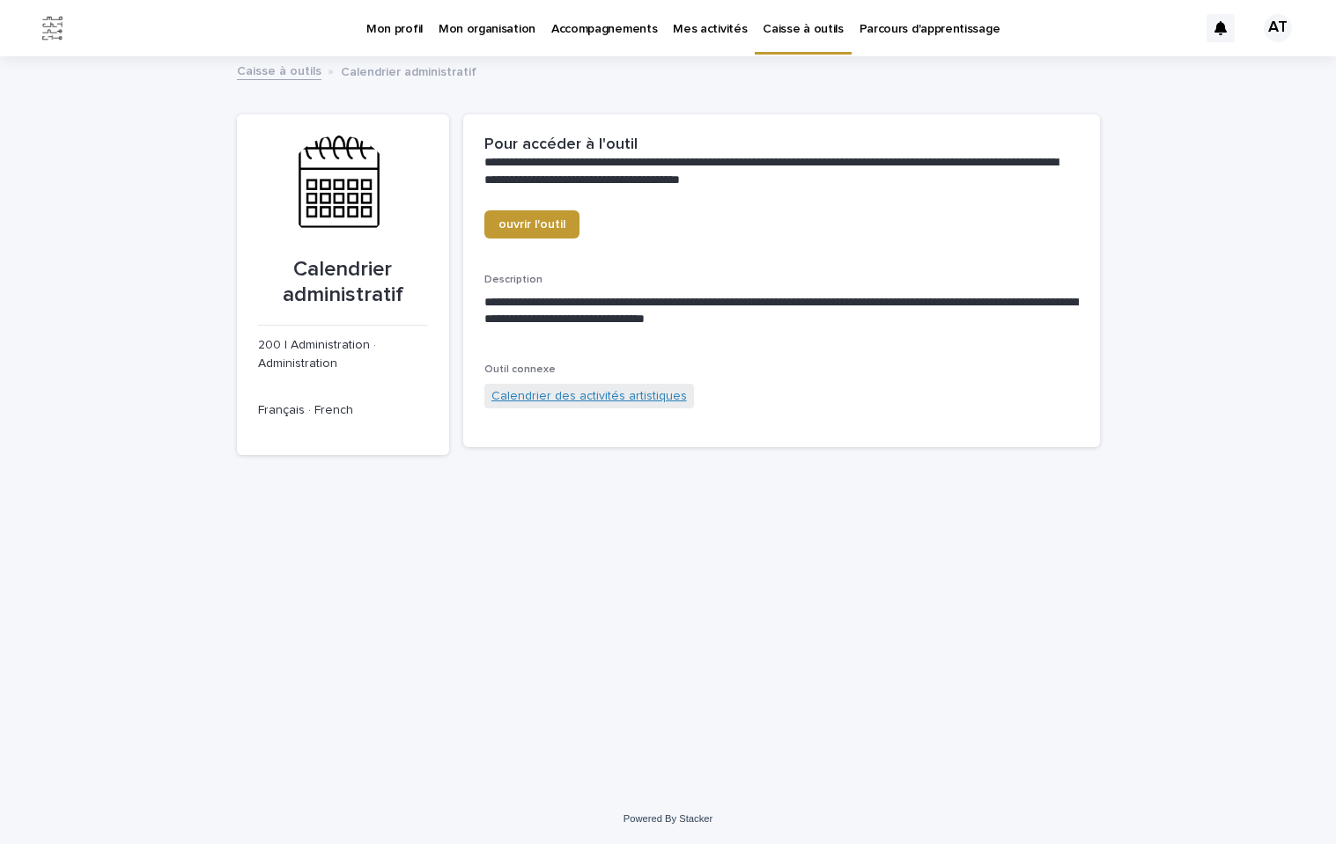
click at [600, 393] on link "Calendrier des activités artistiques" at bounding box center [588, 396] width 195 height 18
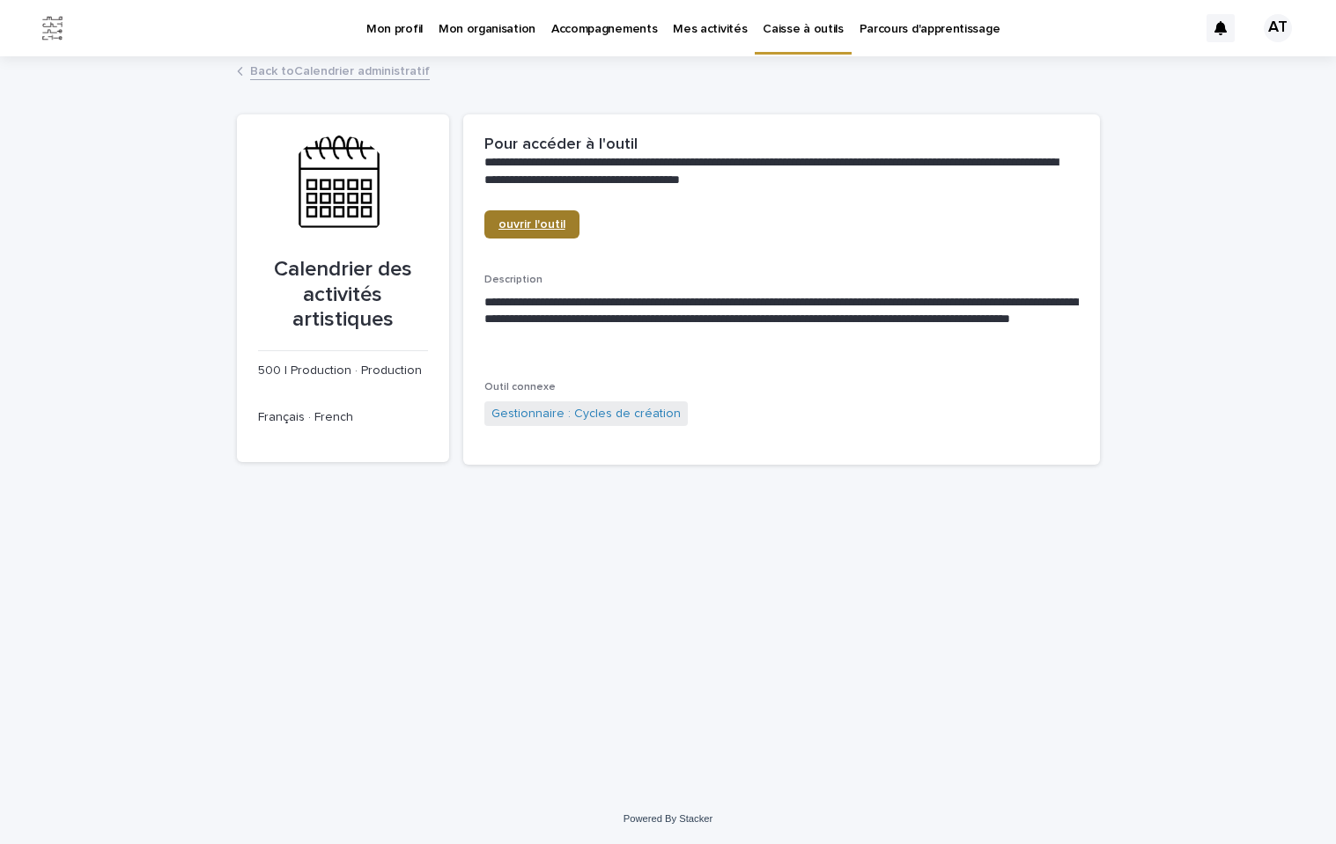
click at [530, 229] on span "ouvrir l'outil" at bounding box center [531, 224] width 67 height 12
